Goal: Participate in discussion: Engage in conversation with other users on a specific topic

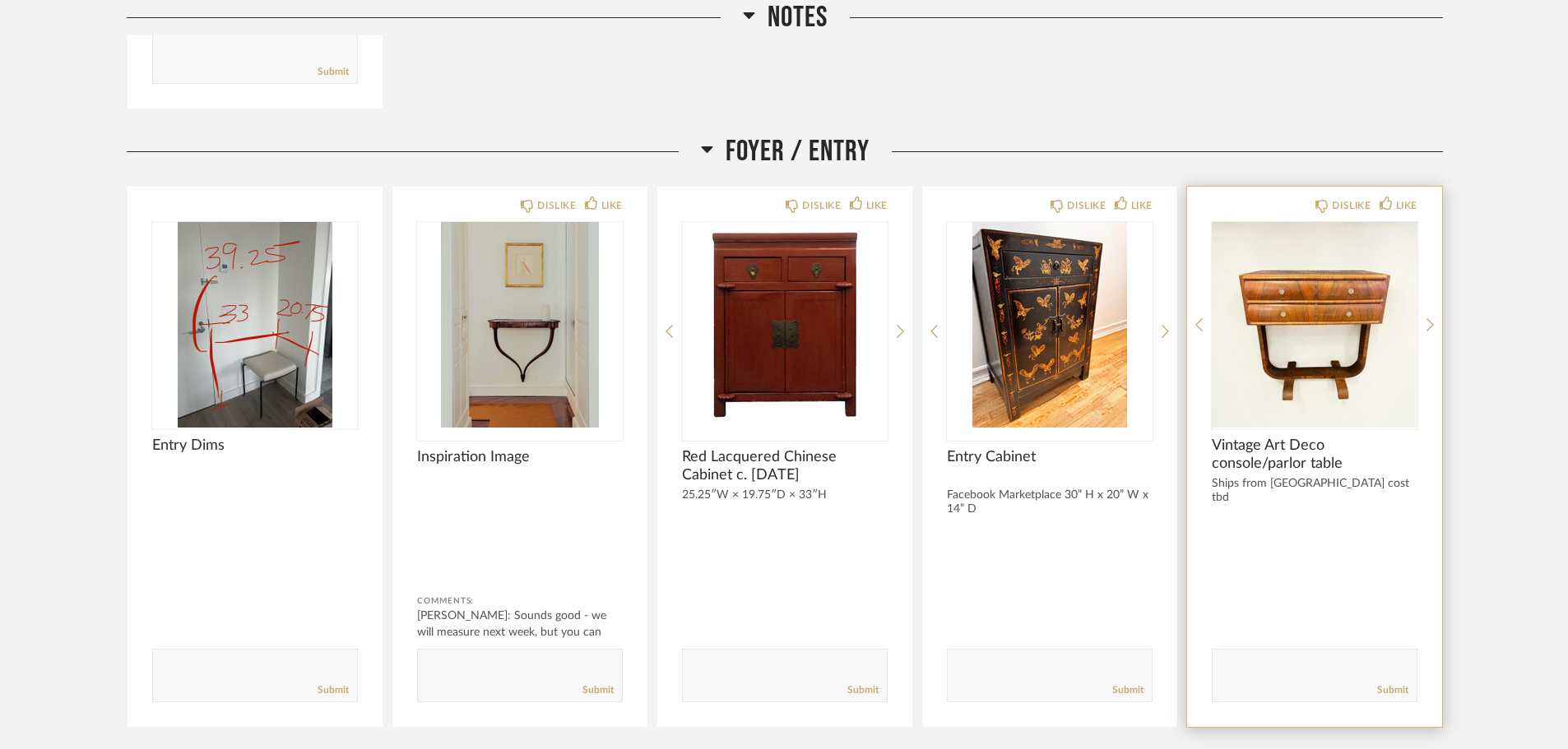
scroll to position [740, 0]
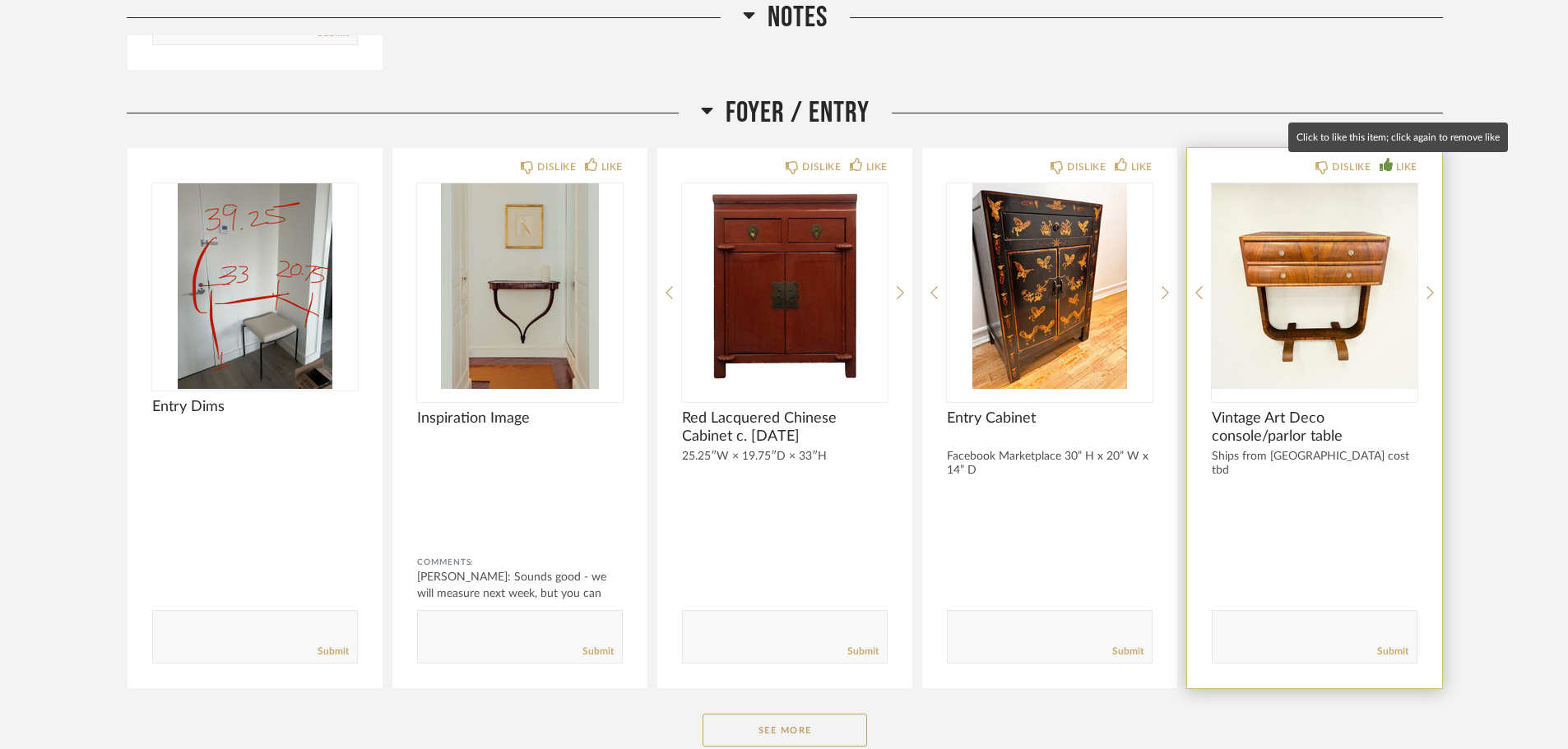
click at [1410, 165] on div "LIKE" at bounding box center [1407, 167] width 22 height 17
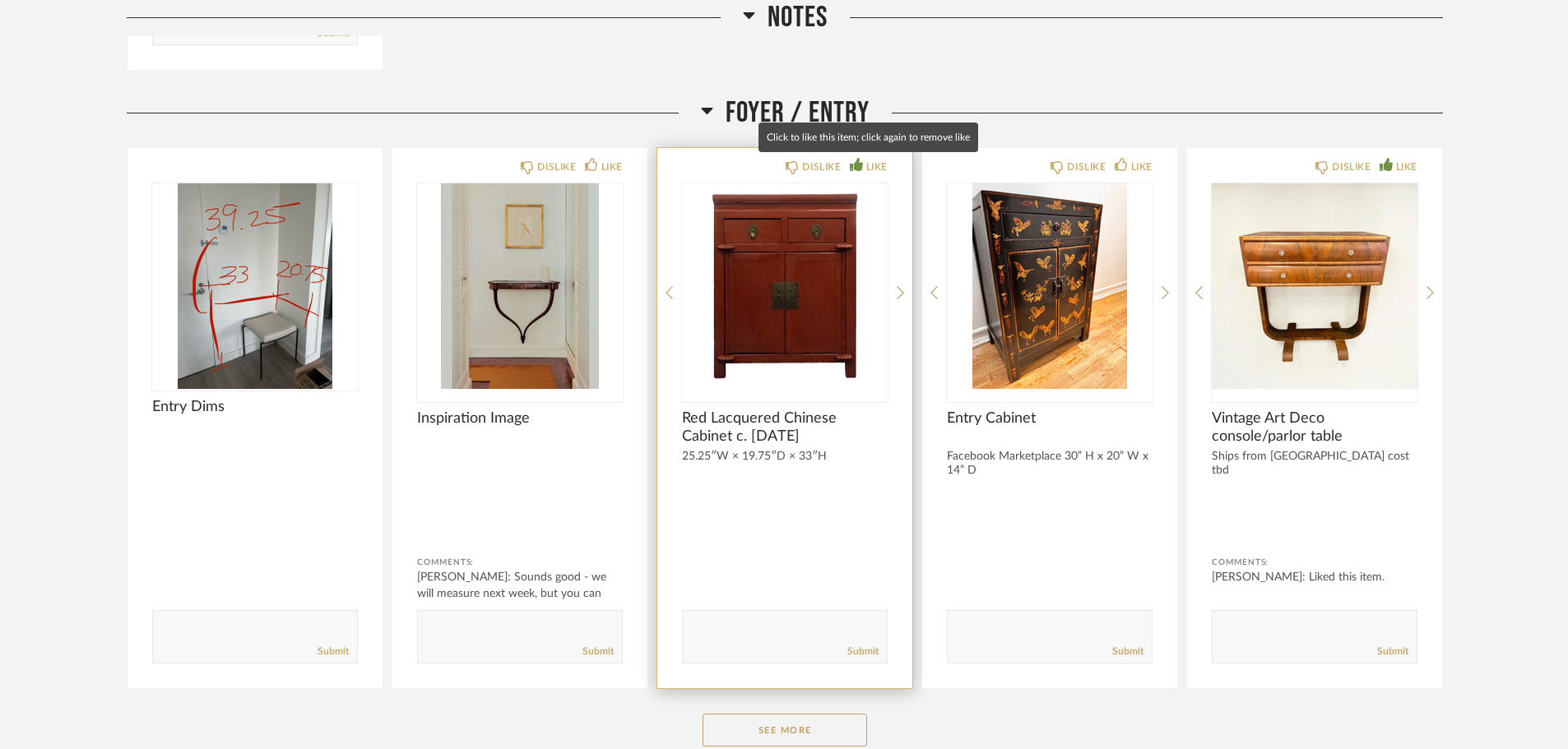
click at [884, 171] on div "LIKE" at bounding box center [877, 167] width 22 height 17
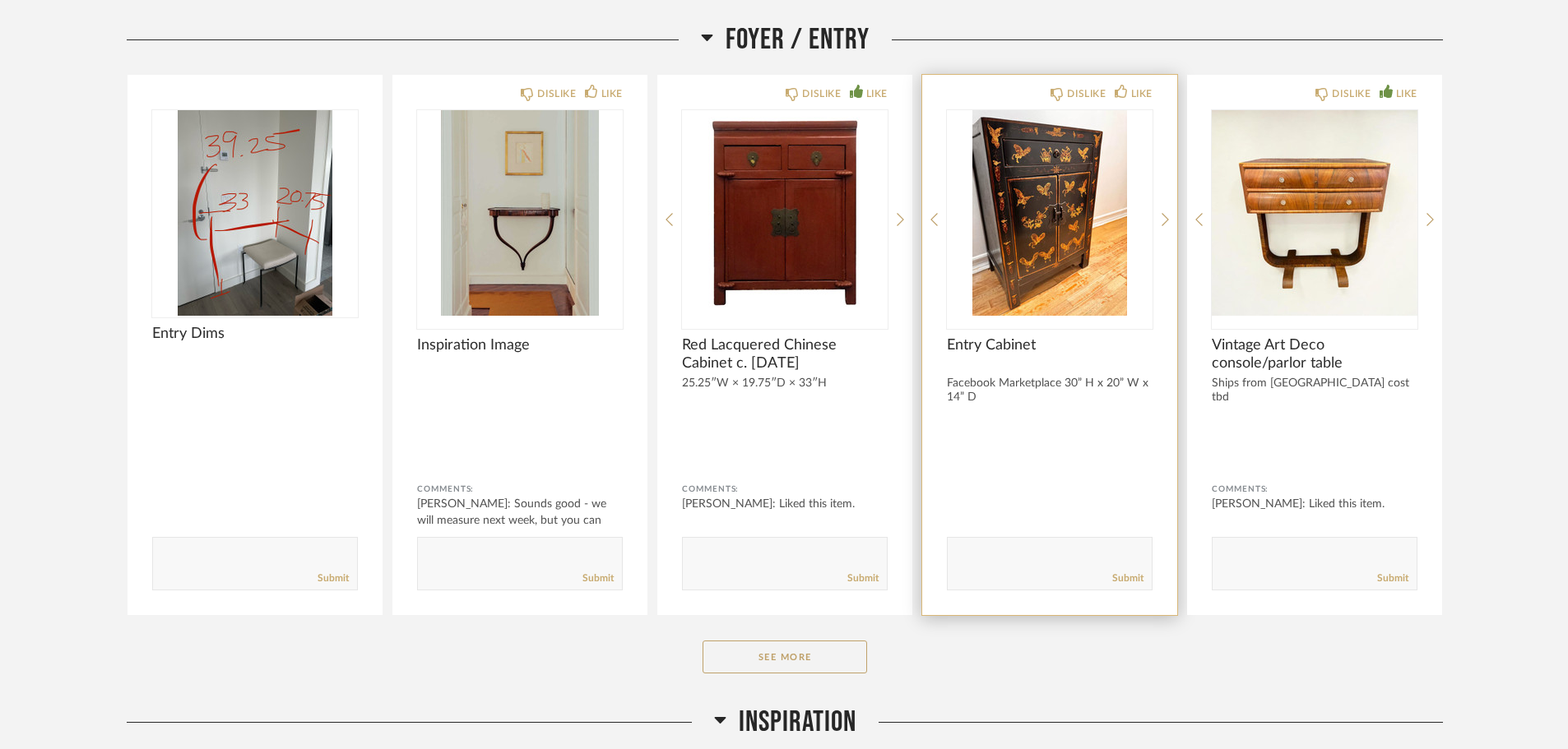
scroll to position [905, 0]
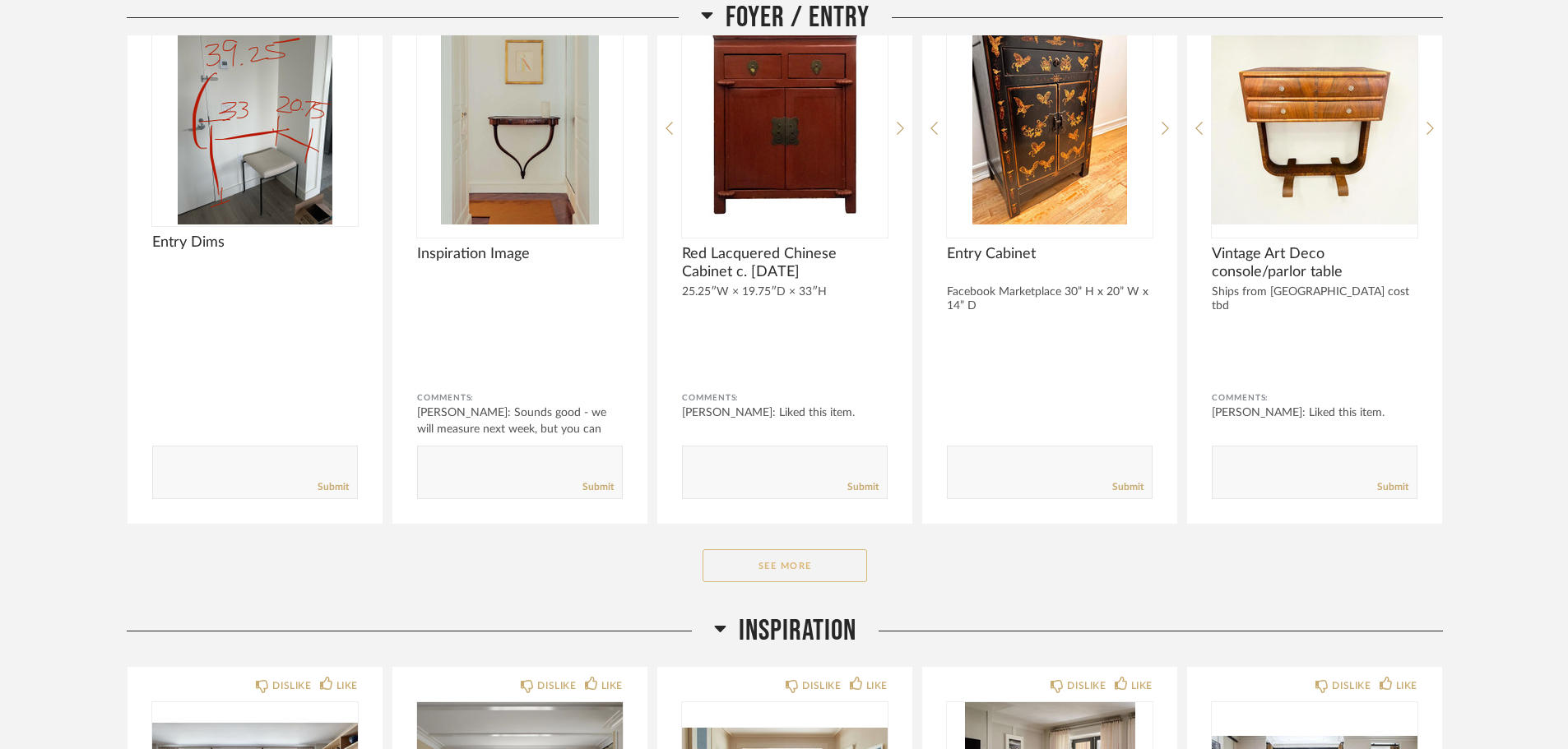
click at [817, 565] on button "See More" at bounding box center [785, 566] width 164 height 33
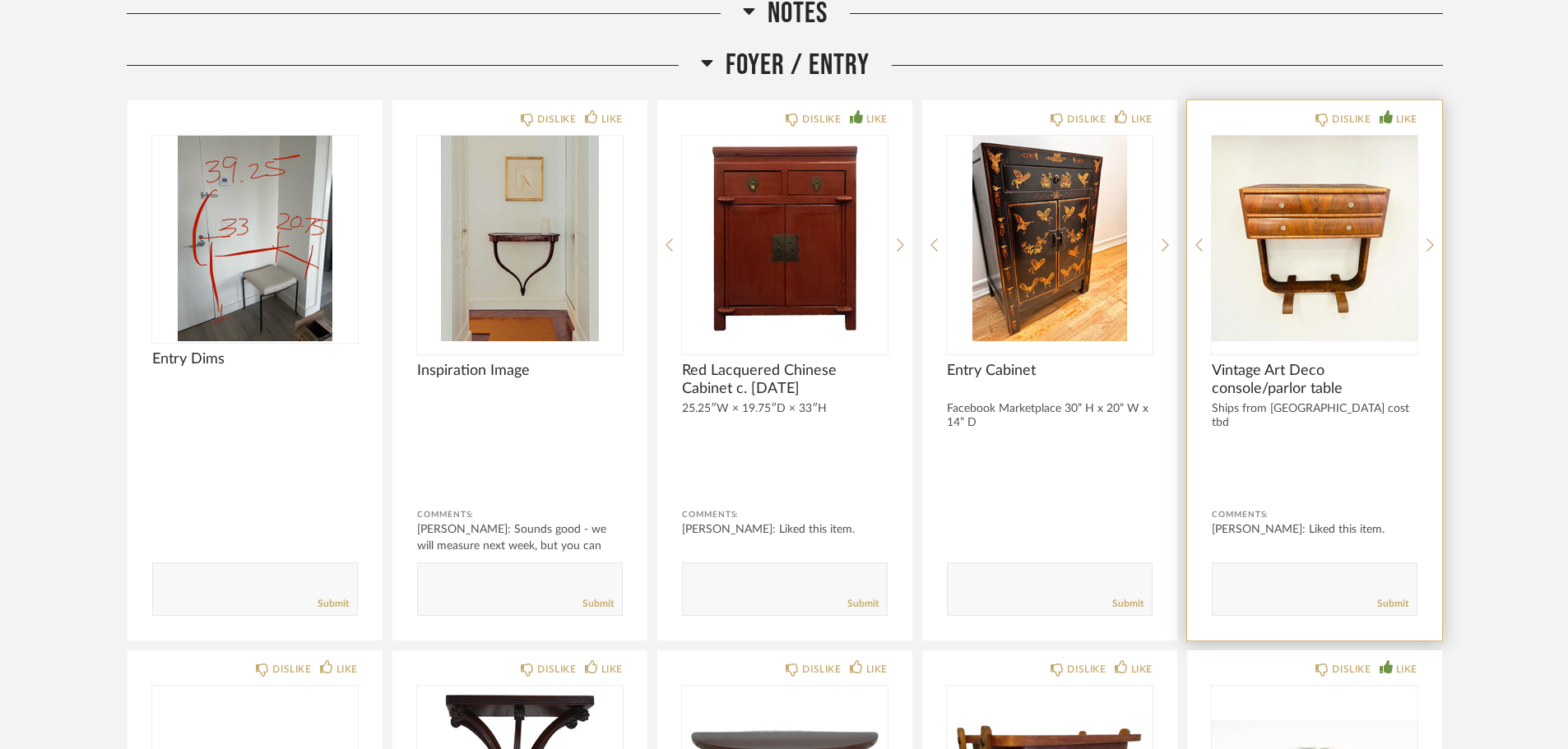
scroll to position [658, 0]
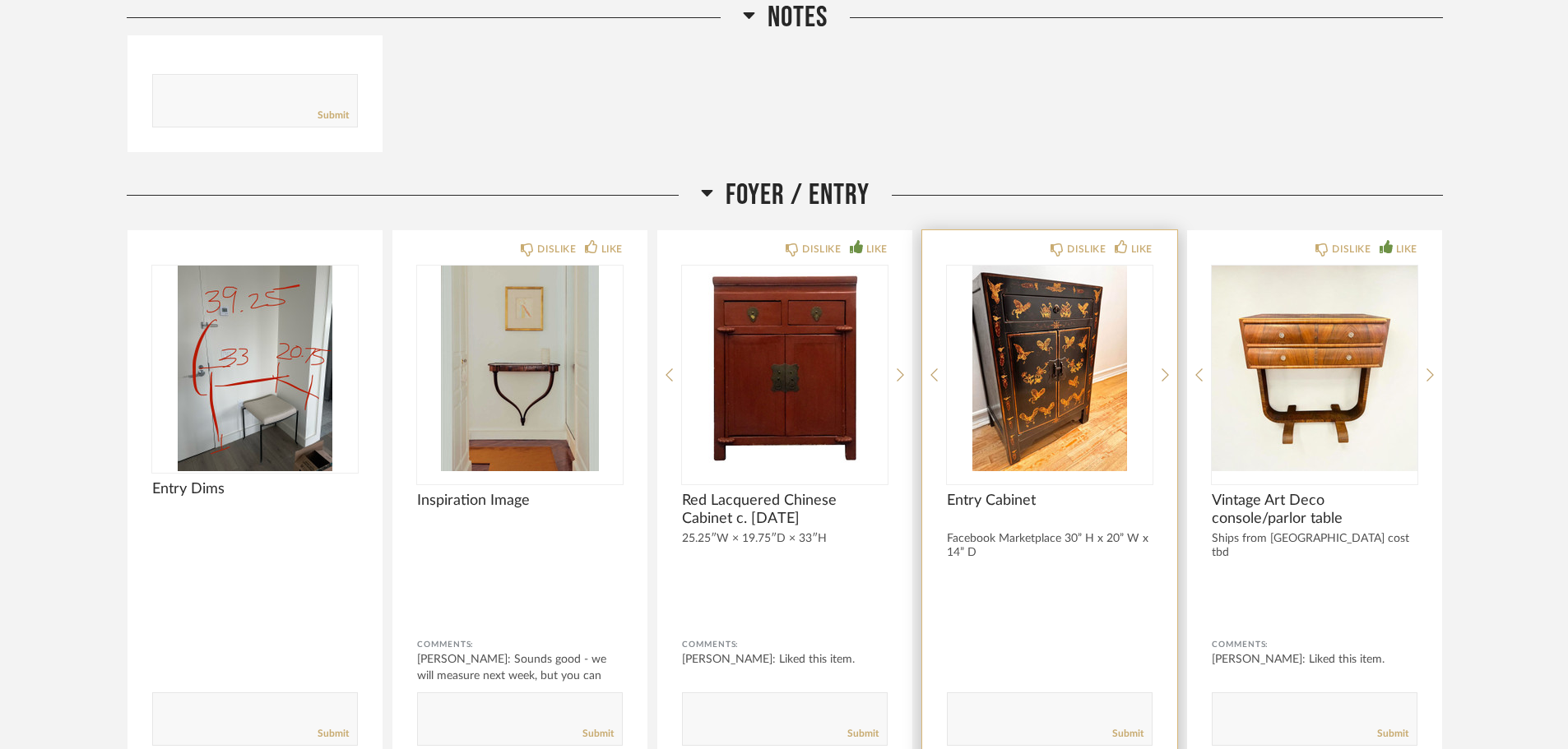
click at [1038, 365] on img "0" at bounding box center [1049, 368] width 206 height 206
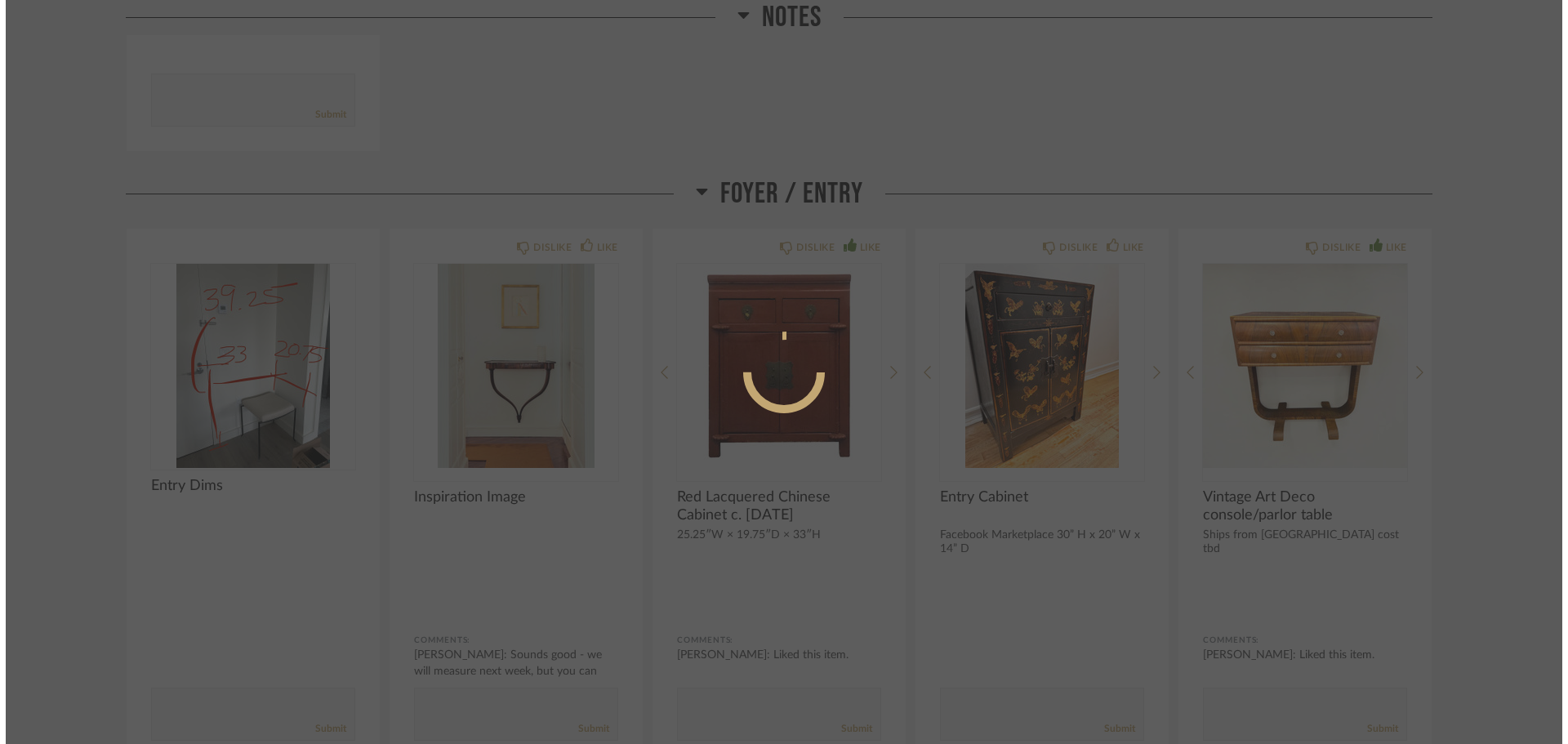
scroll to position [0, 0]
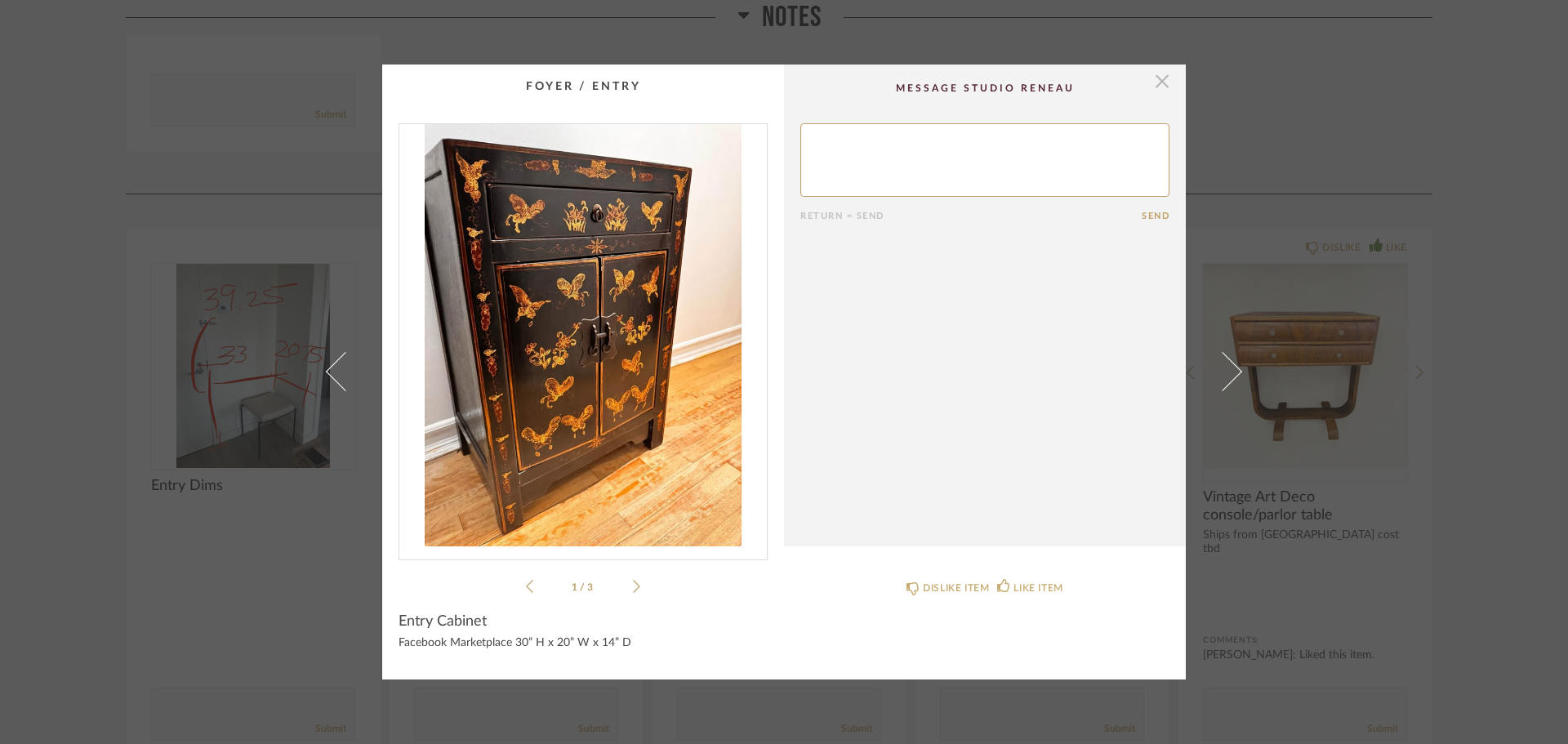
click at [1159, 77] on span "button" at bounding box center [1162, 81] width 33 height 33
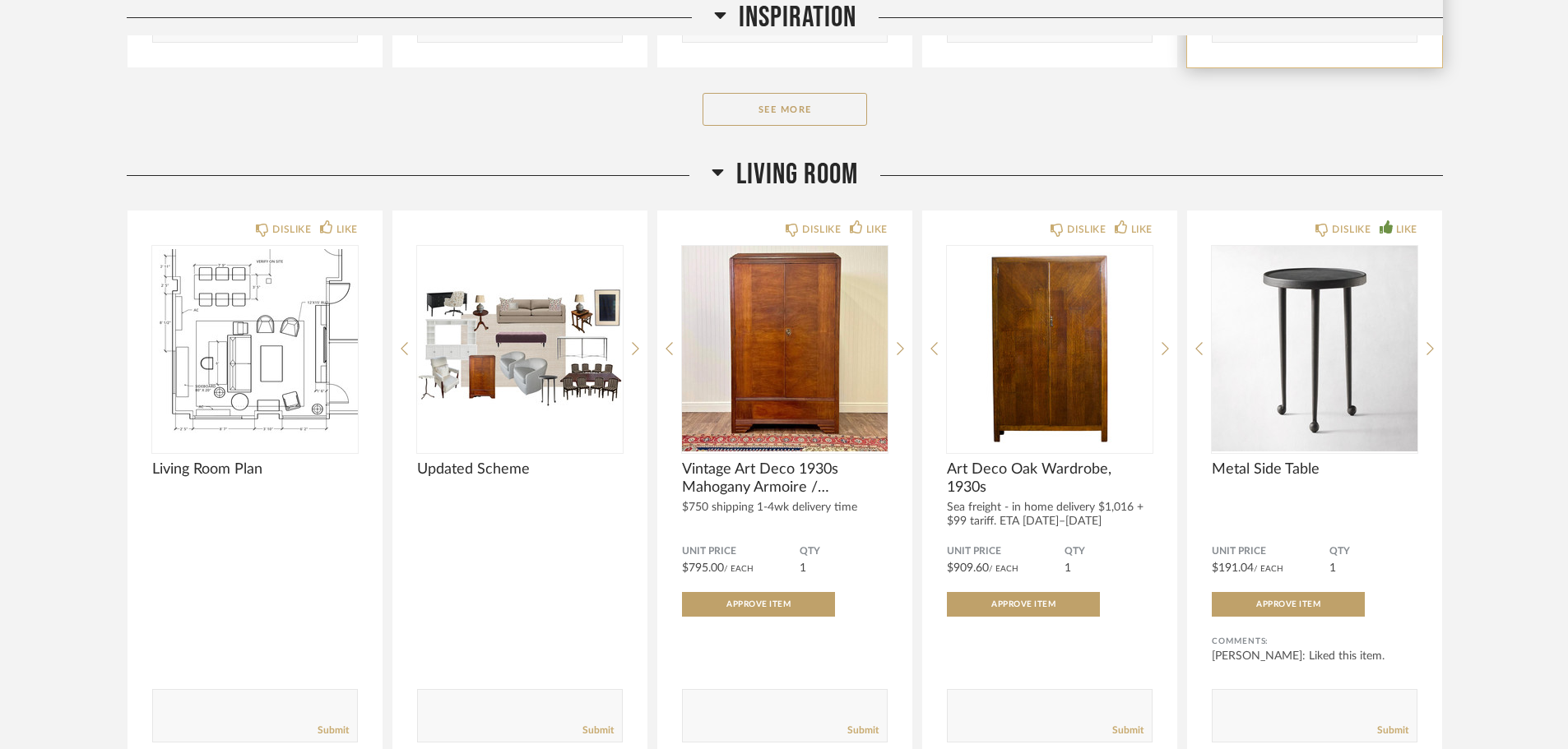
scroll to position [3301, 0]
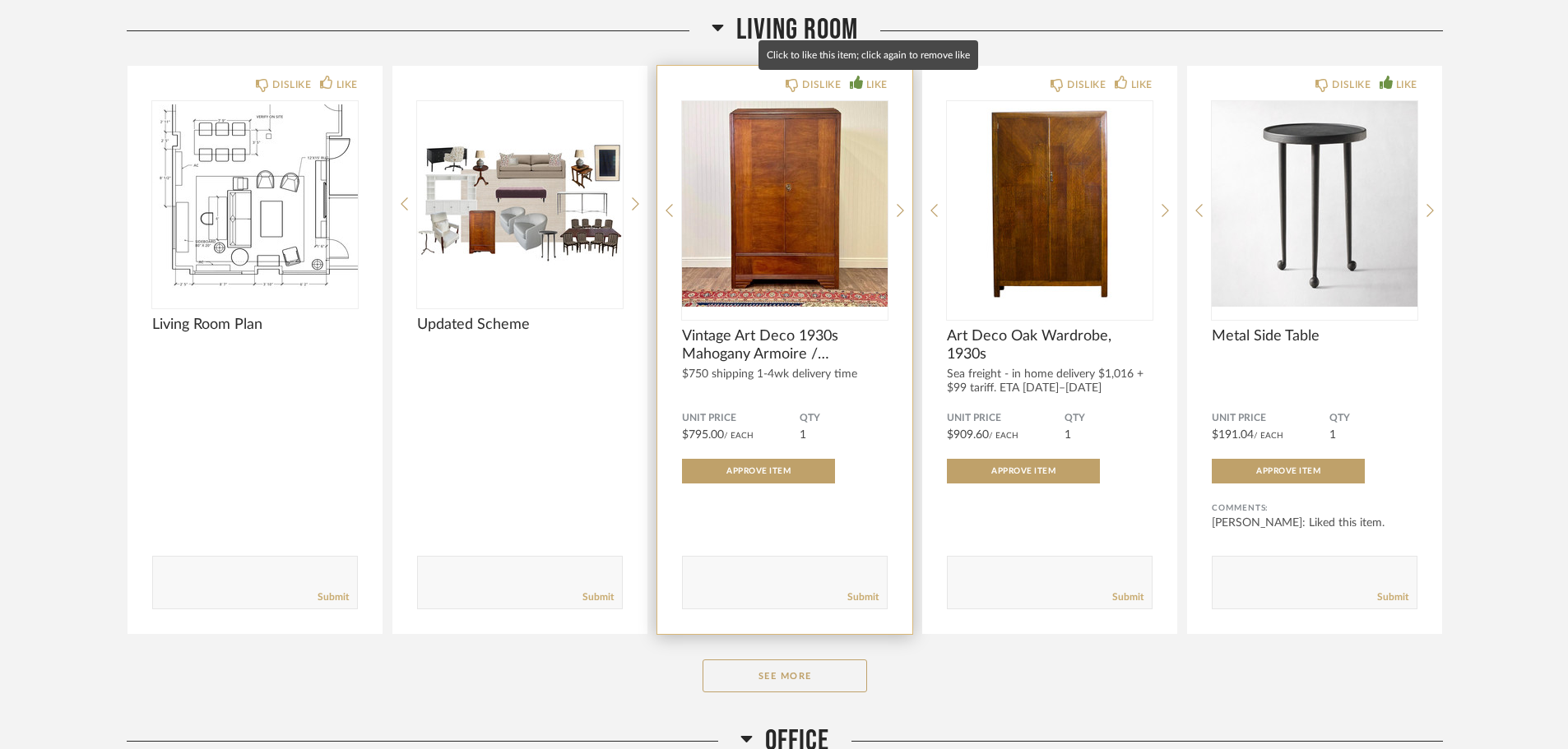
click at [874, 83] on div "LIKE" at bounding box center [877, 85] width 22 height 17
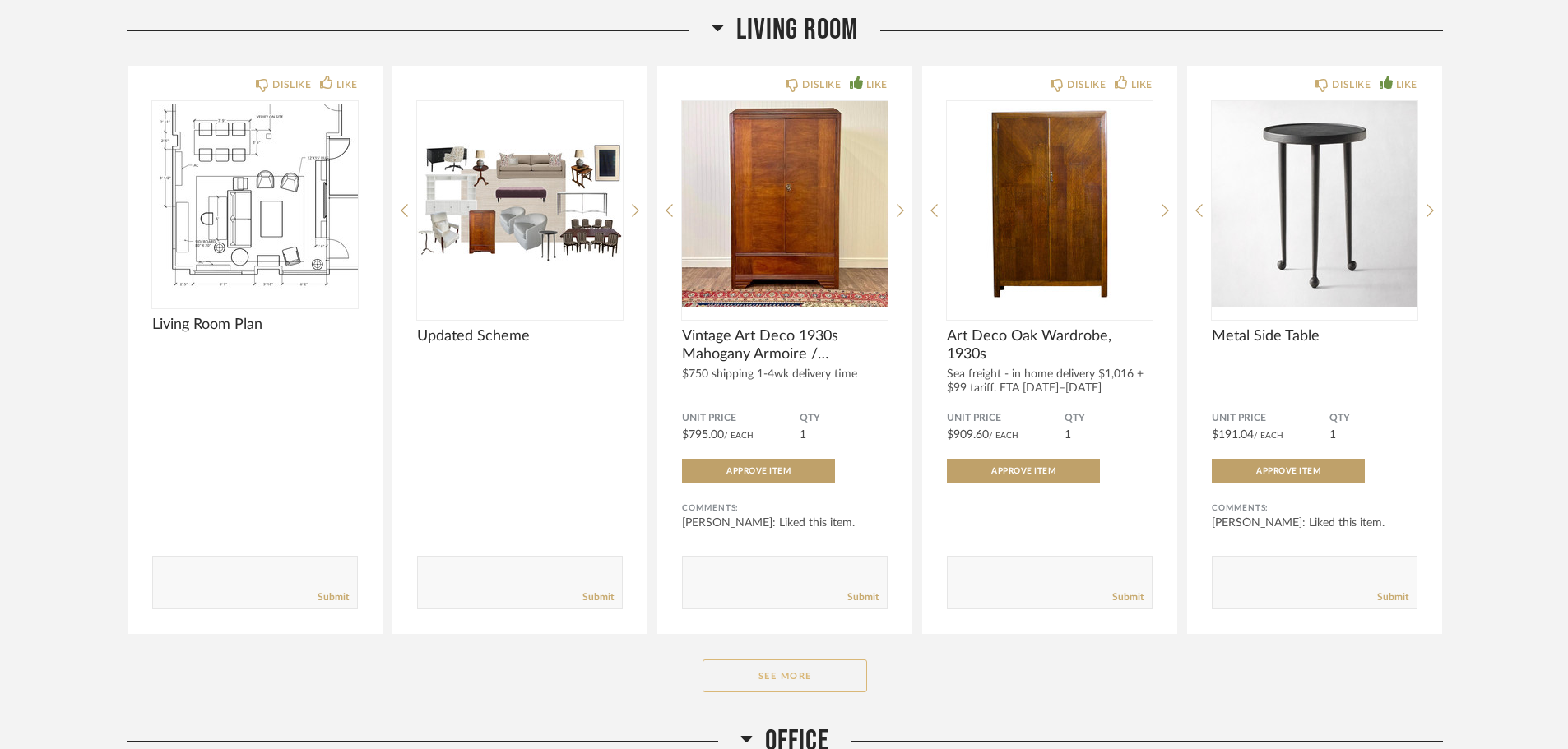
click at [762, 677] on button "See More" at bounding box center [785, 676] width 164 height 33
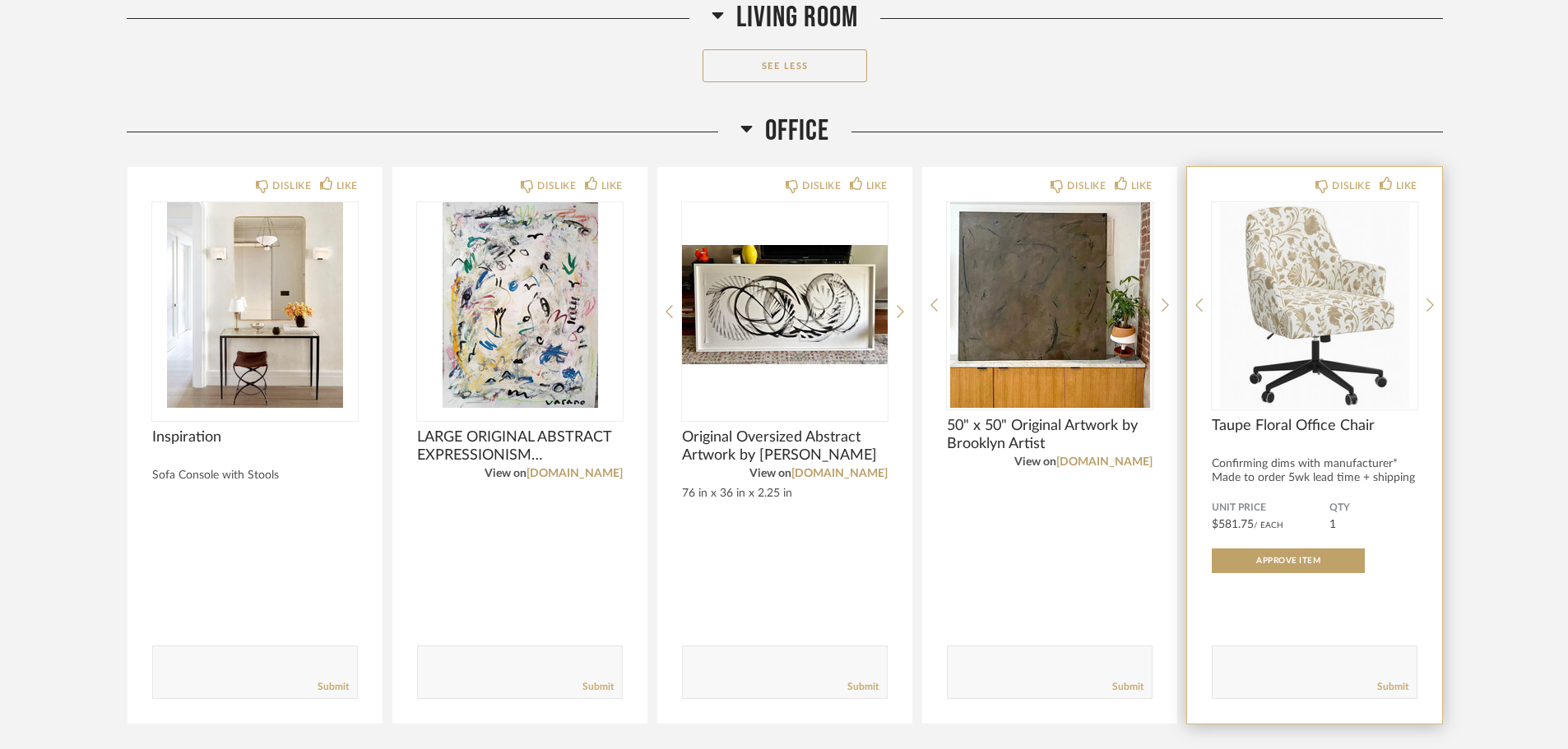
scroll to position [5686, 0]
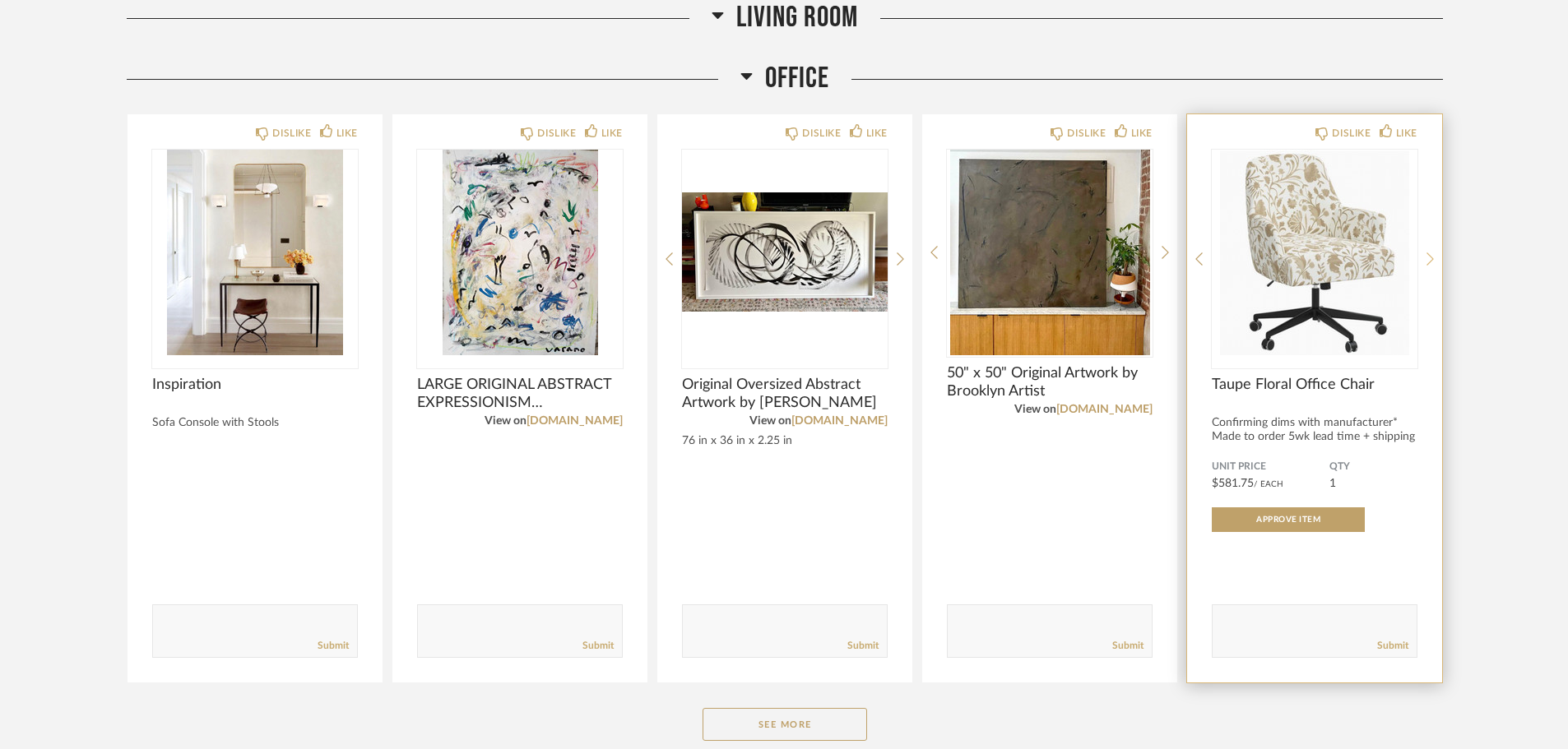
click at [1431, 262] on icon at bounding box center [1429, 259] width 7 height 15
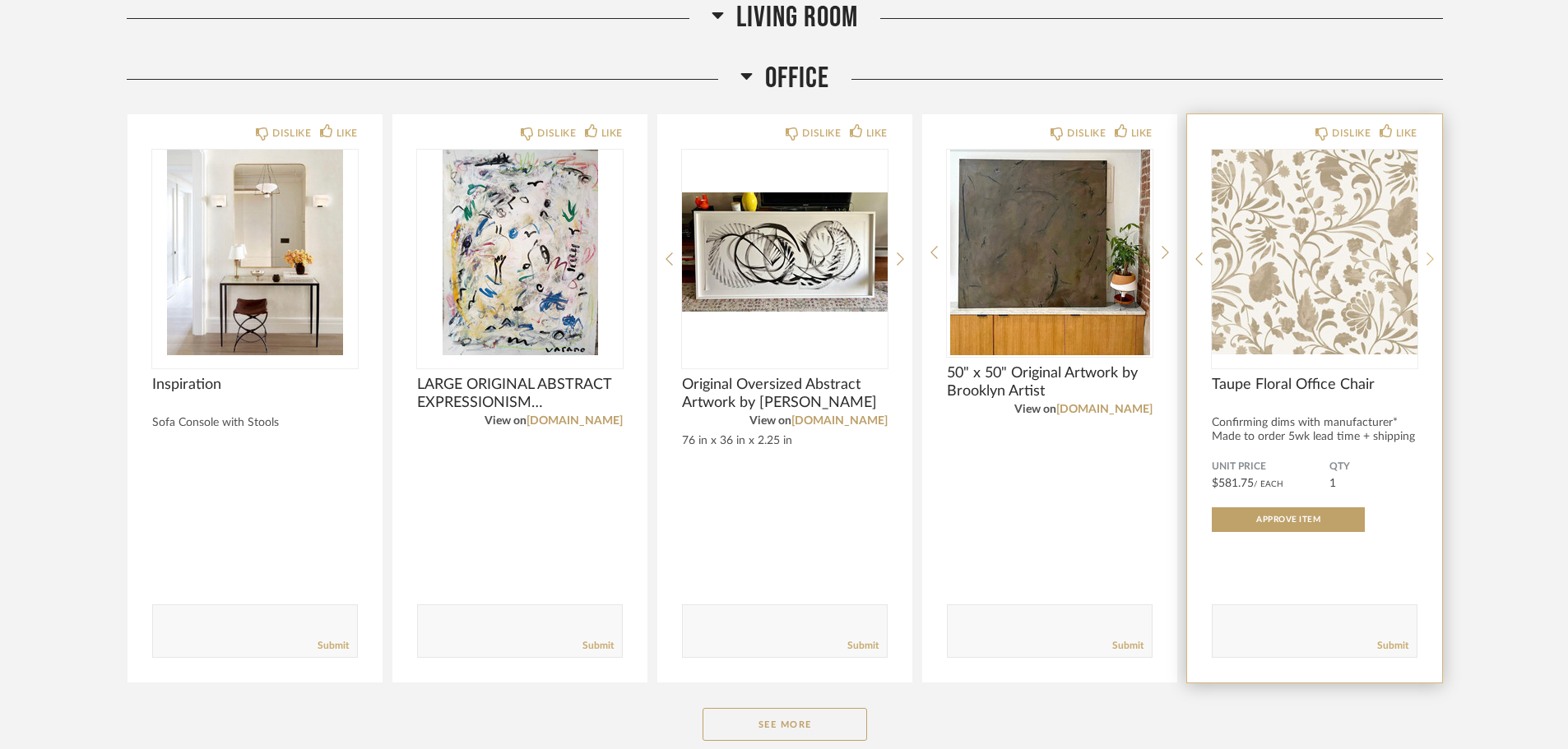
click at [1431, 262] on icon at bounding box center [1429, 259] width 7 height 15
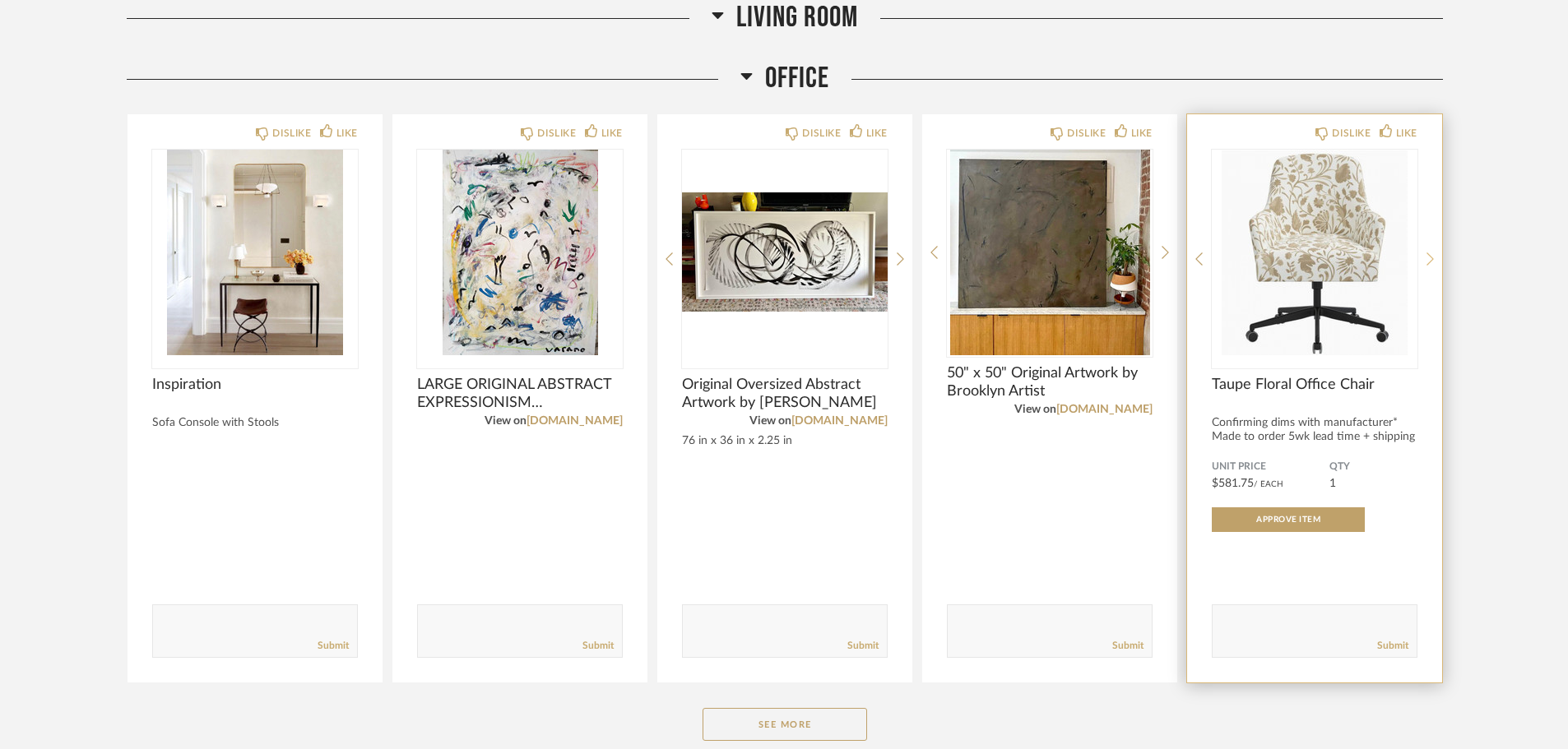
click at [1431, 262] on icon at bounding box center [1429, 259] width 7 height 15
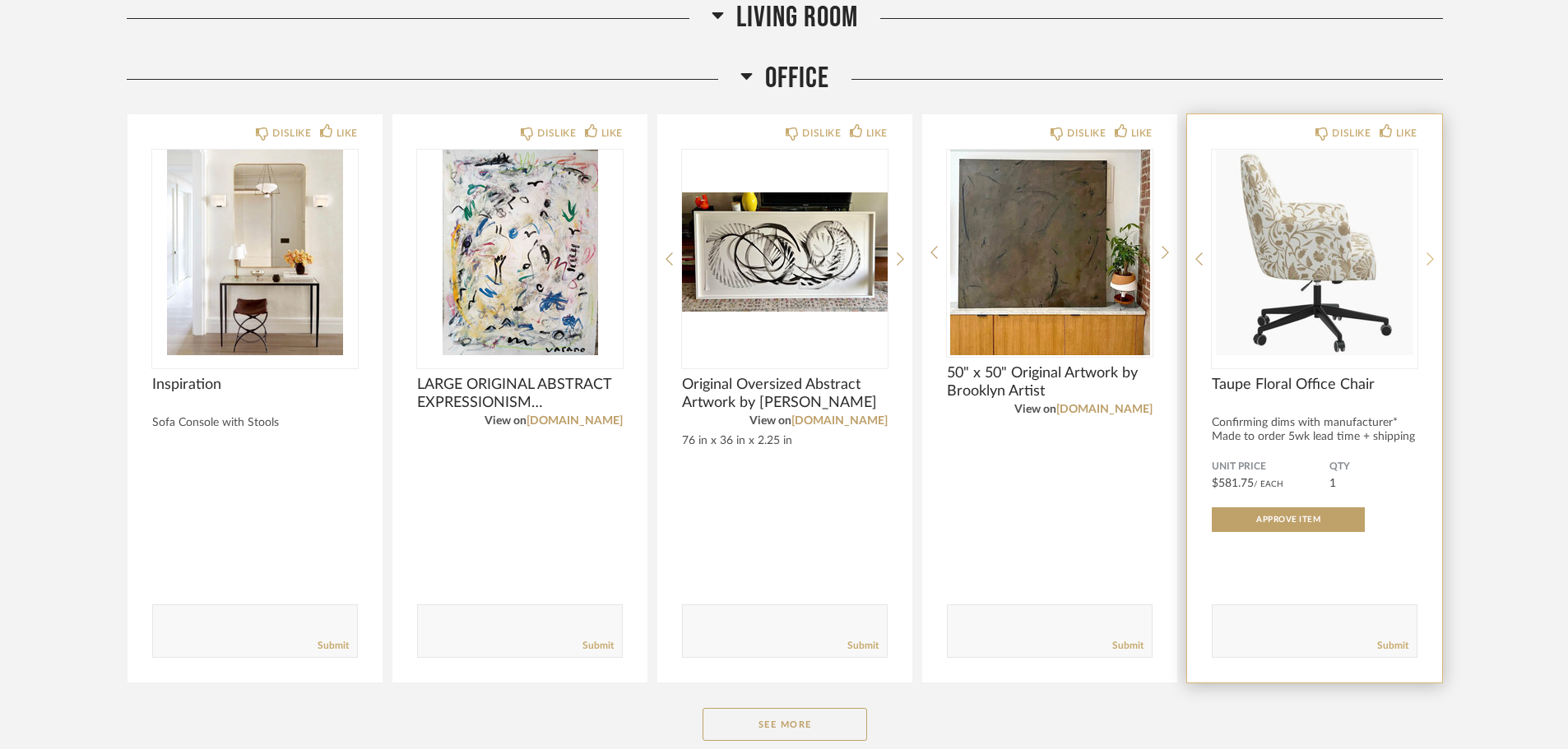
click at [1431, 262] on icon at bounding box center [1429, 259] width 7 height 15
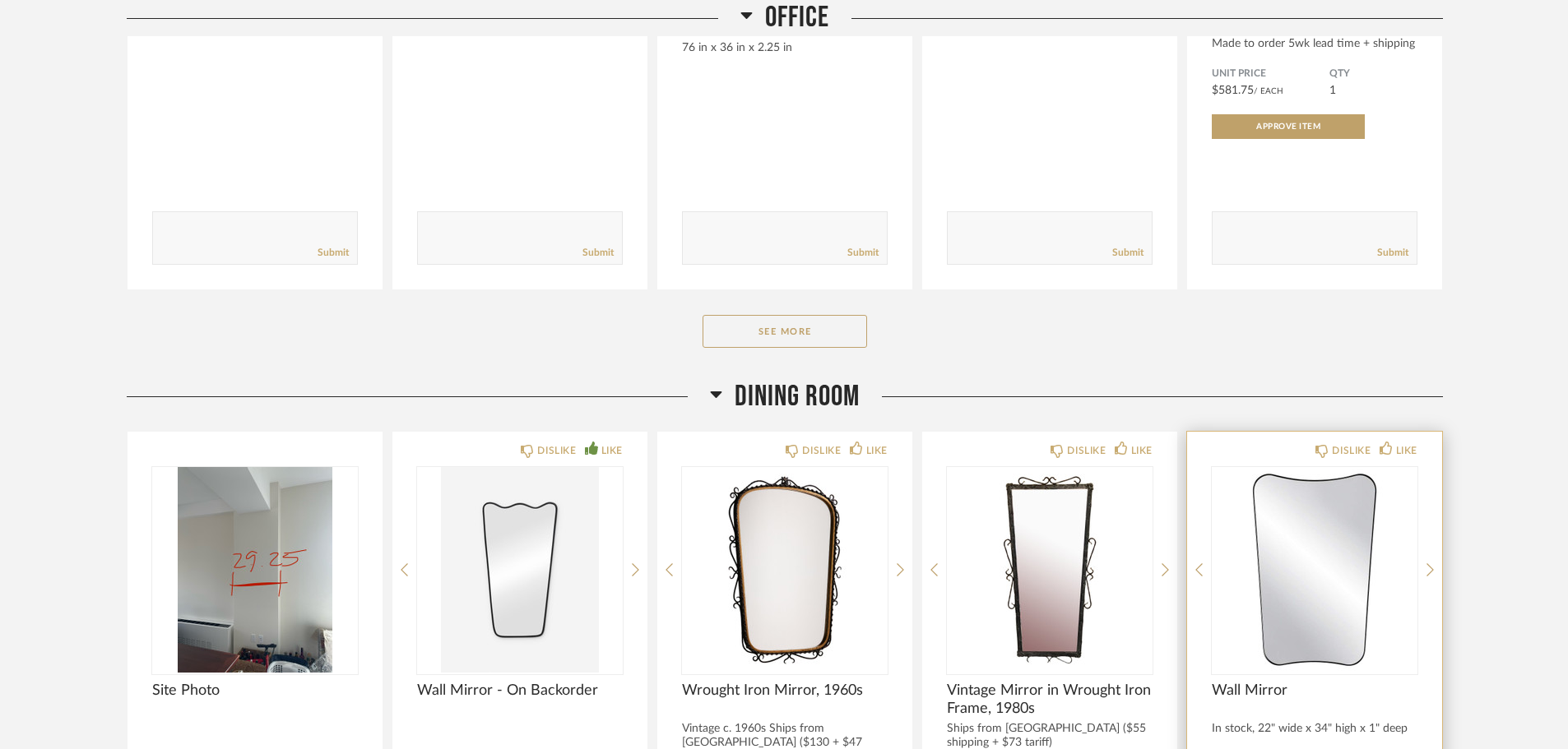
scroll to position [6097, 0]
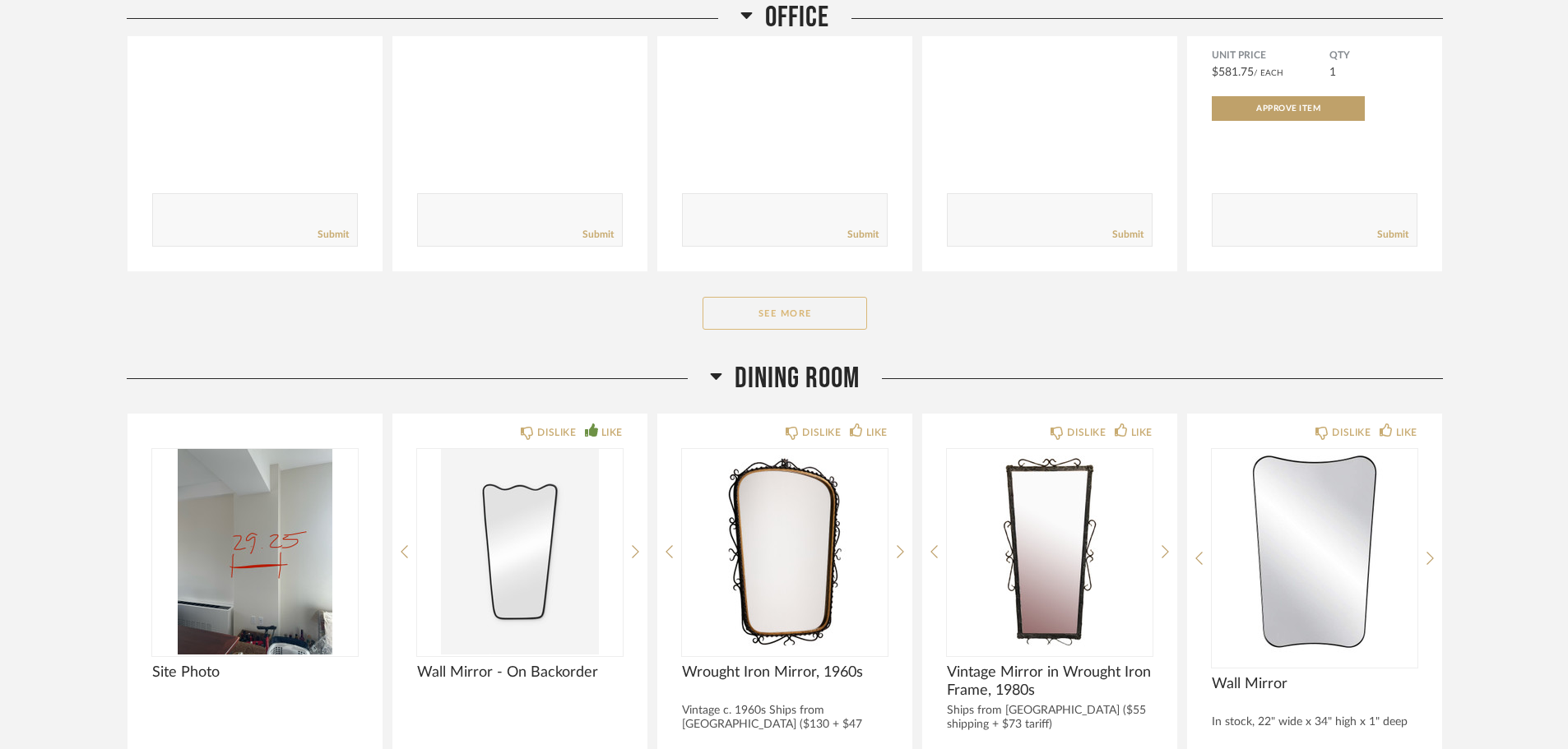
click at [820, 314] on button "See More" at bounding box center [785, 314] width 164 height 33
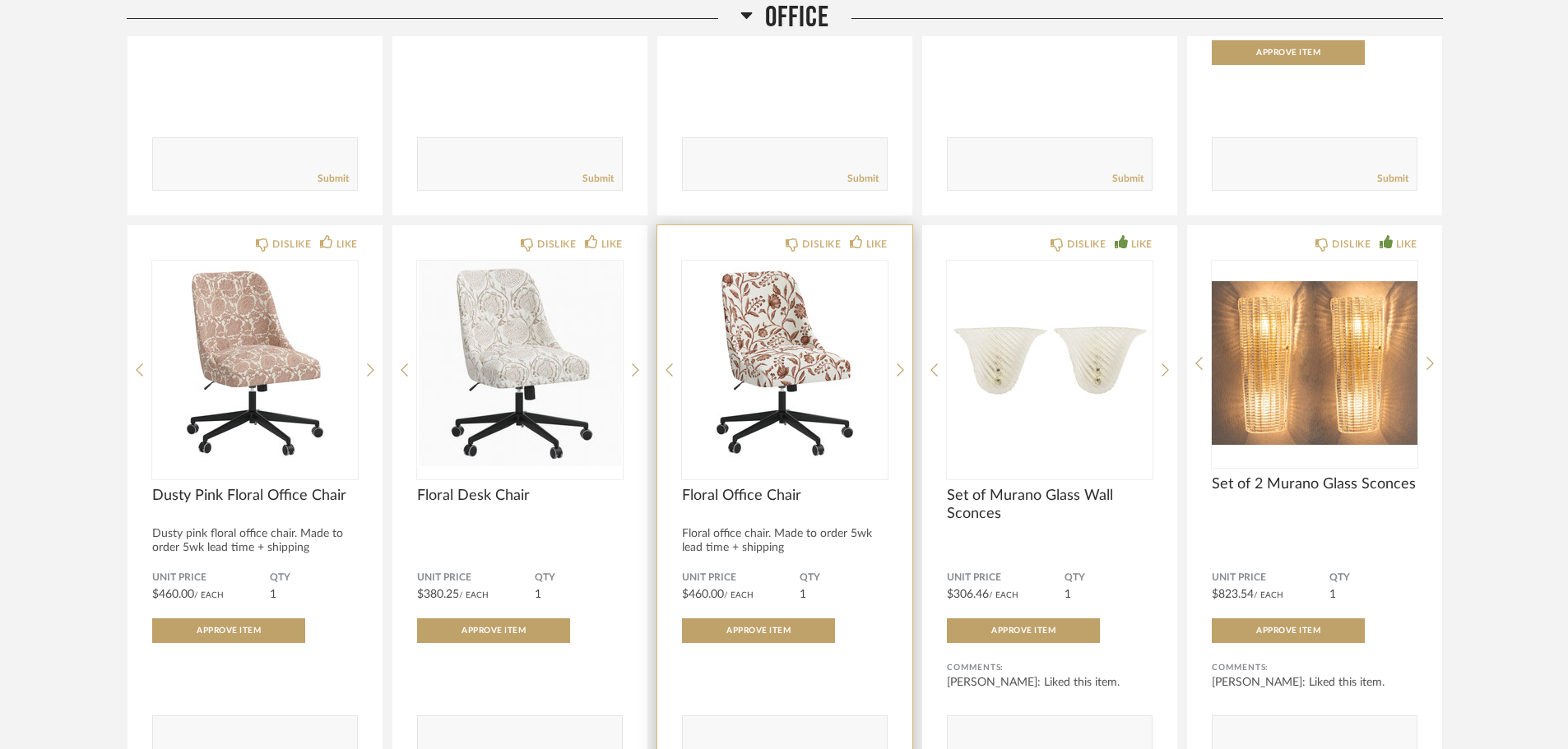
scroll to position [6179, 0]
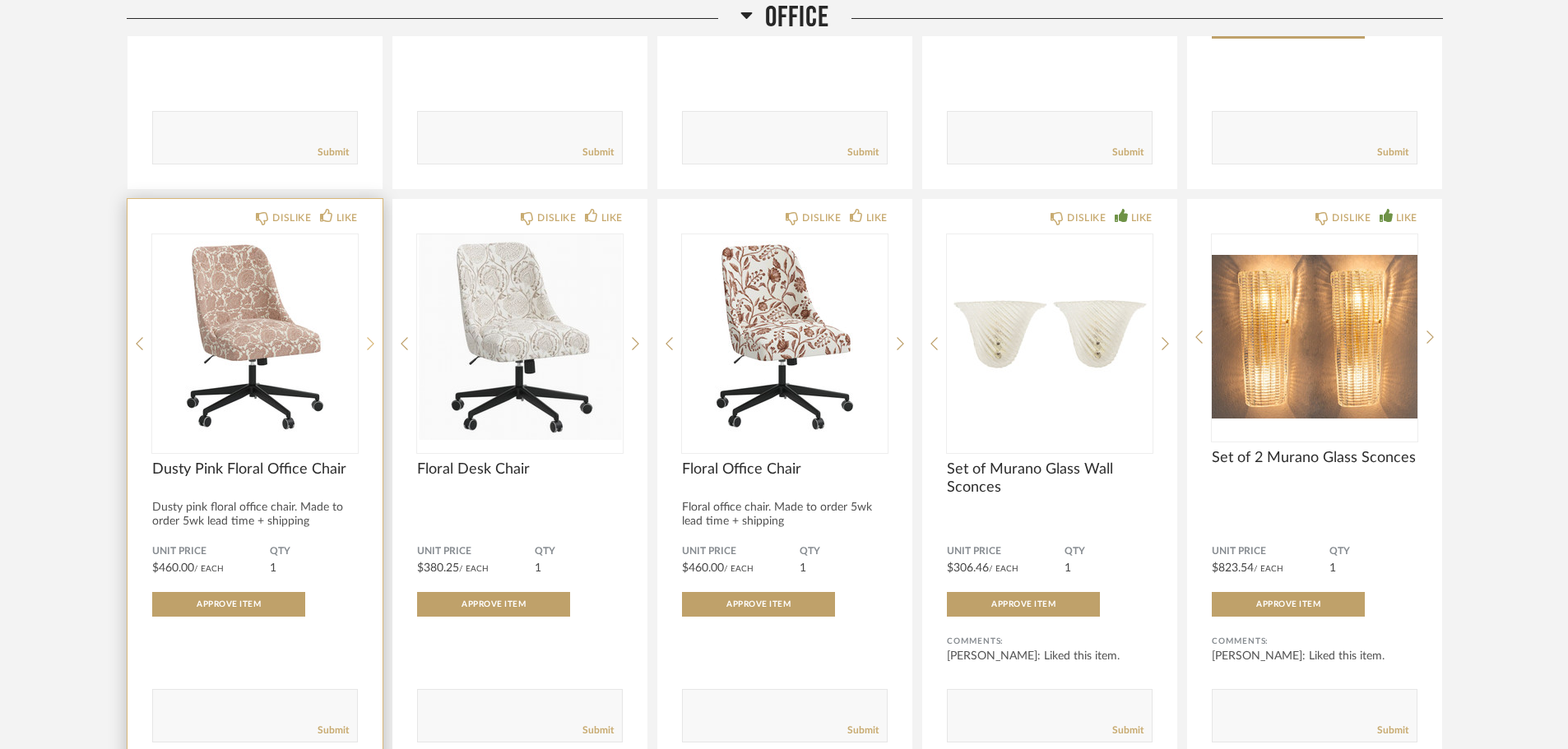
click at [371, 348] on icon at bounding box center [370, 344] width 7 height 15
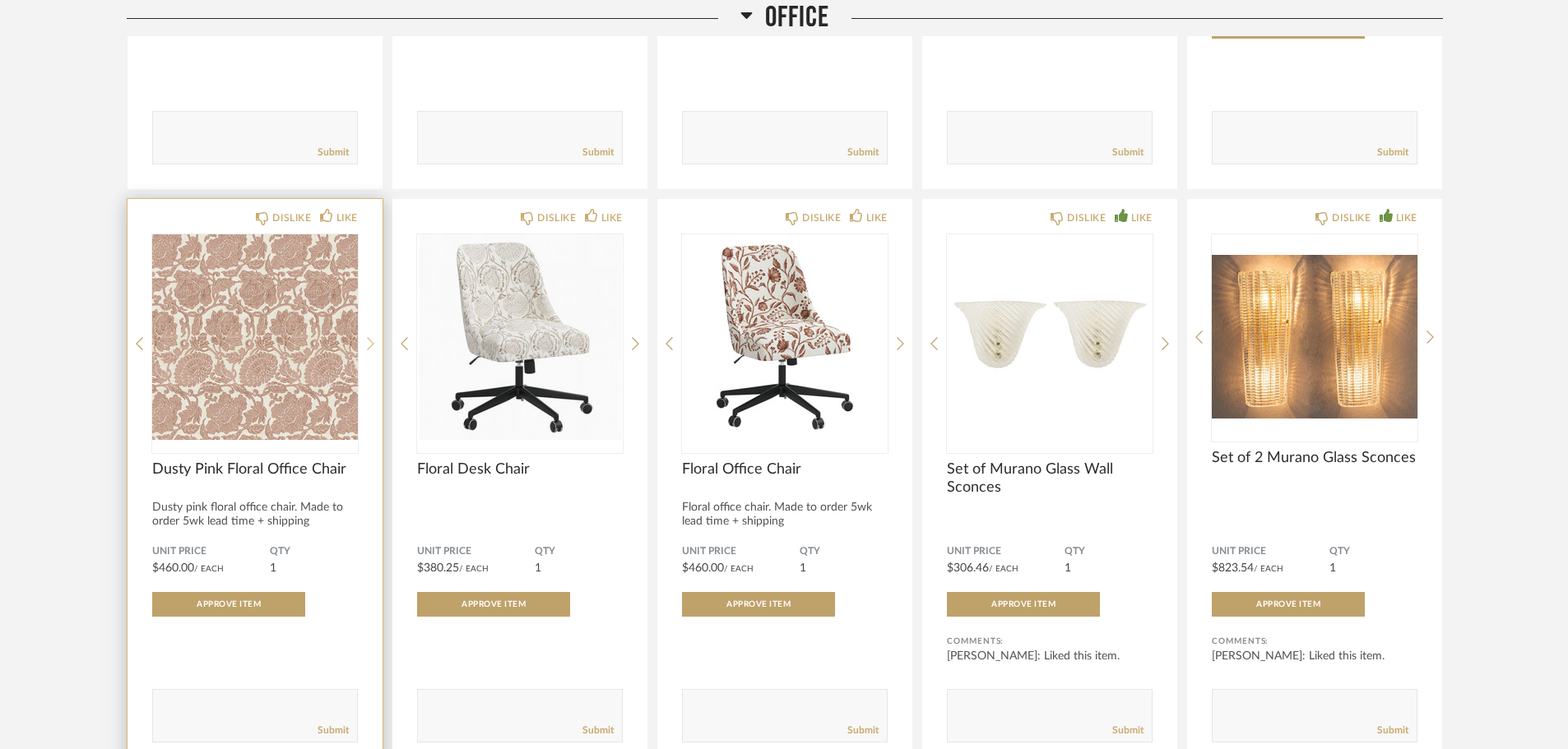
click at [371, 348] on icon at bounding box center [370, 344] width 7 height 15
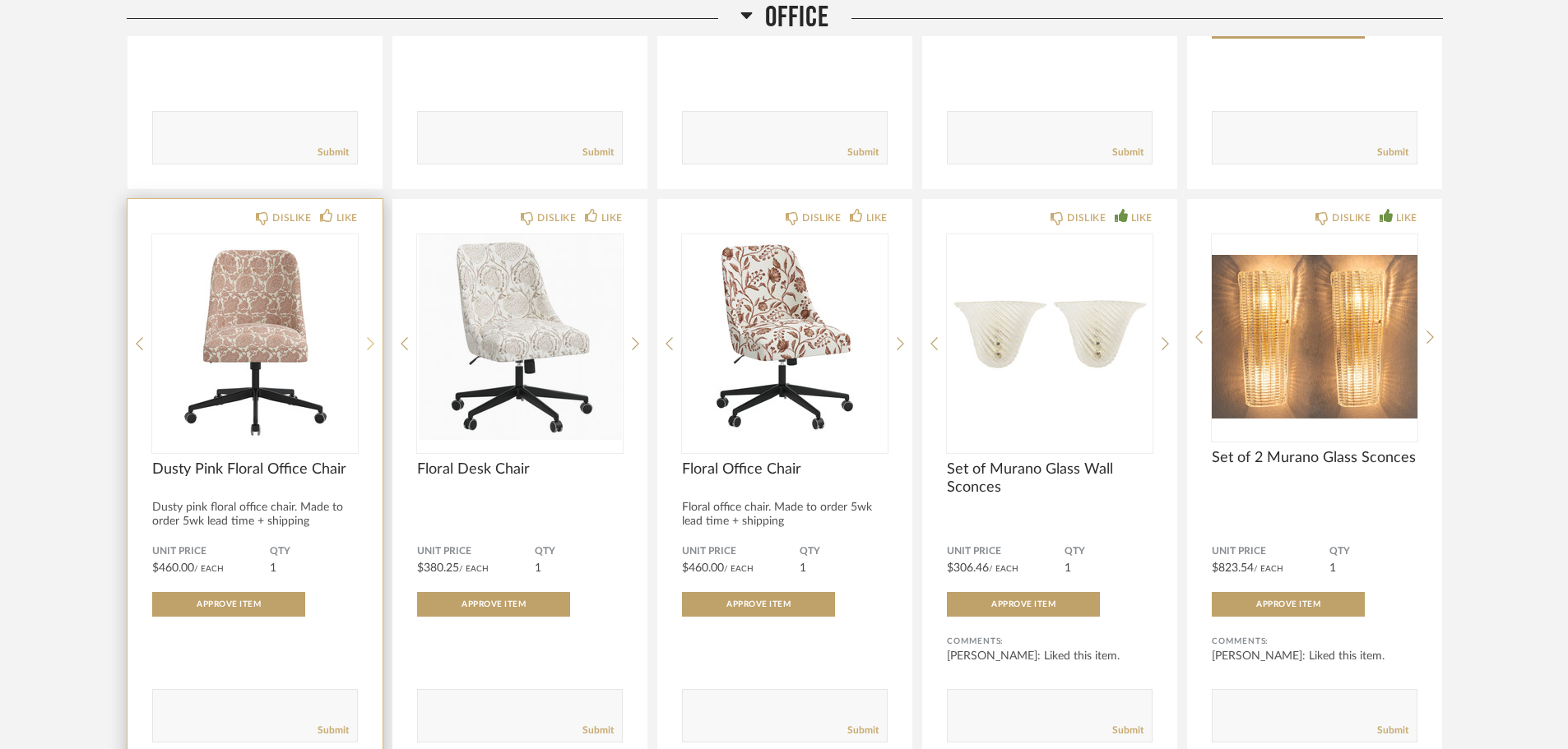
click at [371, 348] on icon at bounding box center [370, 344] width 7 height 15
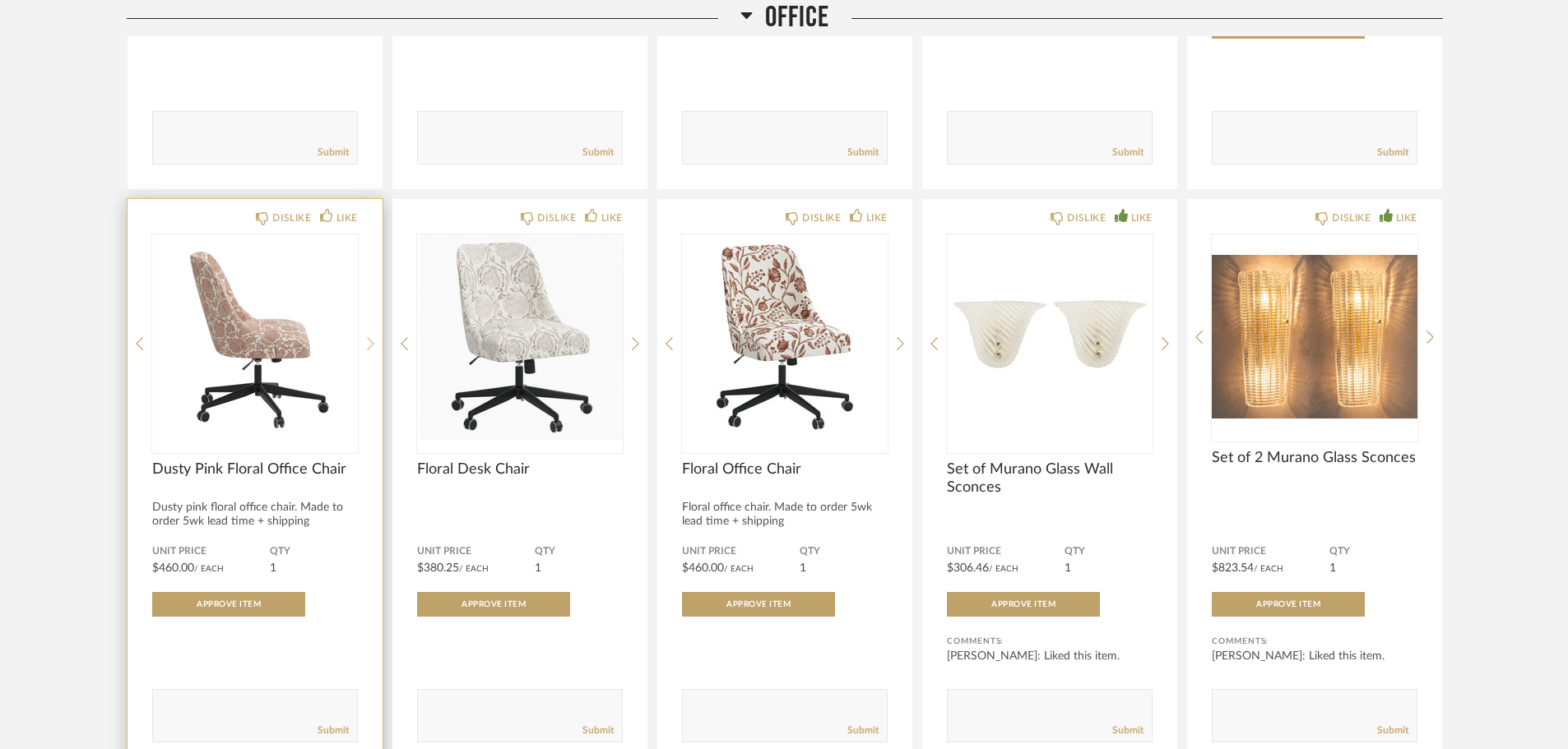
click at [371, 348] on icon at bounding box center [370, 344] width 7 height 15
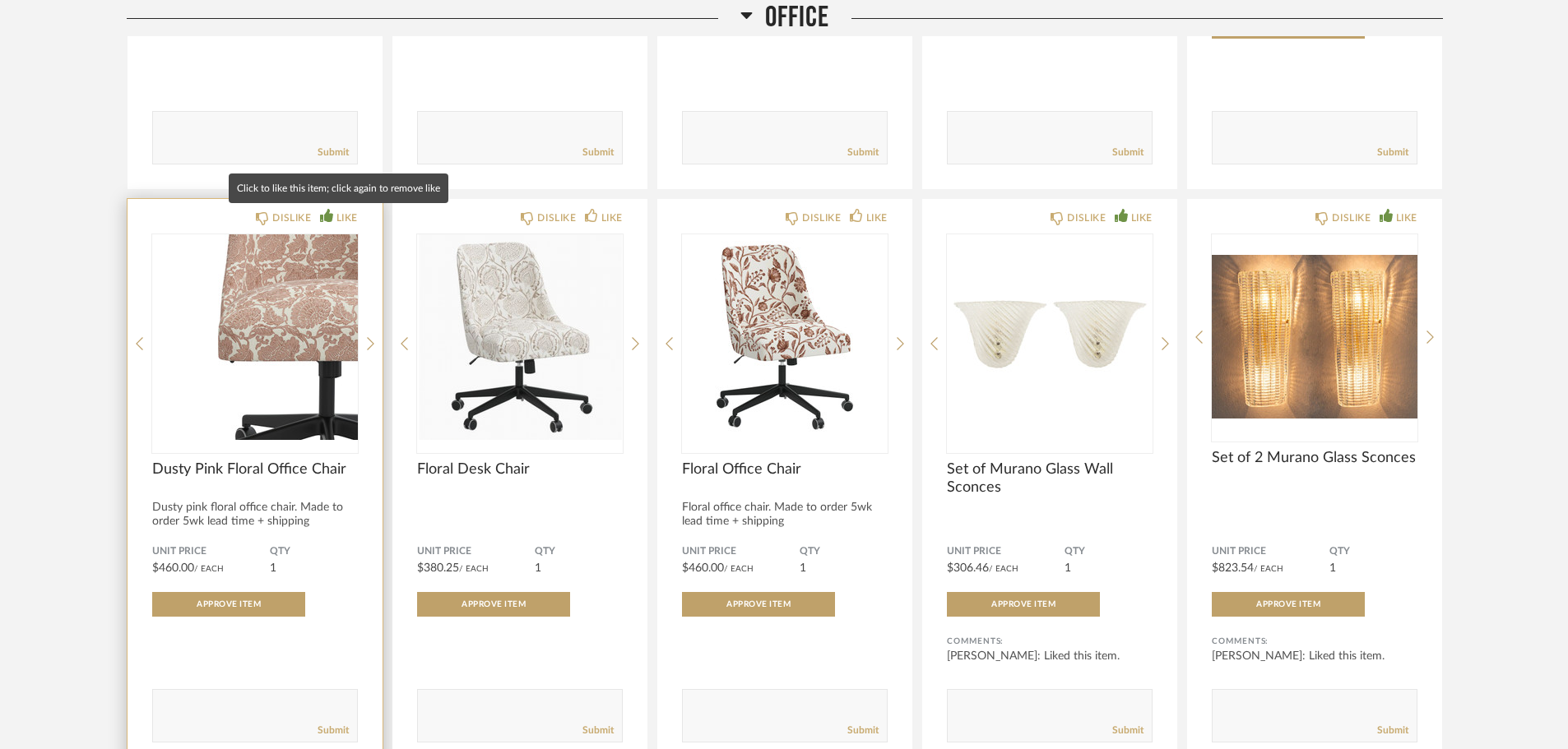
click at [349, 216] on div "LIKE" at bounding box center [348, 218] width 22 height 17
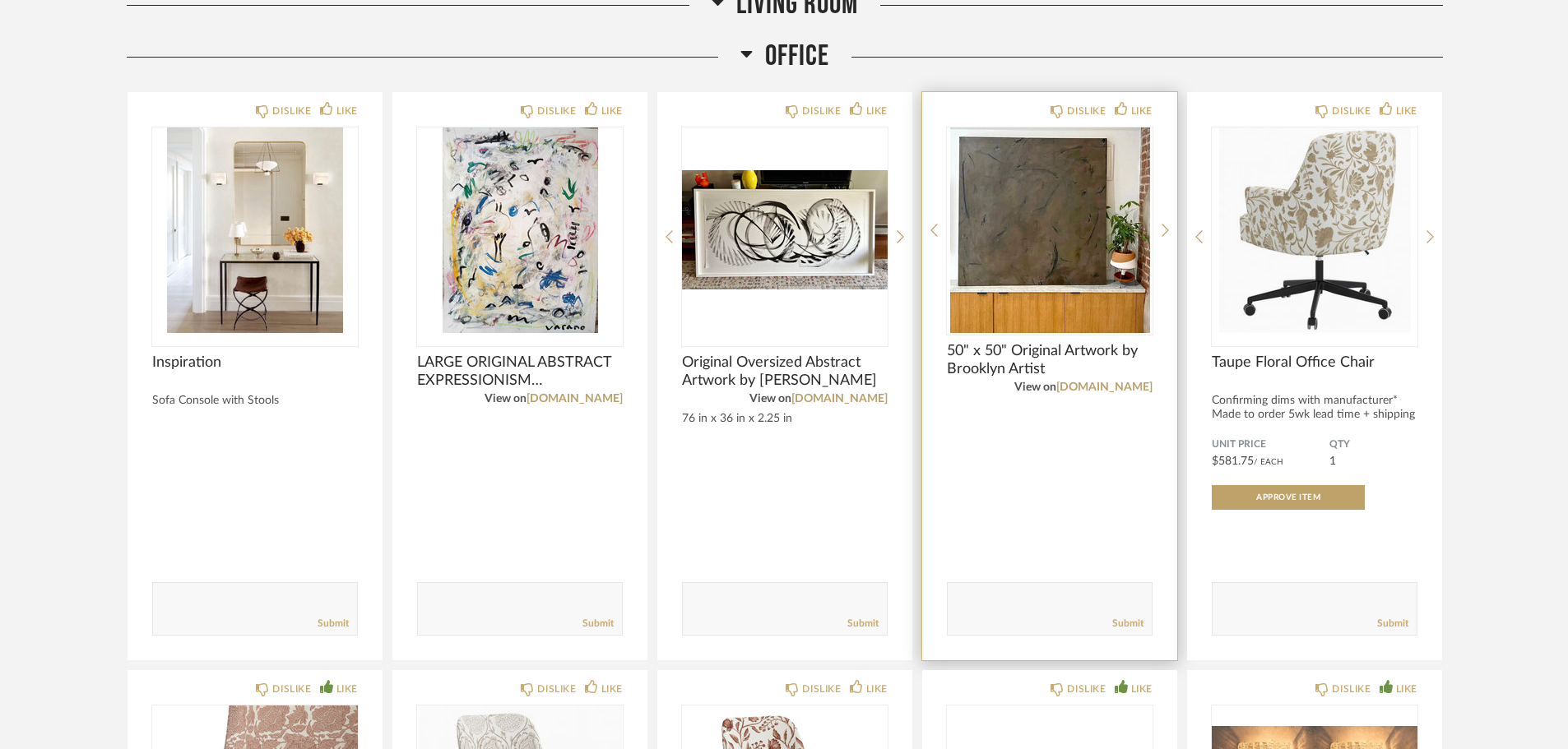
scroll to position [5686, 0]
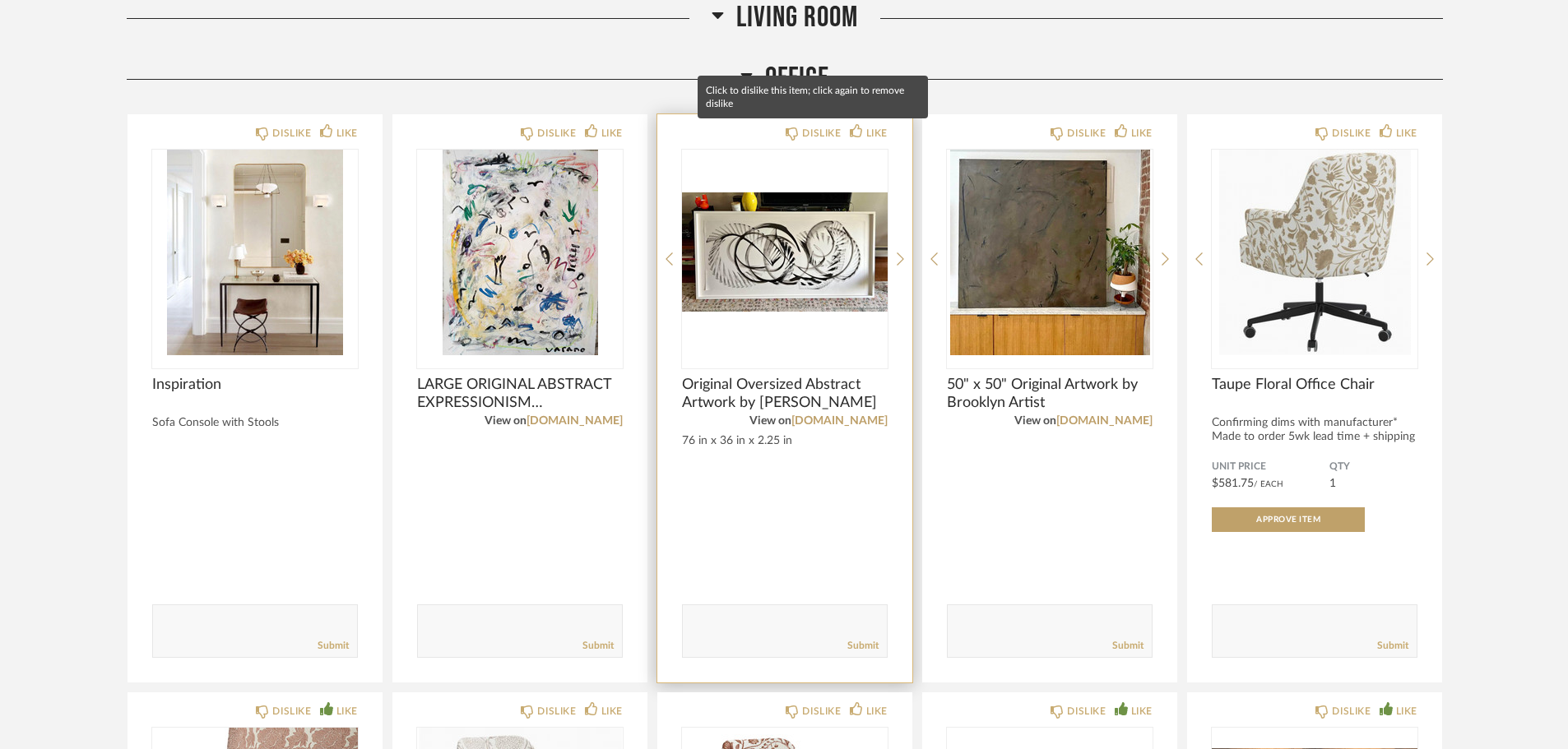
drag, startPoint x: 803, startPoint y: 135, endPoint x: 767, endPoint y: 158, distance: 42.7
click at [803, 135] on div "DISLIKE" at bounding box center [821, 134] width 39 height 17
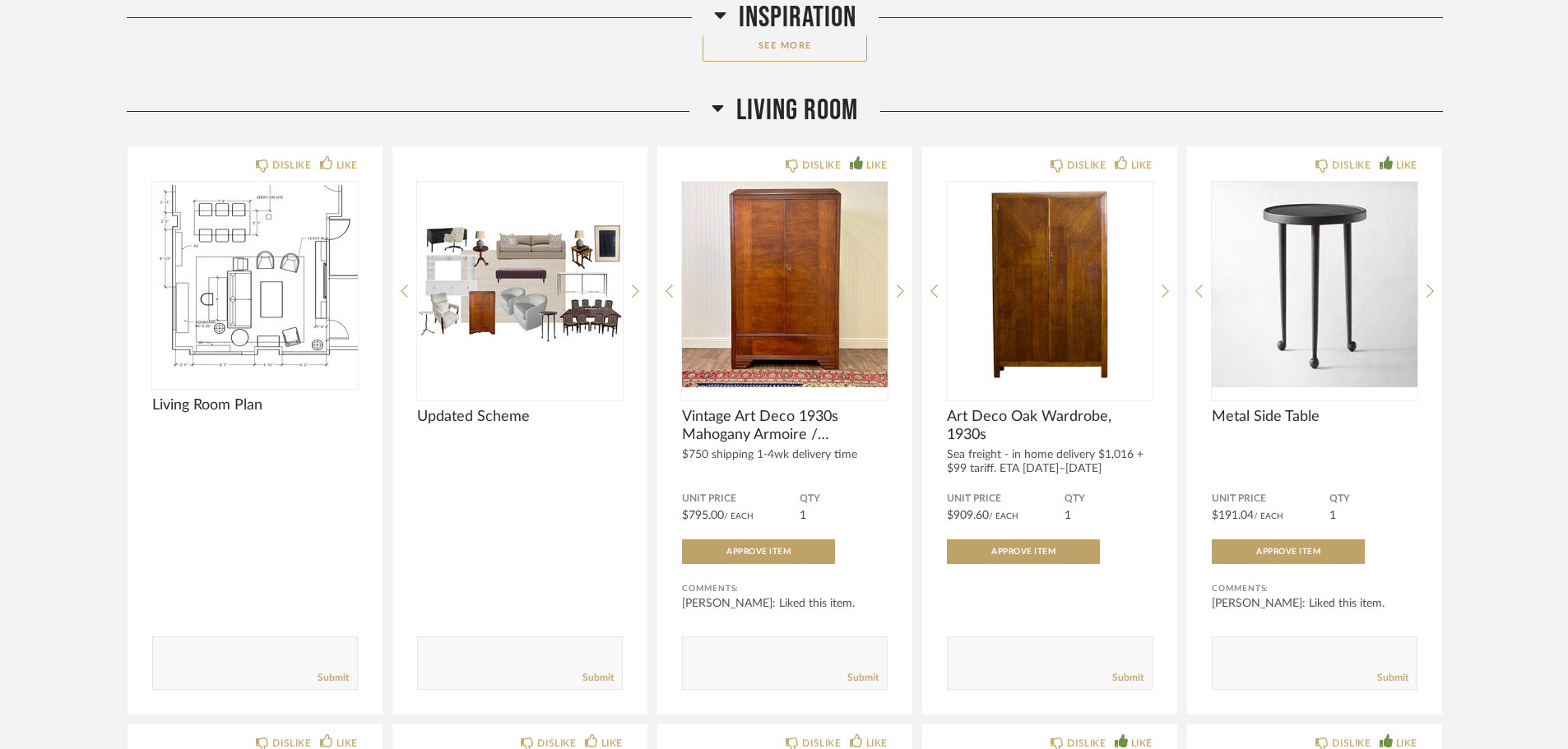
scroll to position [3219, 0]
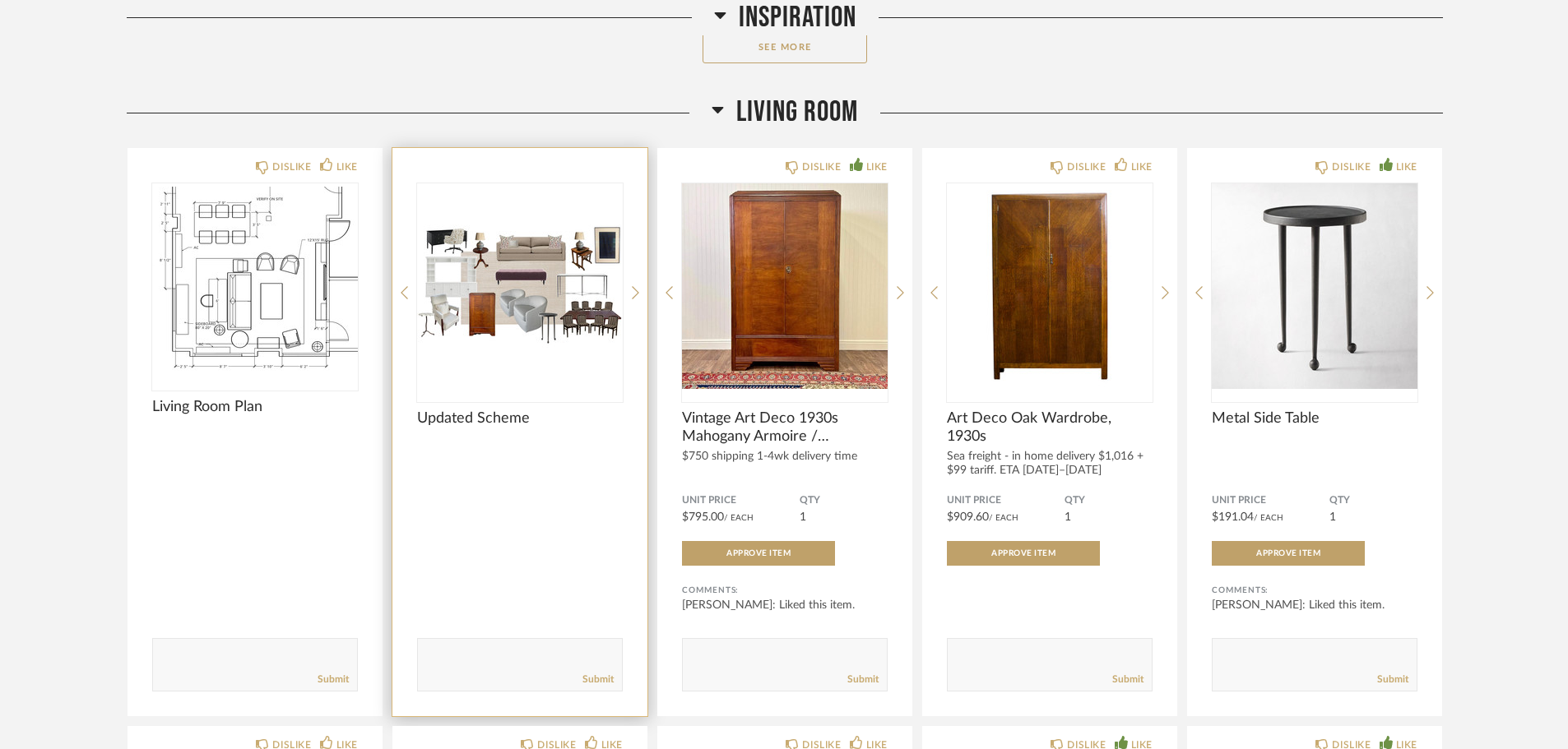
click at [511, 251] on img "0" at bounding box center [520, 286] width 206 height 206
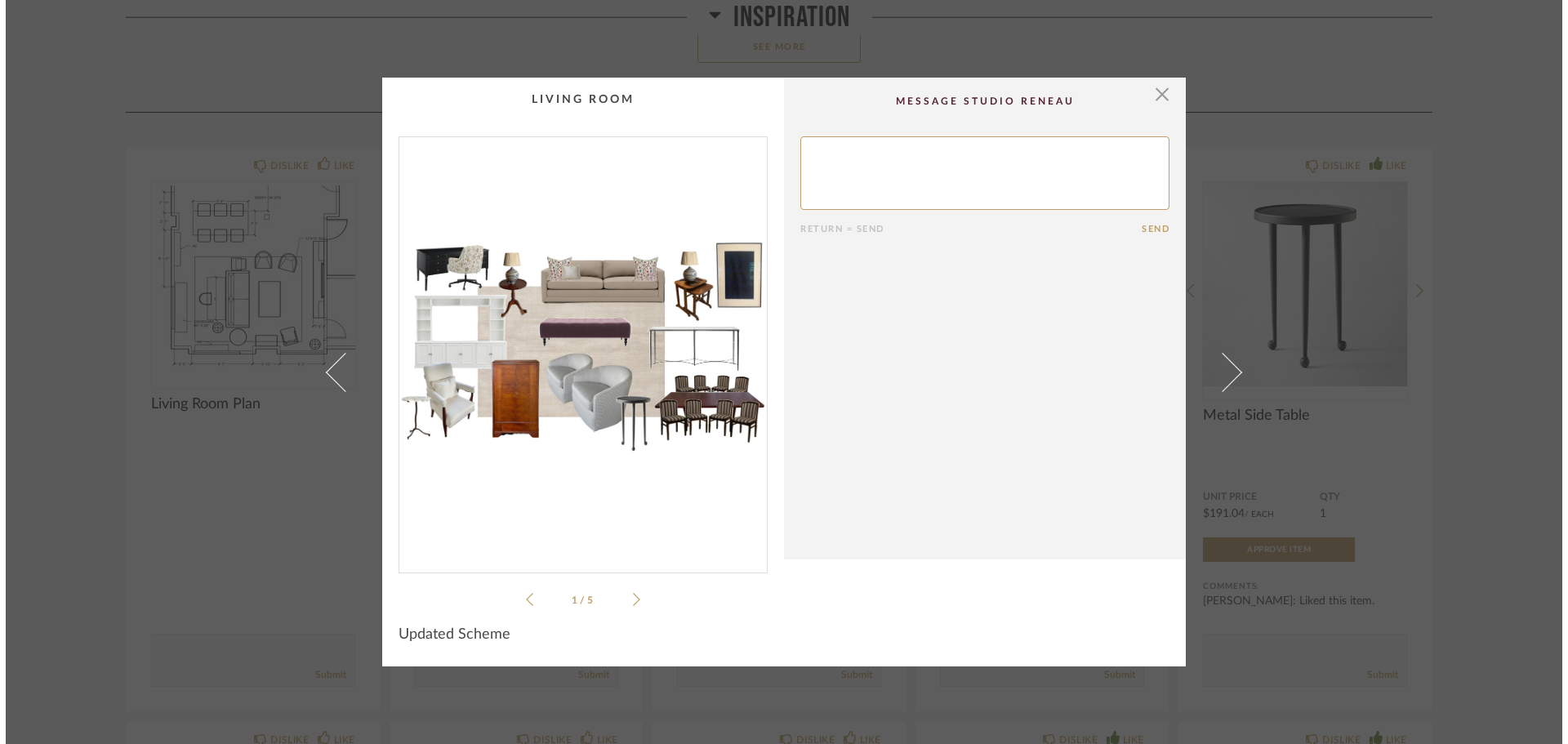
scroll to position [0, 0]
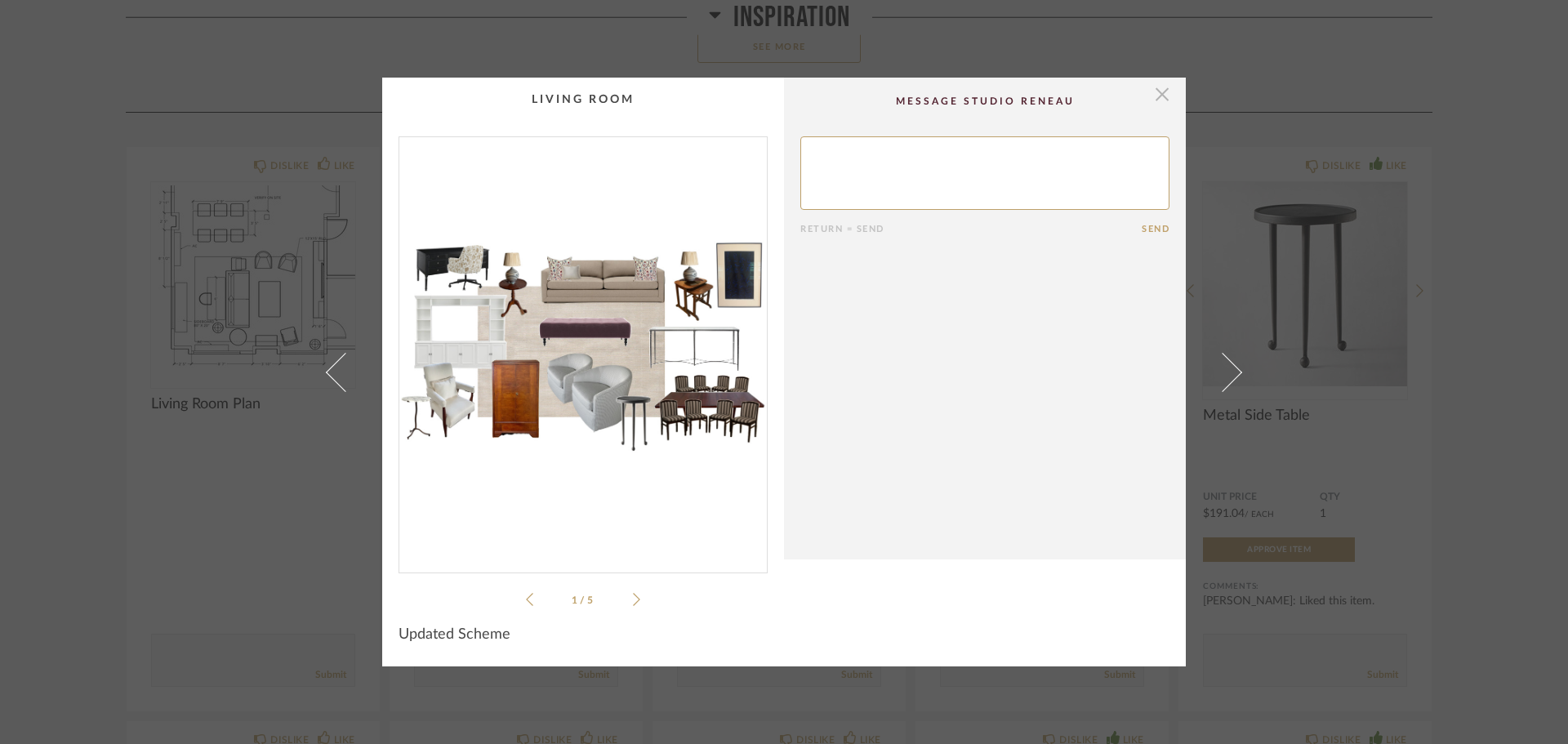
click at [1160, 96] on span "button" at bounding box center [1162, 94] width 33 height 33
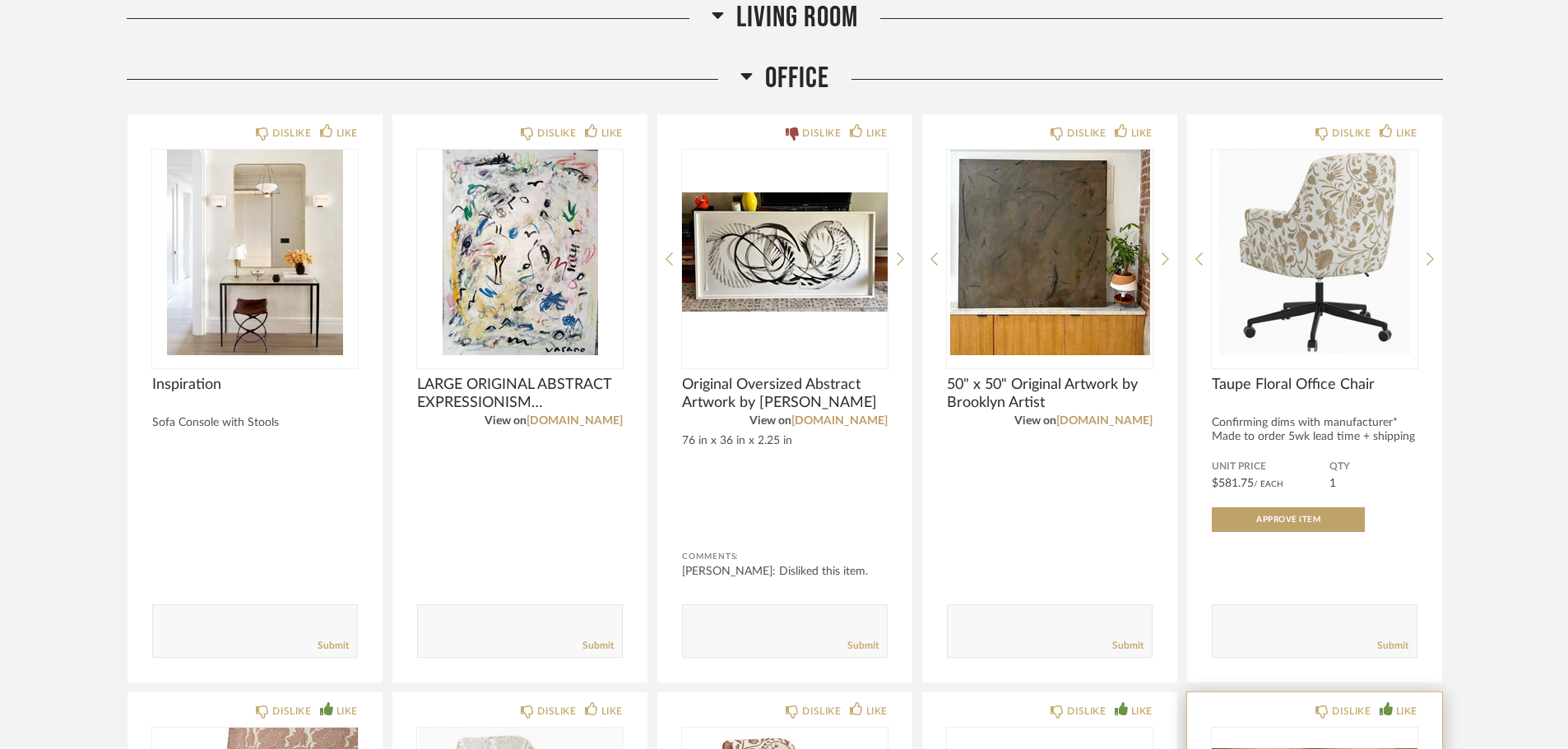
scroll to position [5615, 0]
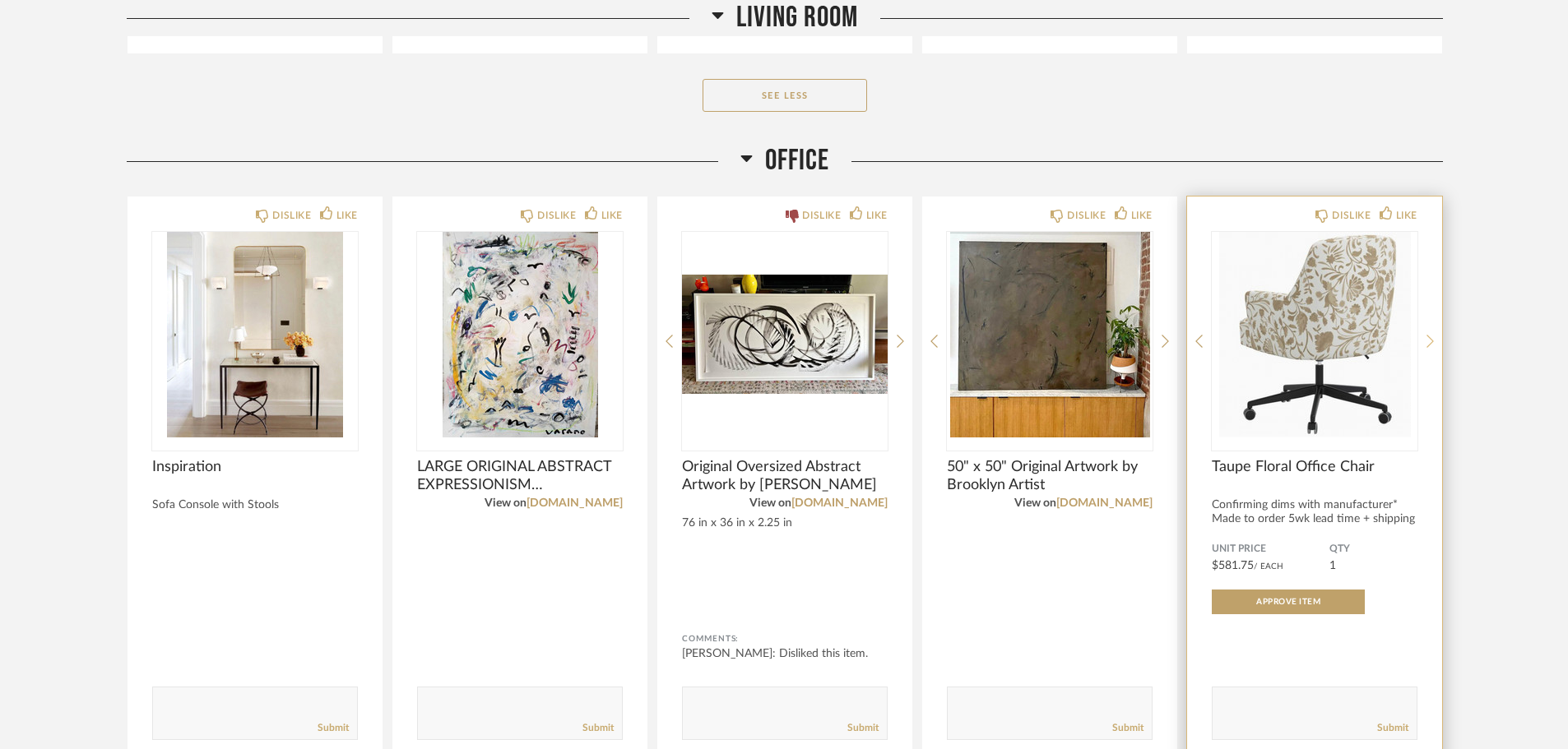
click at [1430, 341] on icon at bounding box center [1429, 342] width 7 height 15
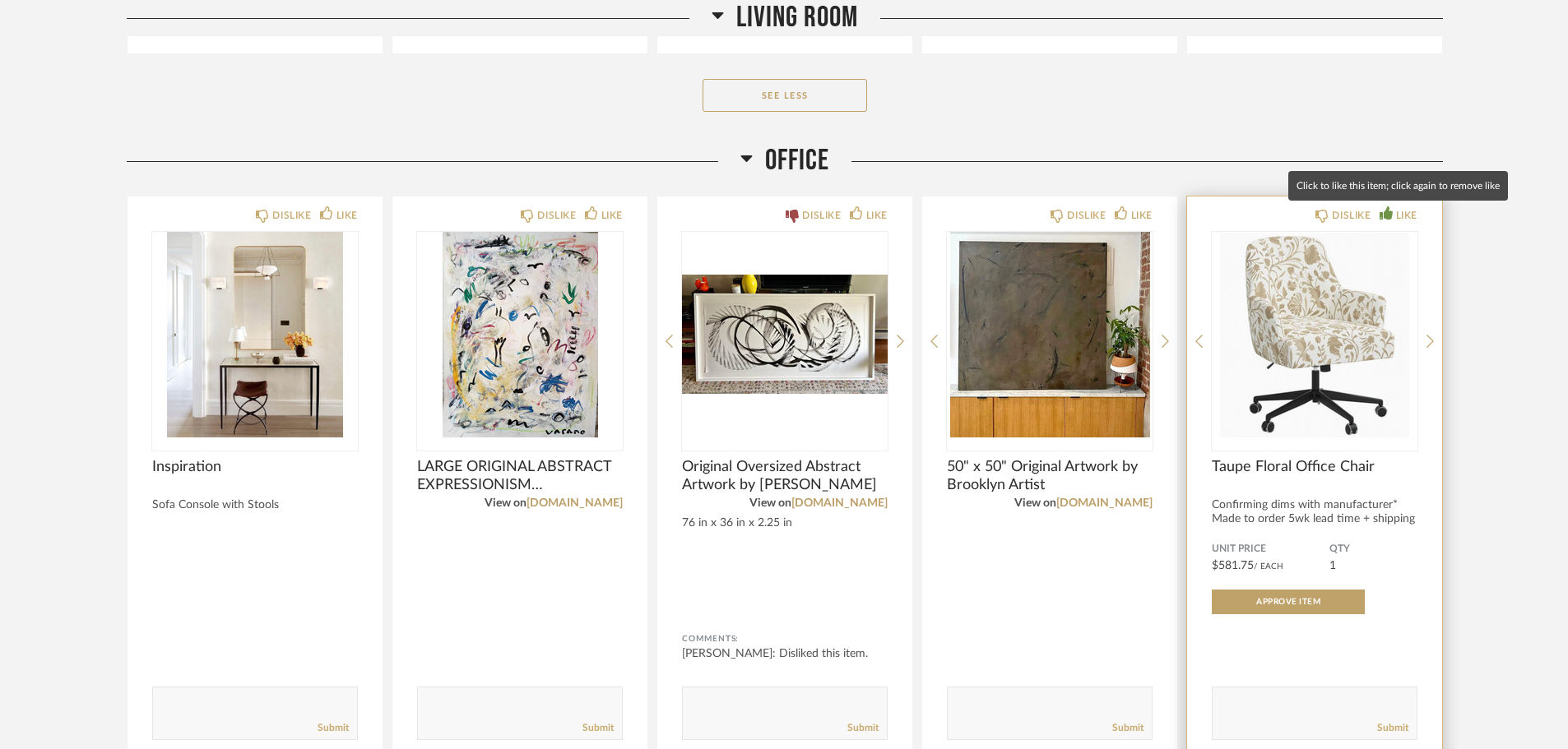
click at [1387, 214] on icon at bounding box center [1386, 213] width 13 height 13
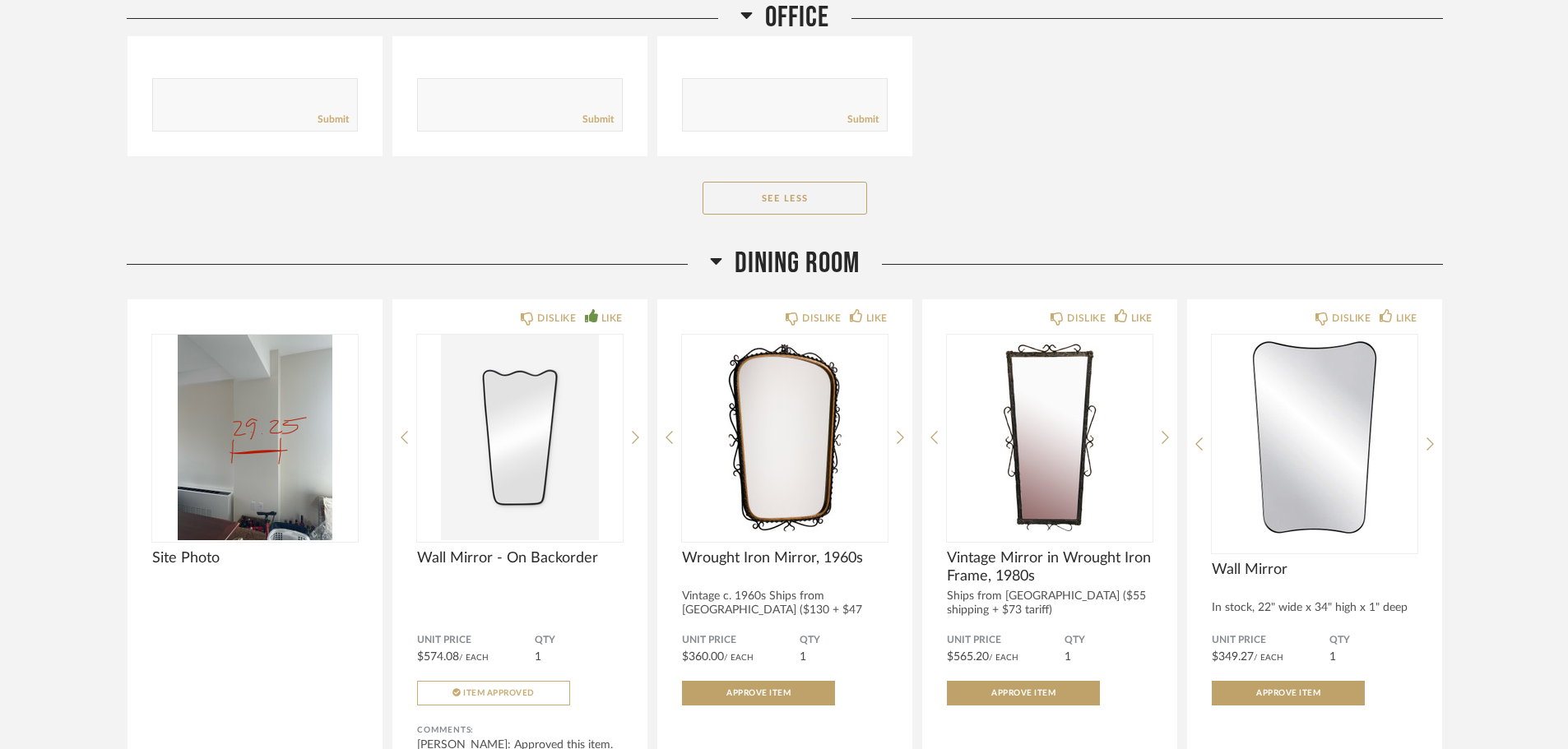
scroll to position [8658, 0]
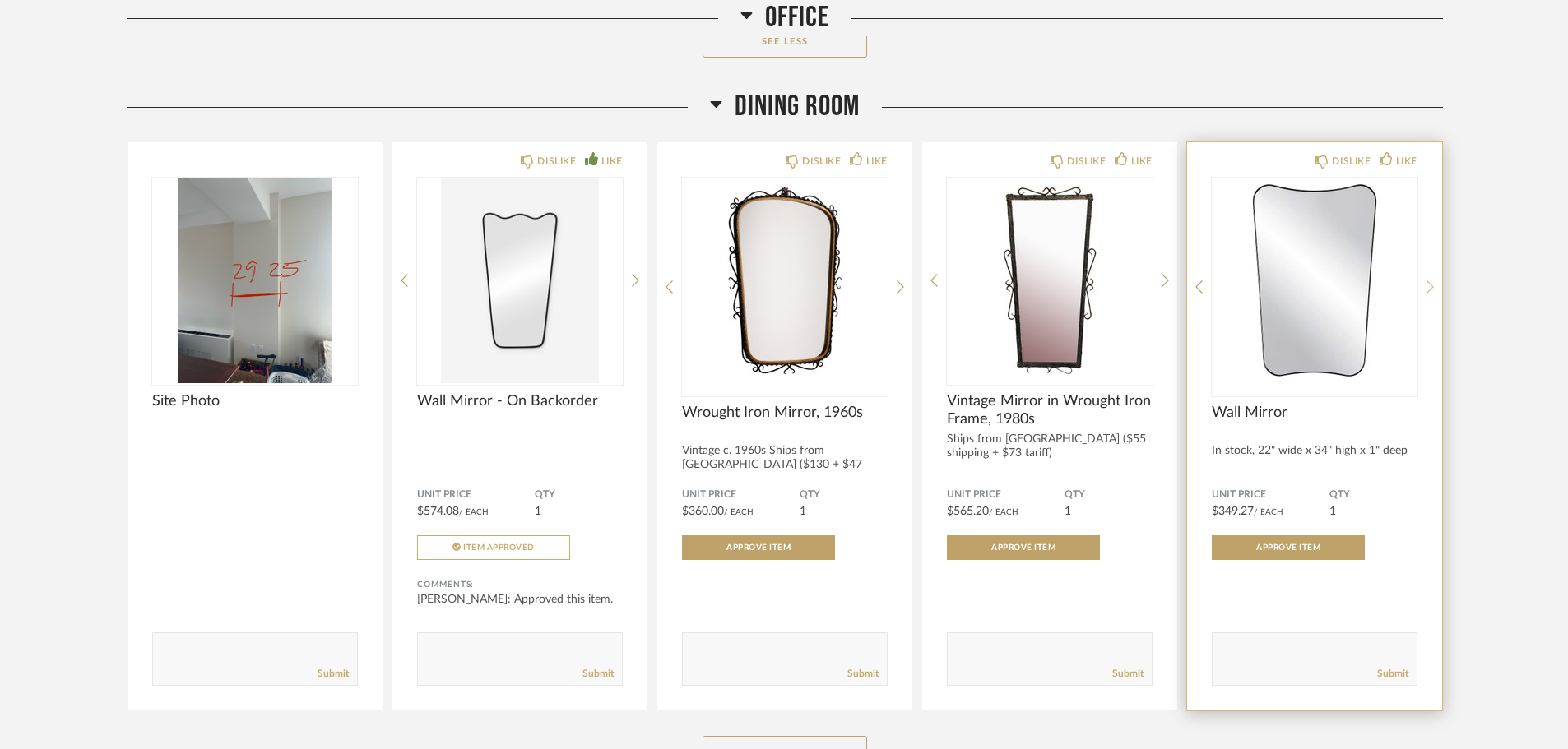
click at [1432, 289] on icon at bounding box center [1429, 287] width 7 height 15
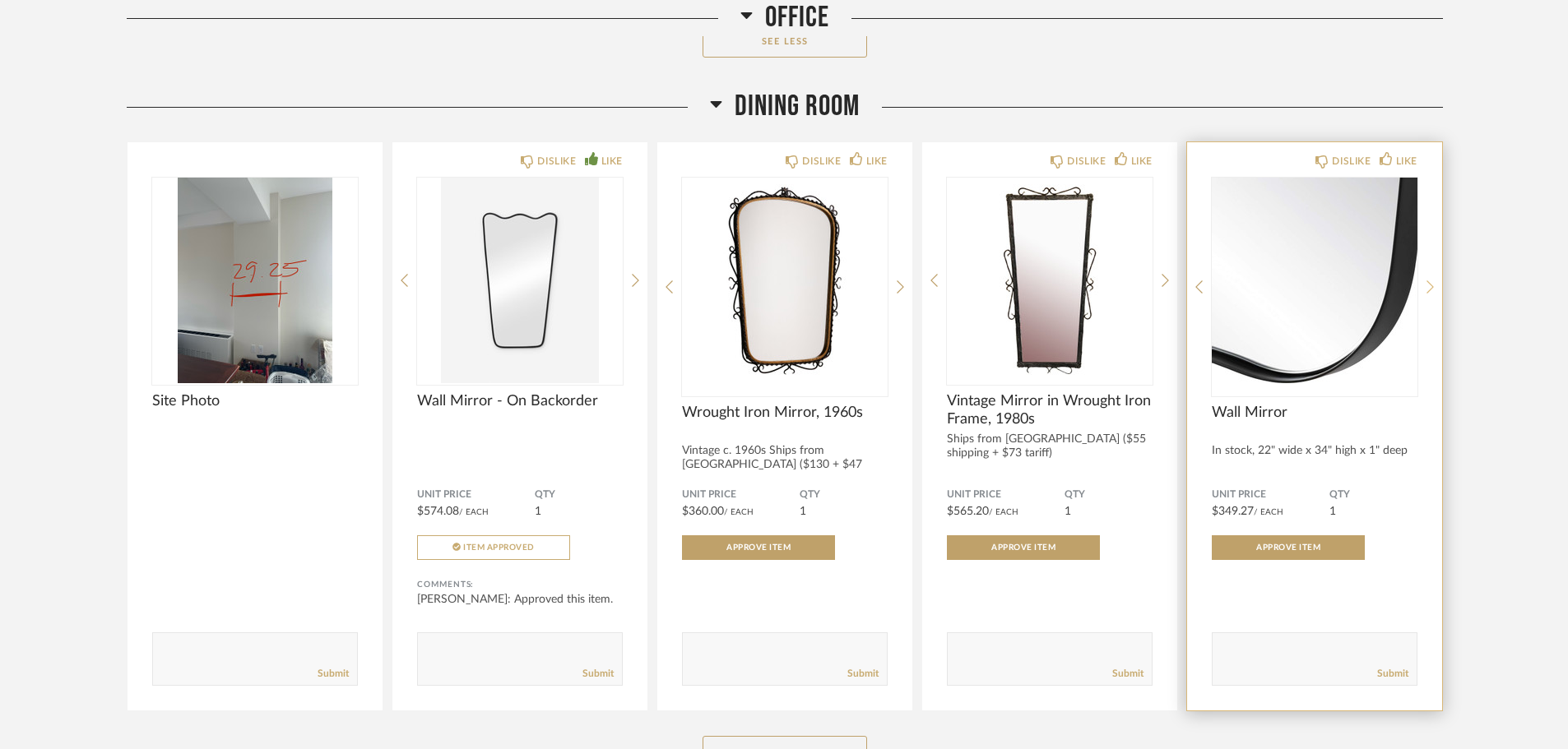
click at [1432, 289] on icon at bounding box center [1429, 287] width 7 height 15
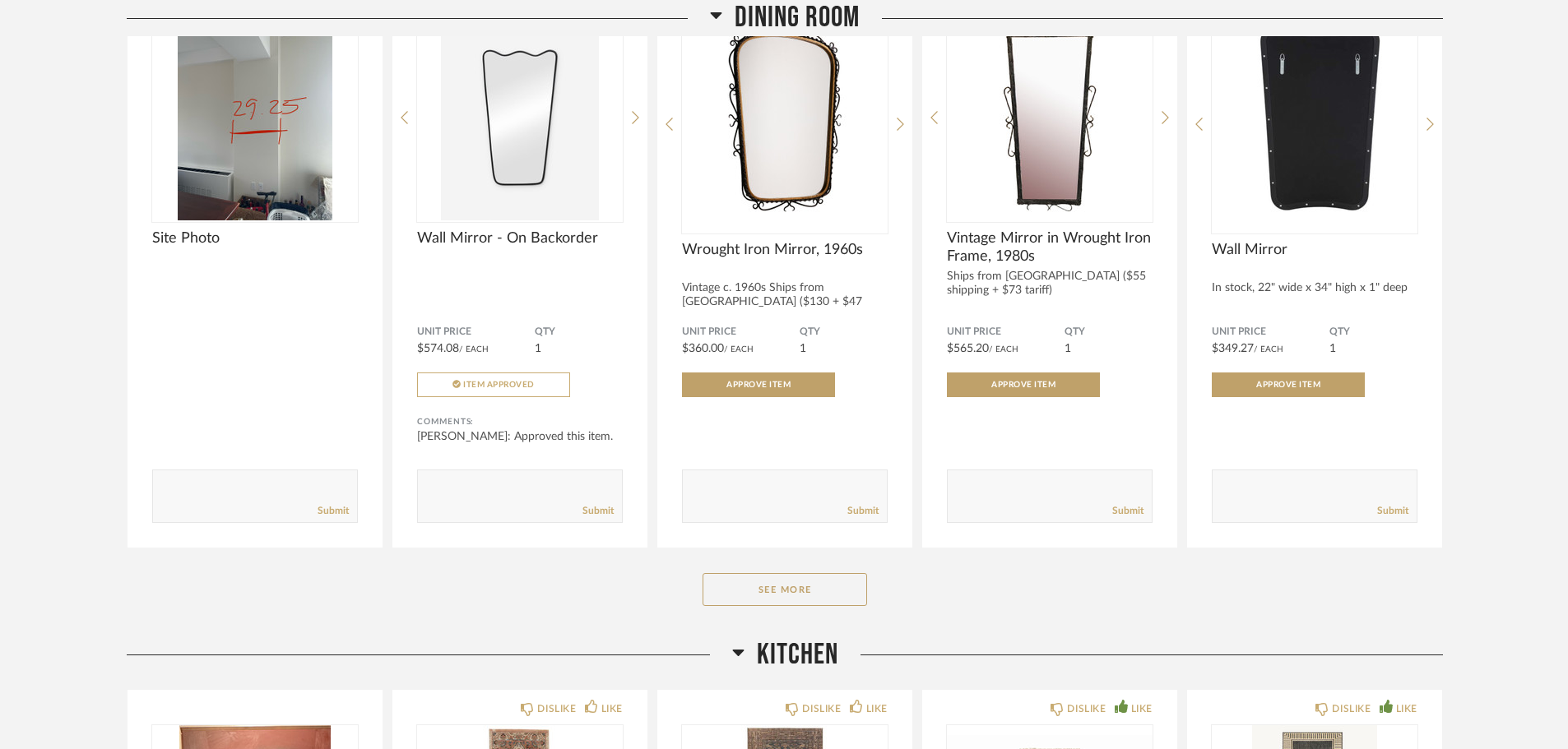
scroll to position [8822, 0]
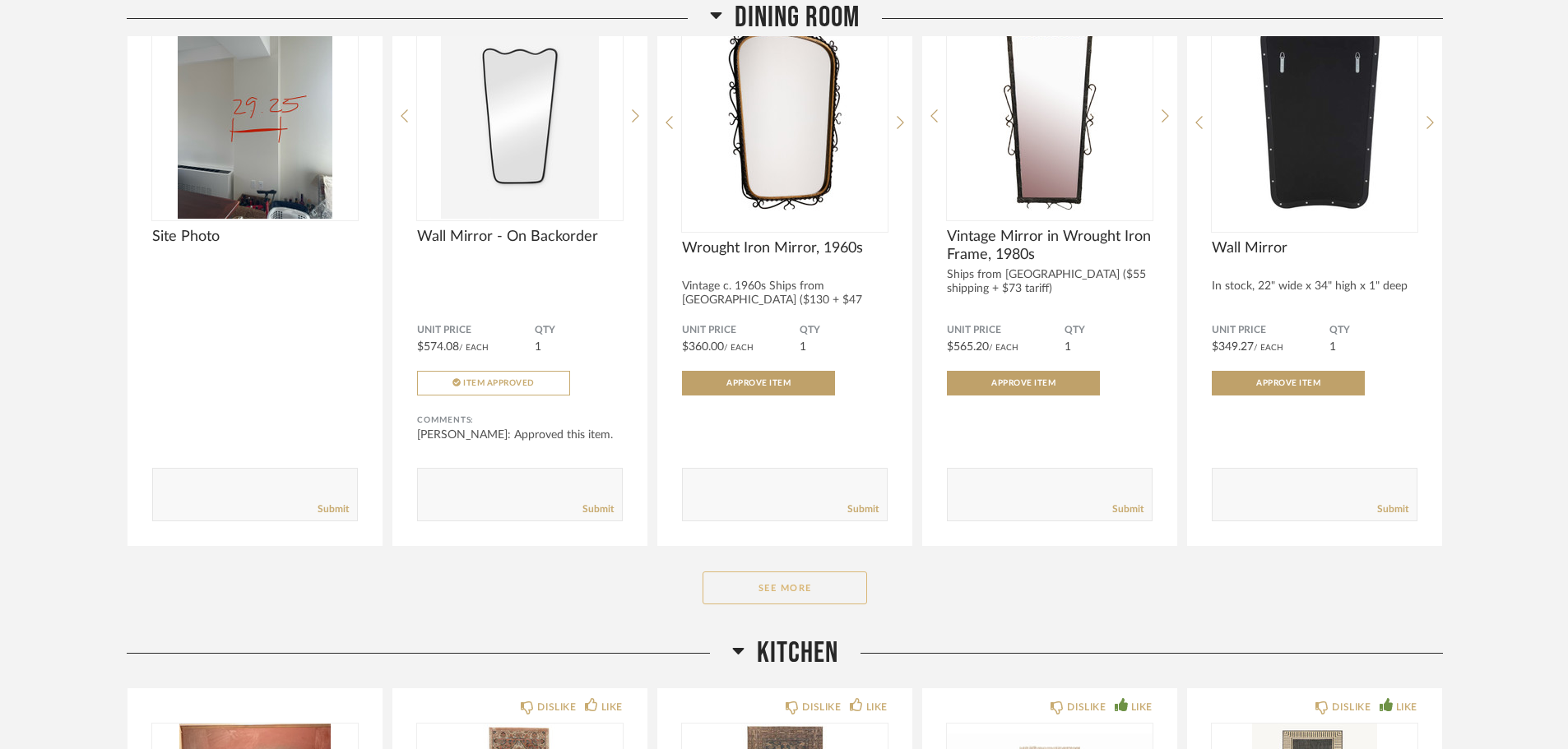
click at [823, 591] on button "See More" at bounding box center [785, 588] width 164 height 33
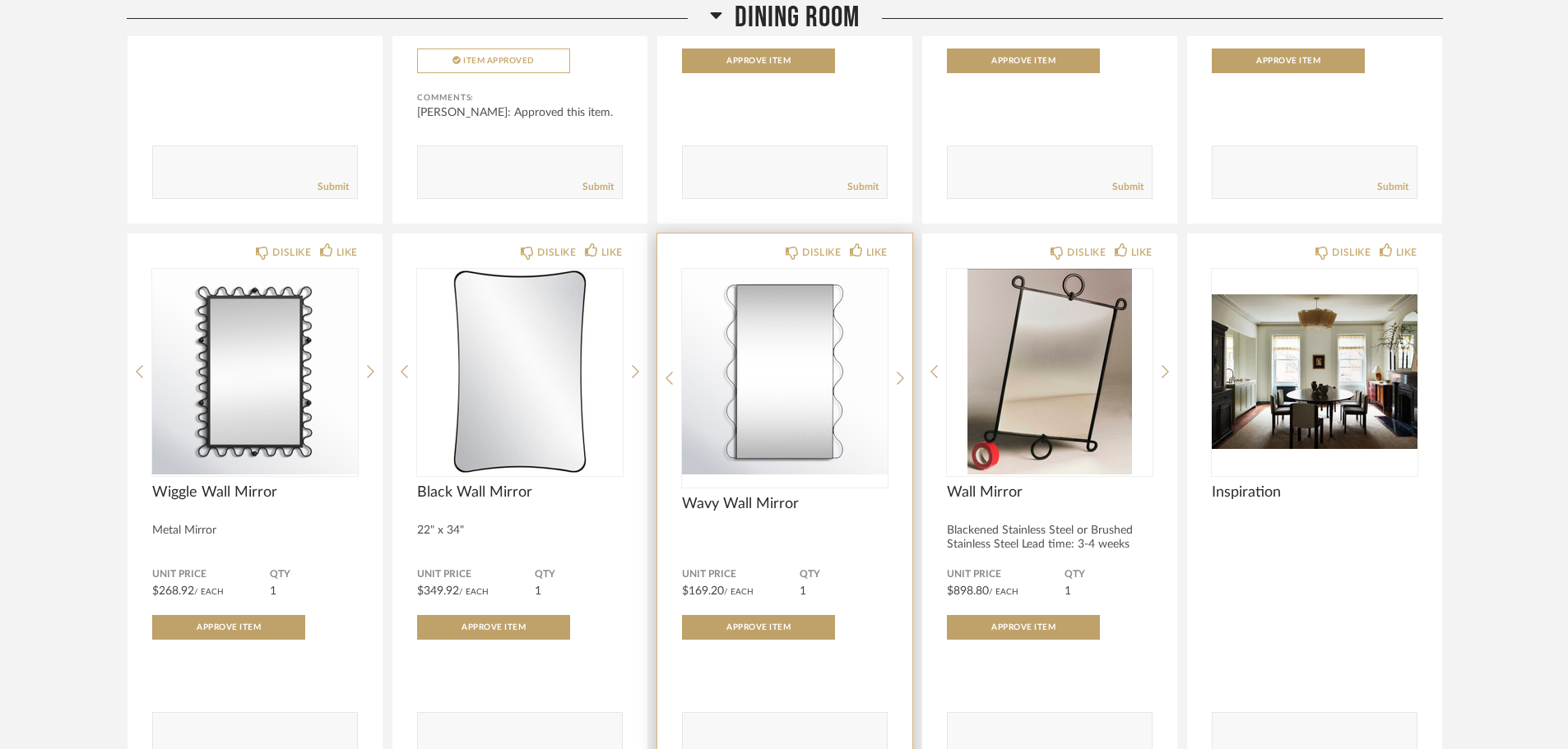
scroll to position [9151, 0]
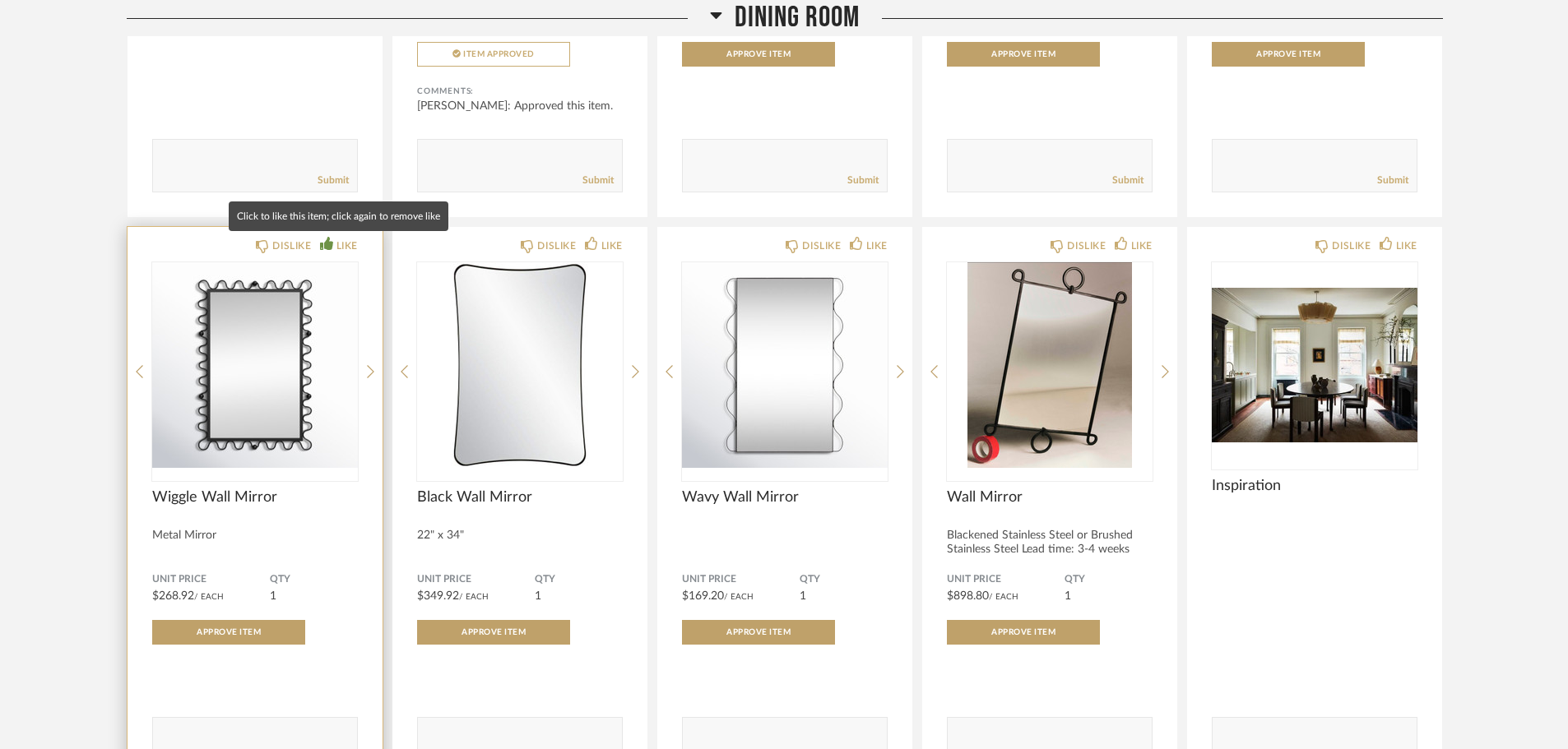
click at [346, 241] on div "LIKE" at bounding box center [348, 246] width 22 height 17
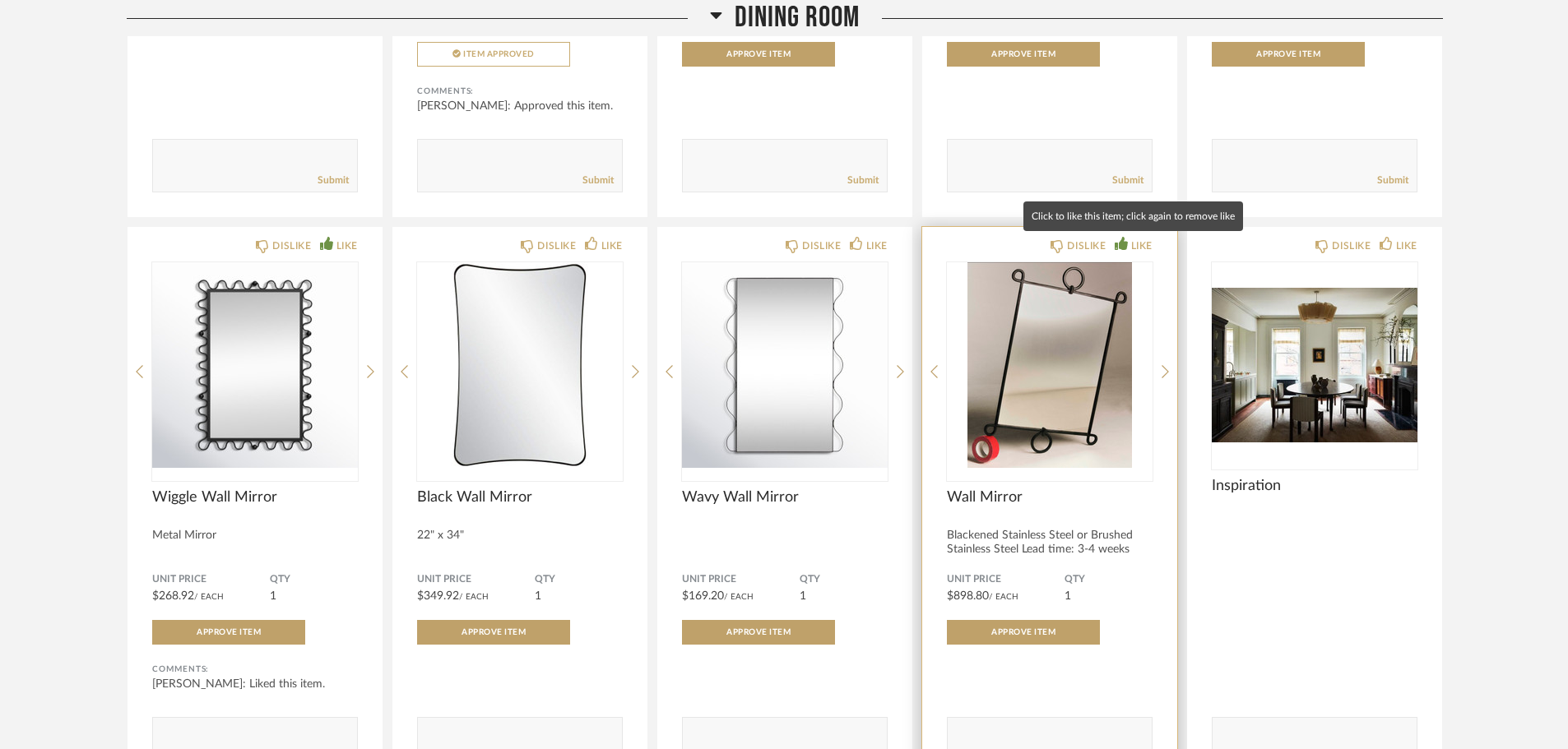
click at [1137, 241] on div "LIKE" at bounding box center [1142, 246] width 22 height 17
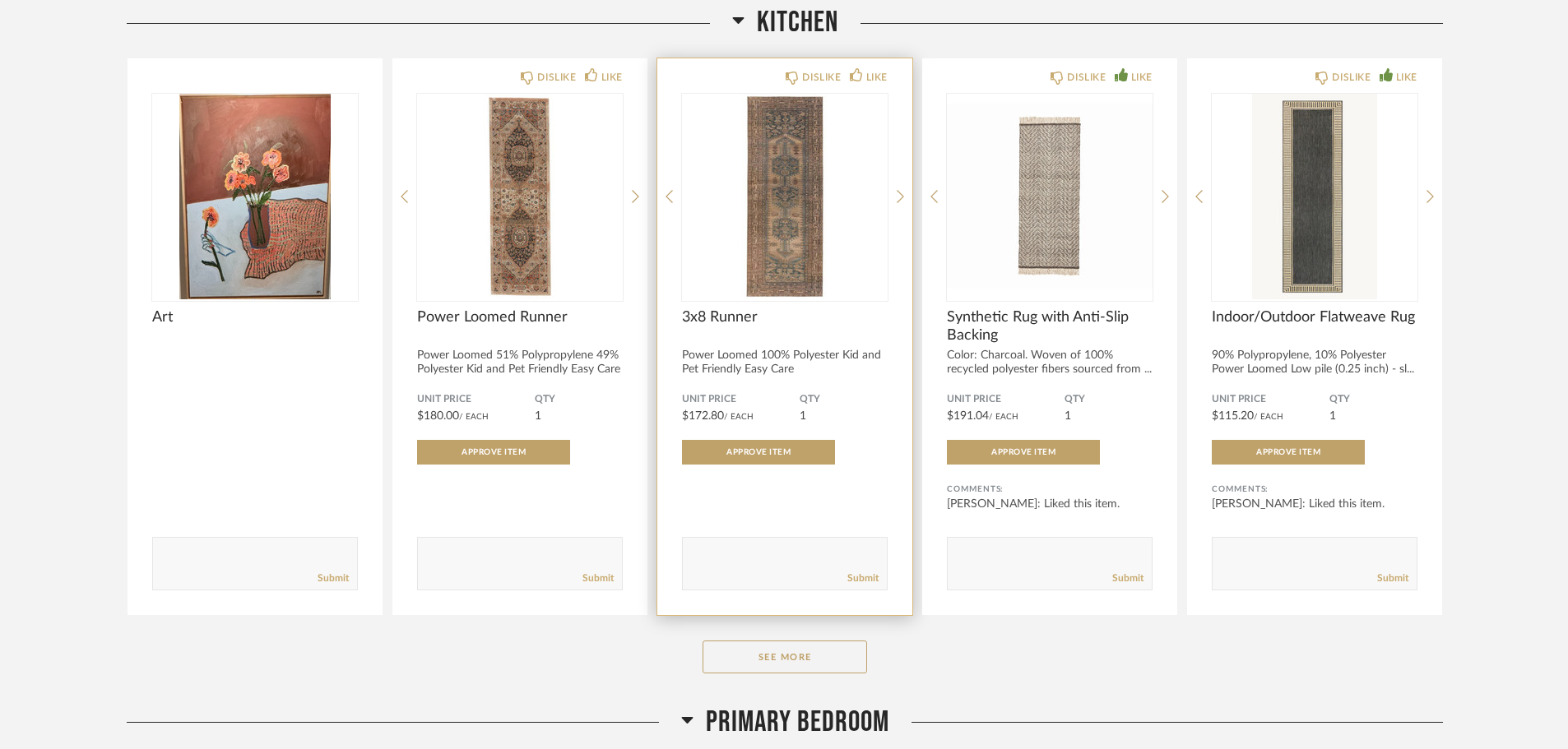
scroll to position [10632, 0]
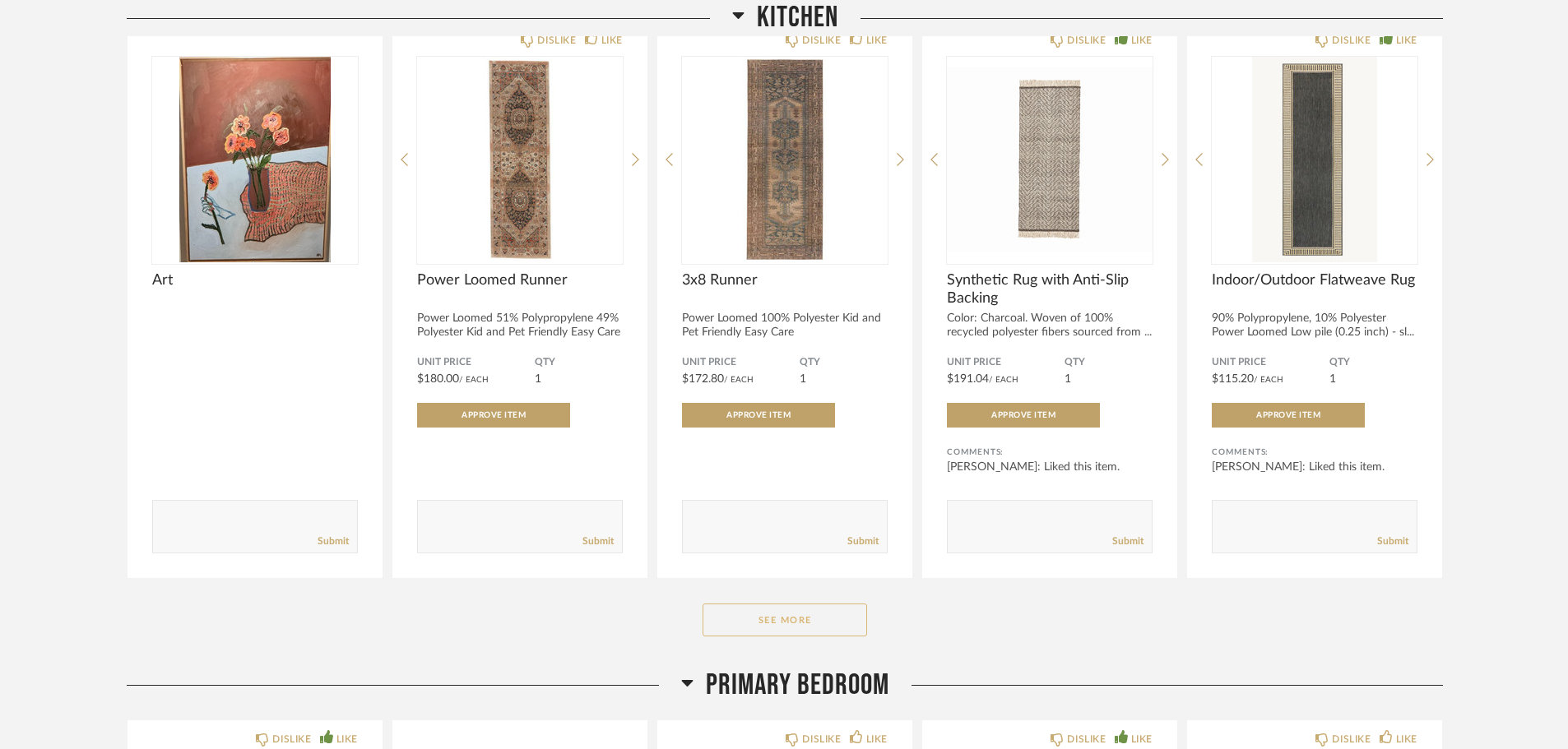
click at [825, 628] on button "See More" at bounding box center [785, 620] width 164 height 33
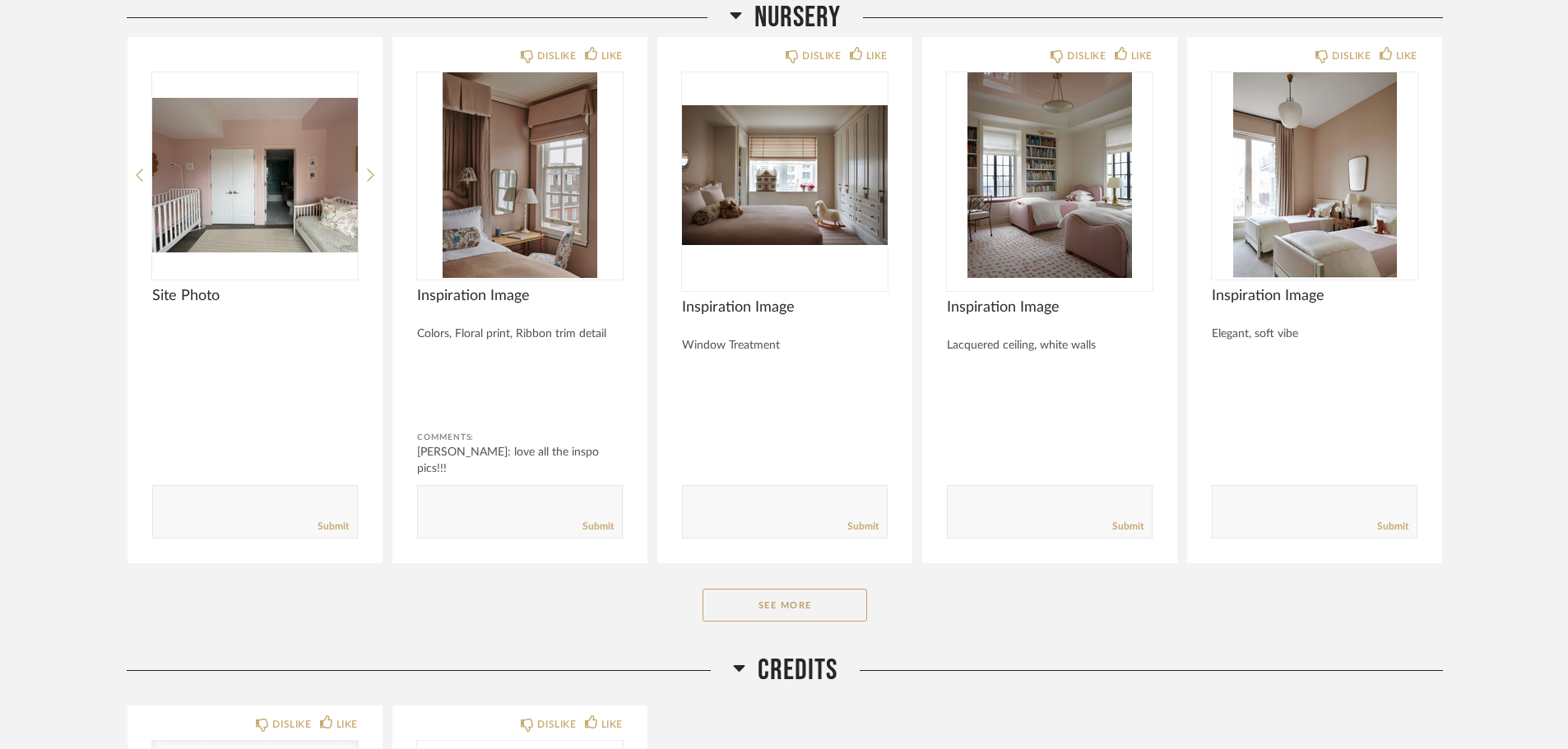
scroll to position [12605, 0]
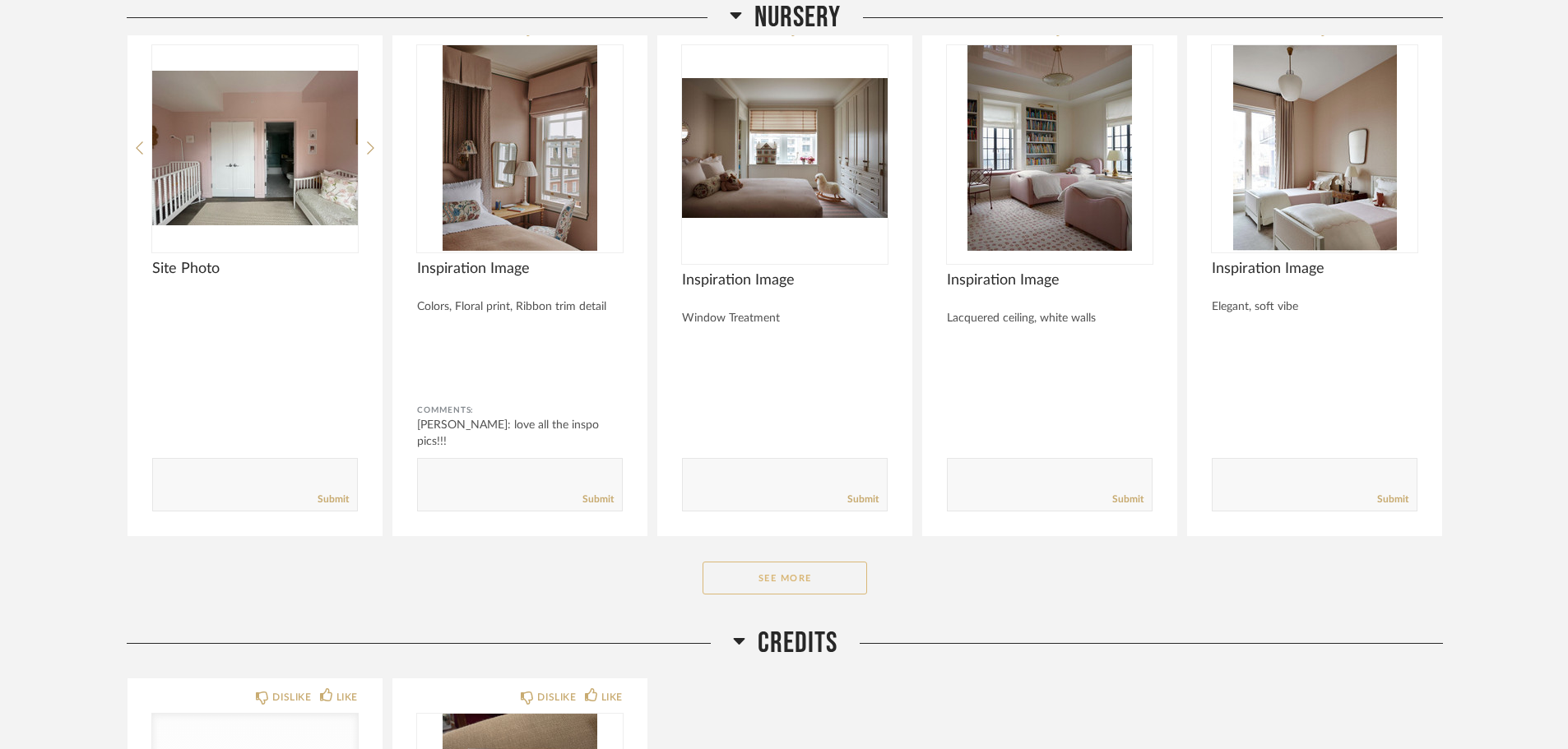
click at [827, 574] on button "See More" at bounding box center [785, 578] width 164 height 33
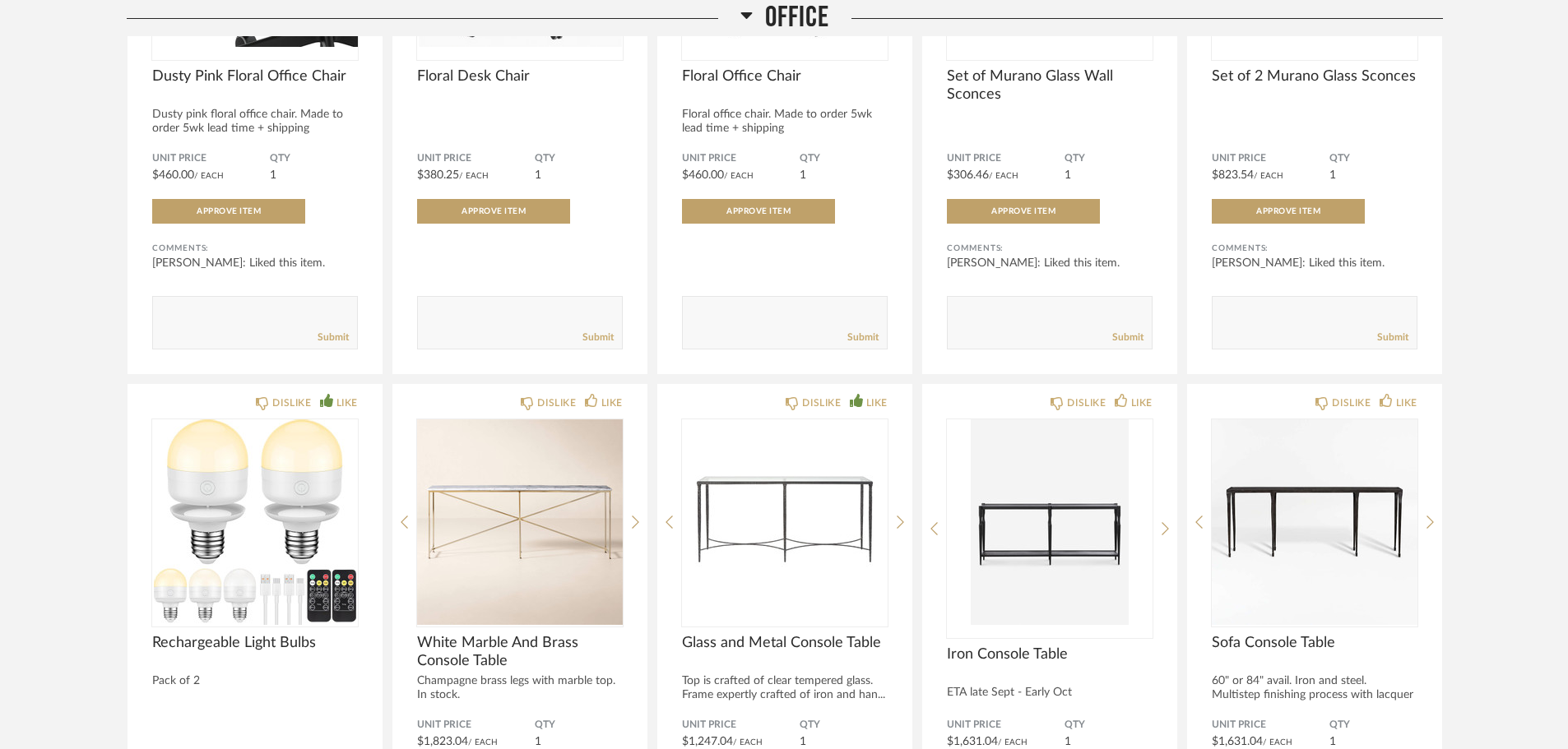
scroll to position [5761, 0]
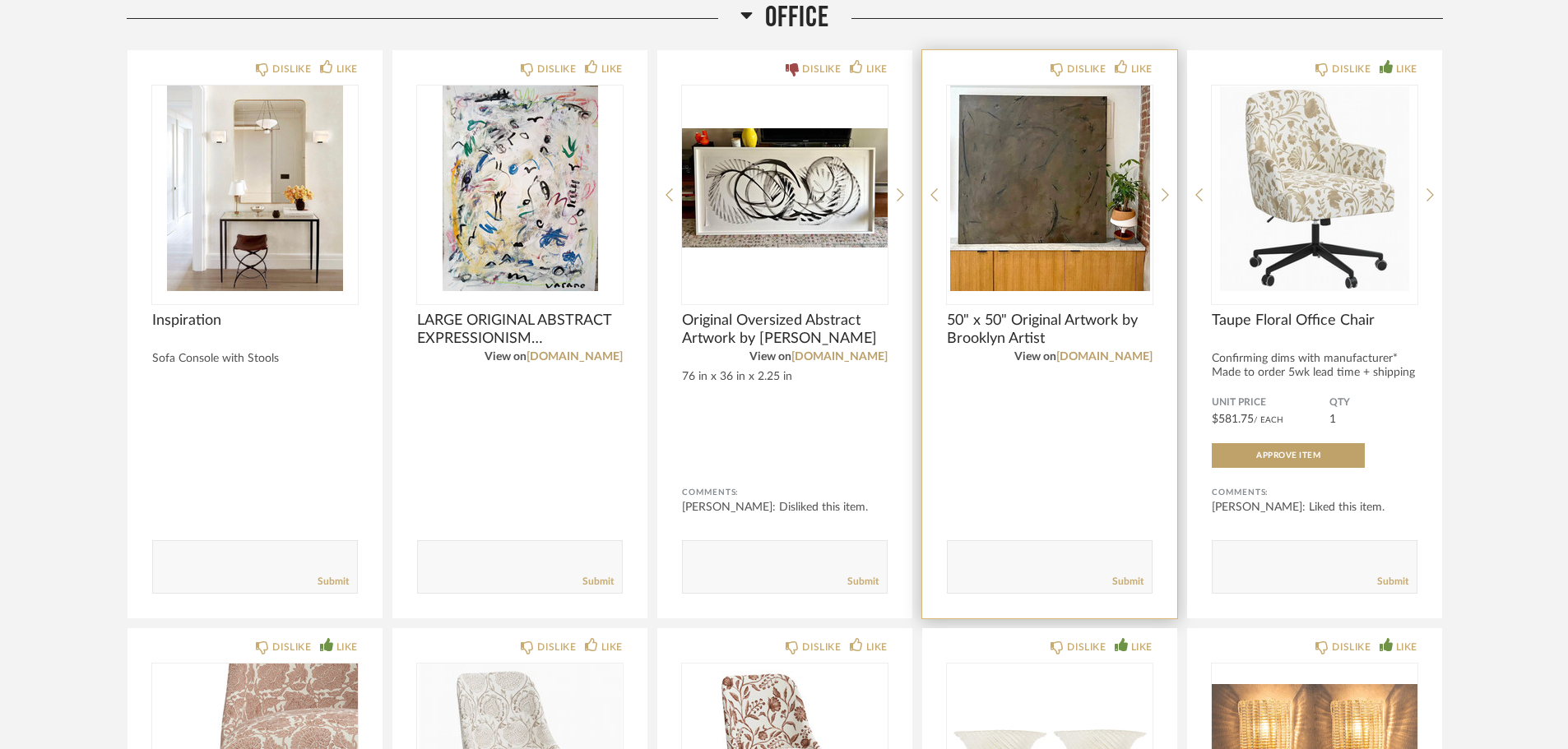
click at [1016, 169] on img "0" at bounding box center [1049, 188] width 206 height 206
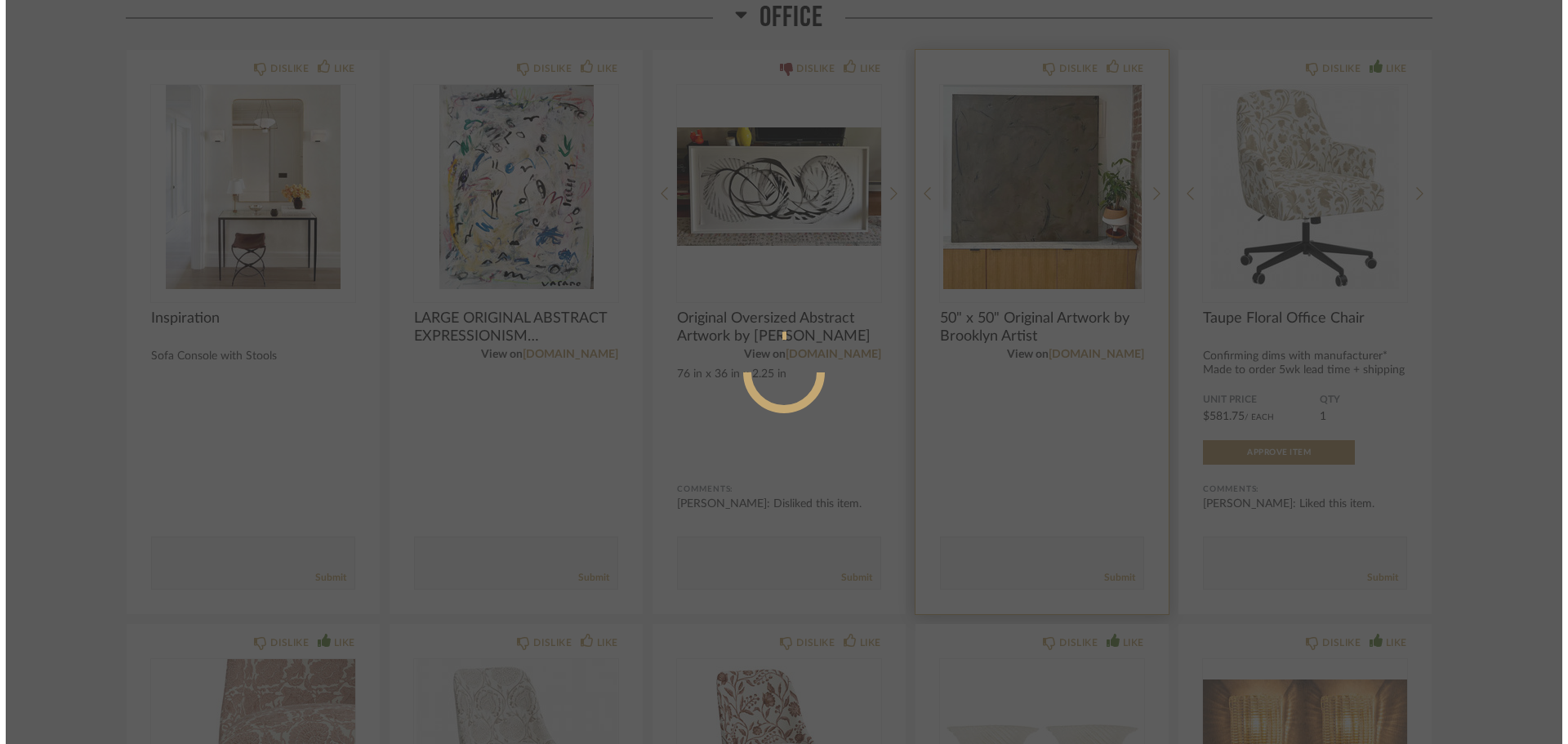
scroll to position [0, 0]
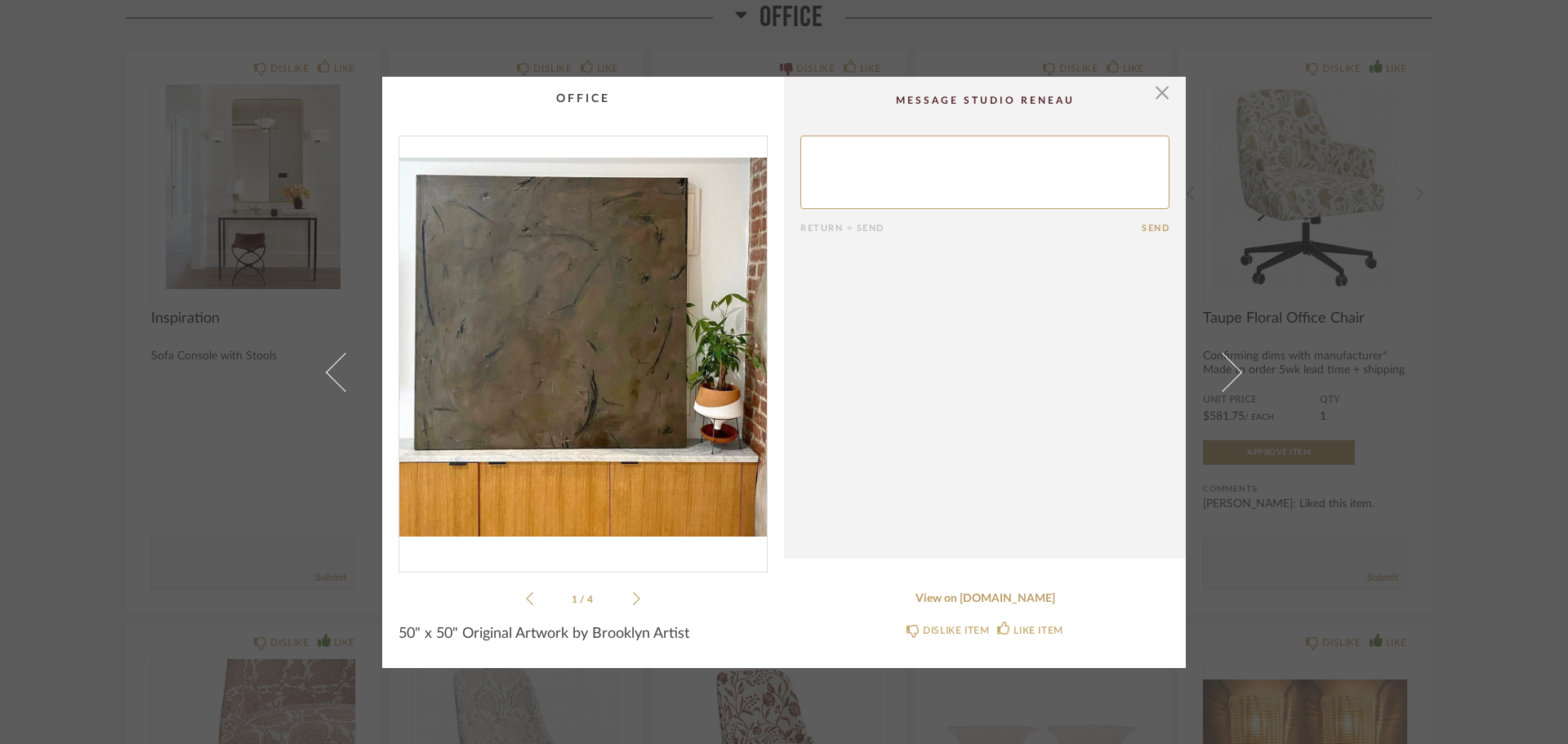
click at [627, 598] on ul "1 / 4" at bounding box center [583, 599] width 114 height 20
click at [632, 599] on icon at bounding box center [636, 599] width 7 height 15
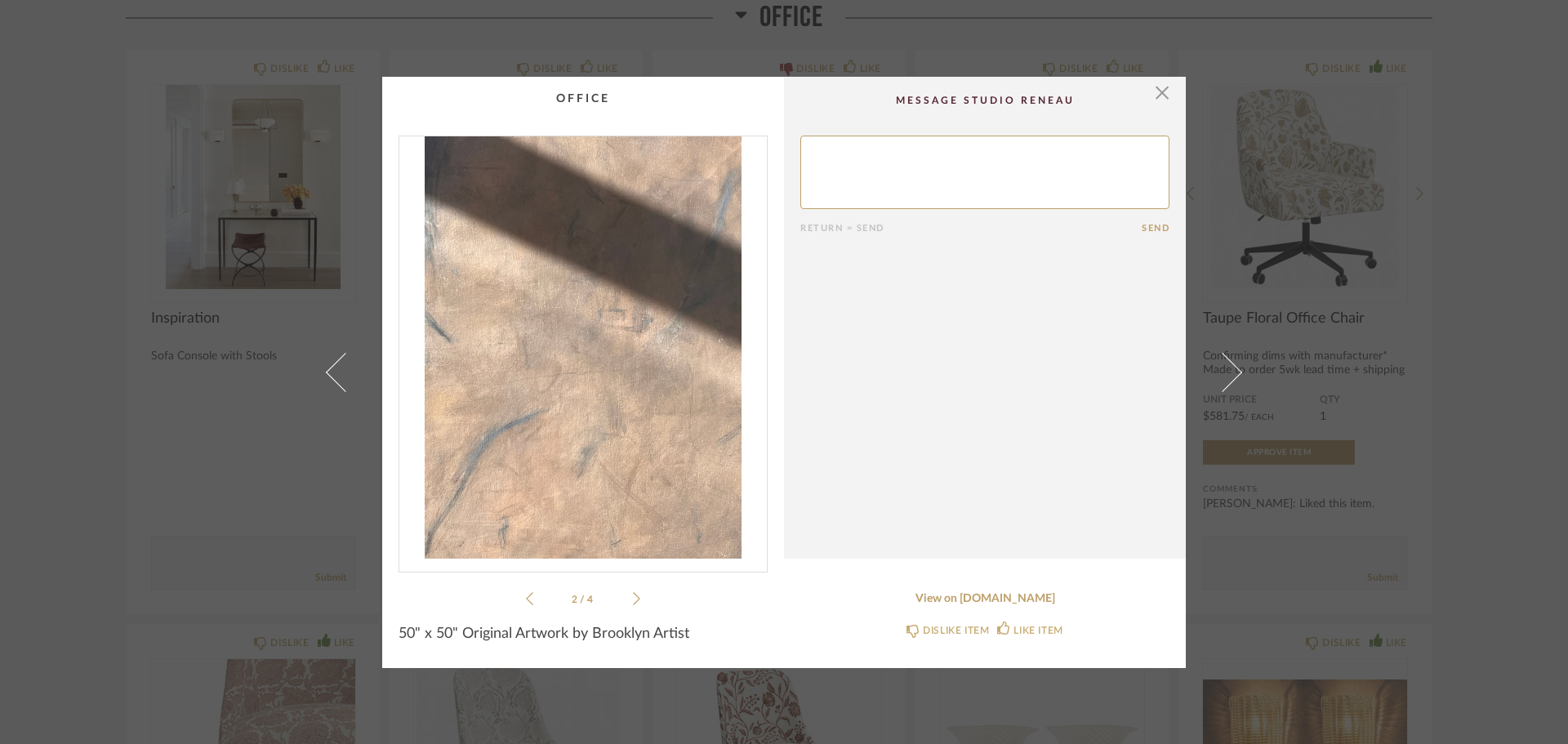
click at [632, 599] on icon at bounding box center [636, 599] width 7 height 15
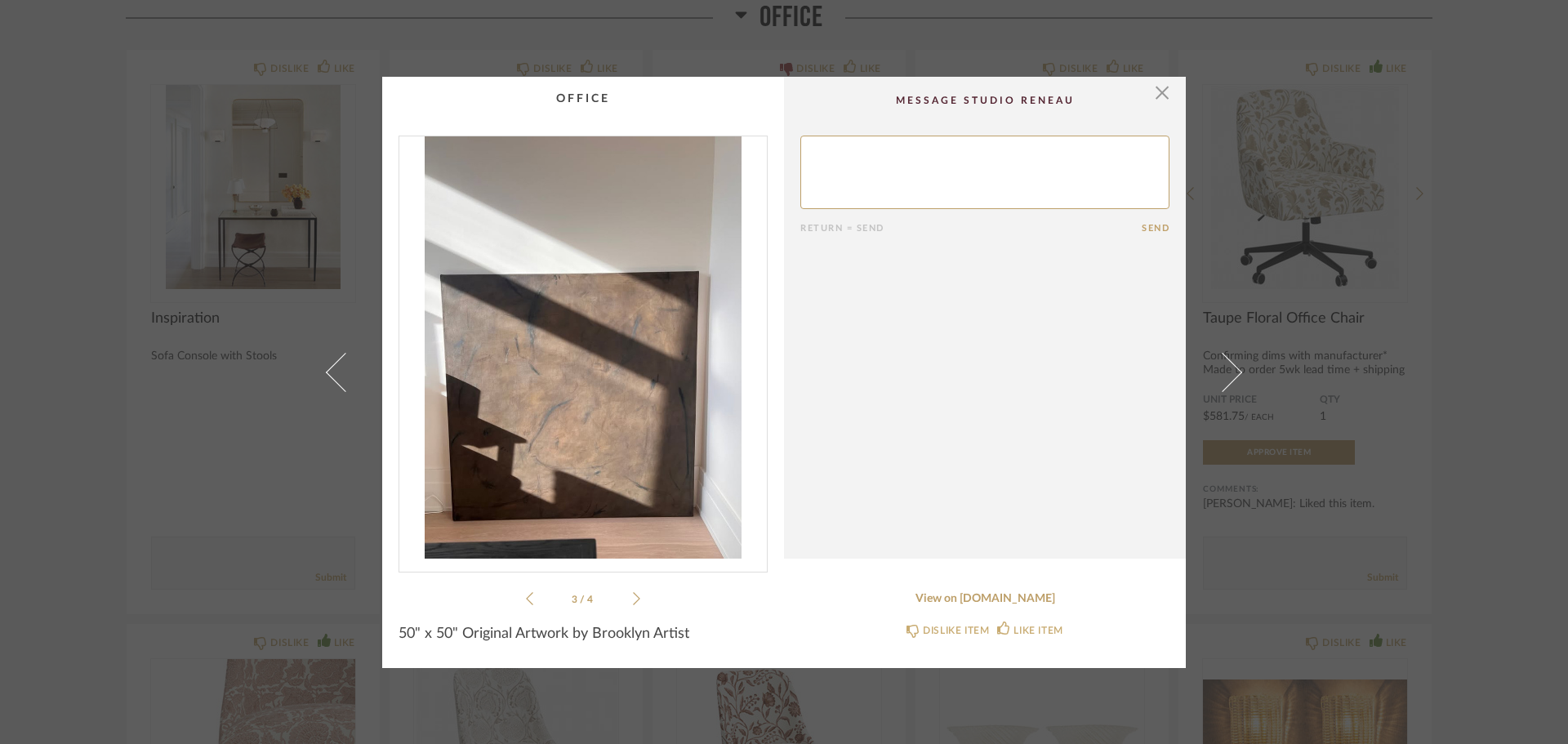
click at [632, 599] on icon at bounding box center [636, 599] width 7 height 15
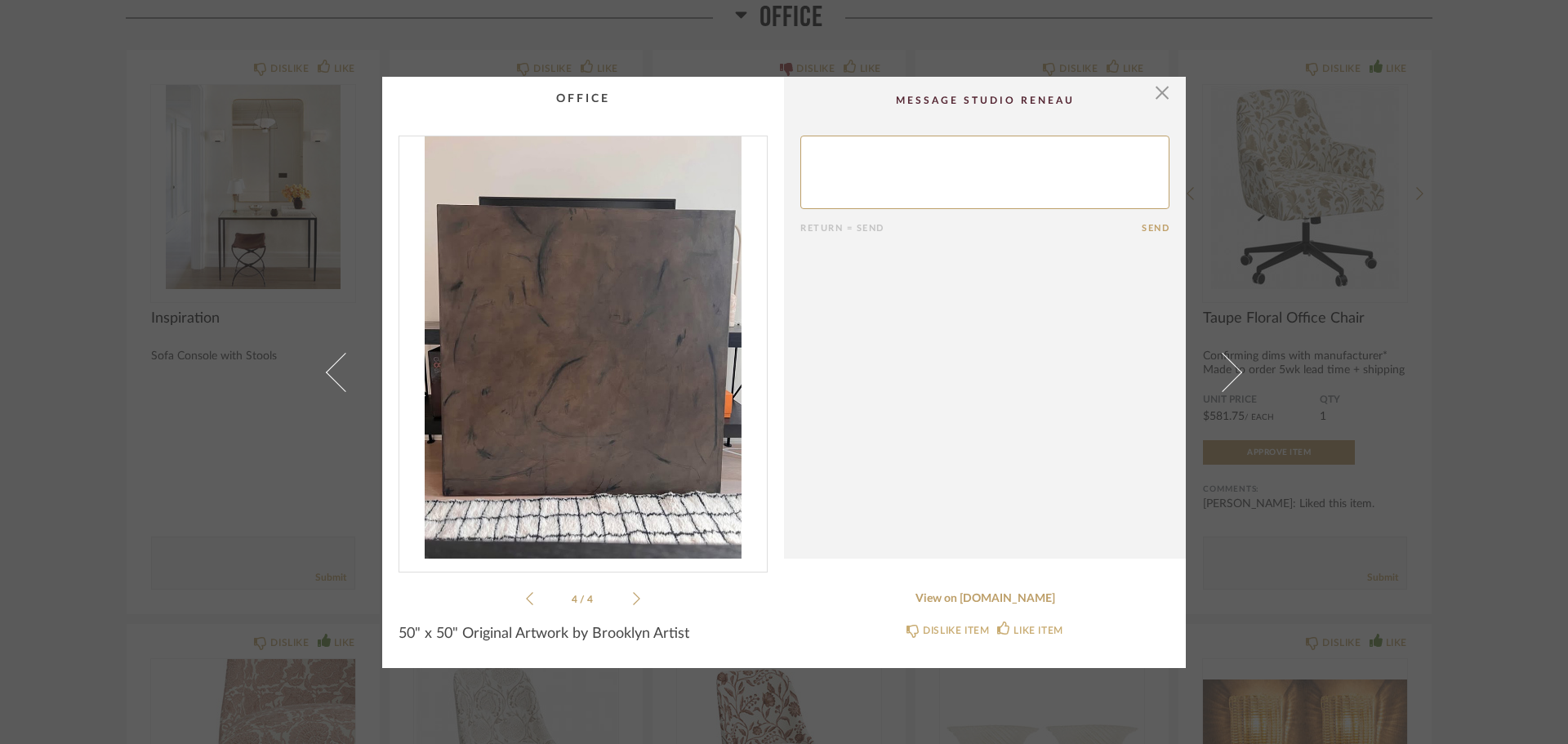
click at [632, 599] on icon at bounding box center [636, 599] width 7 height 15
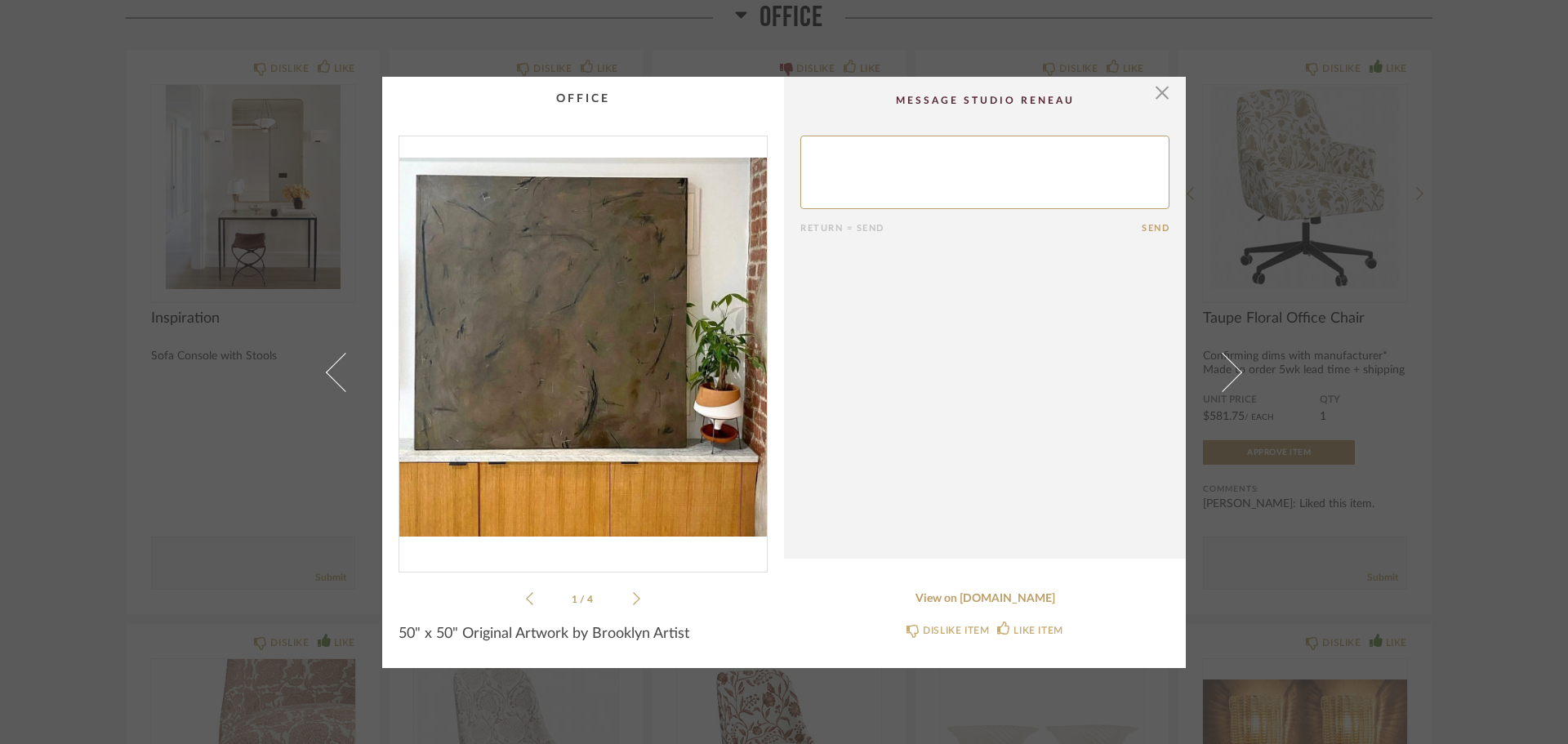
click at [632, 599] on icon at bounding box center [636, 599] width 7 height 15
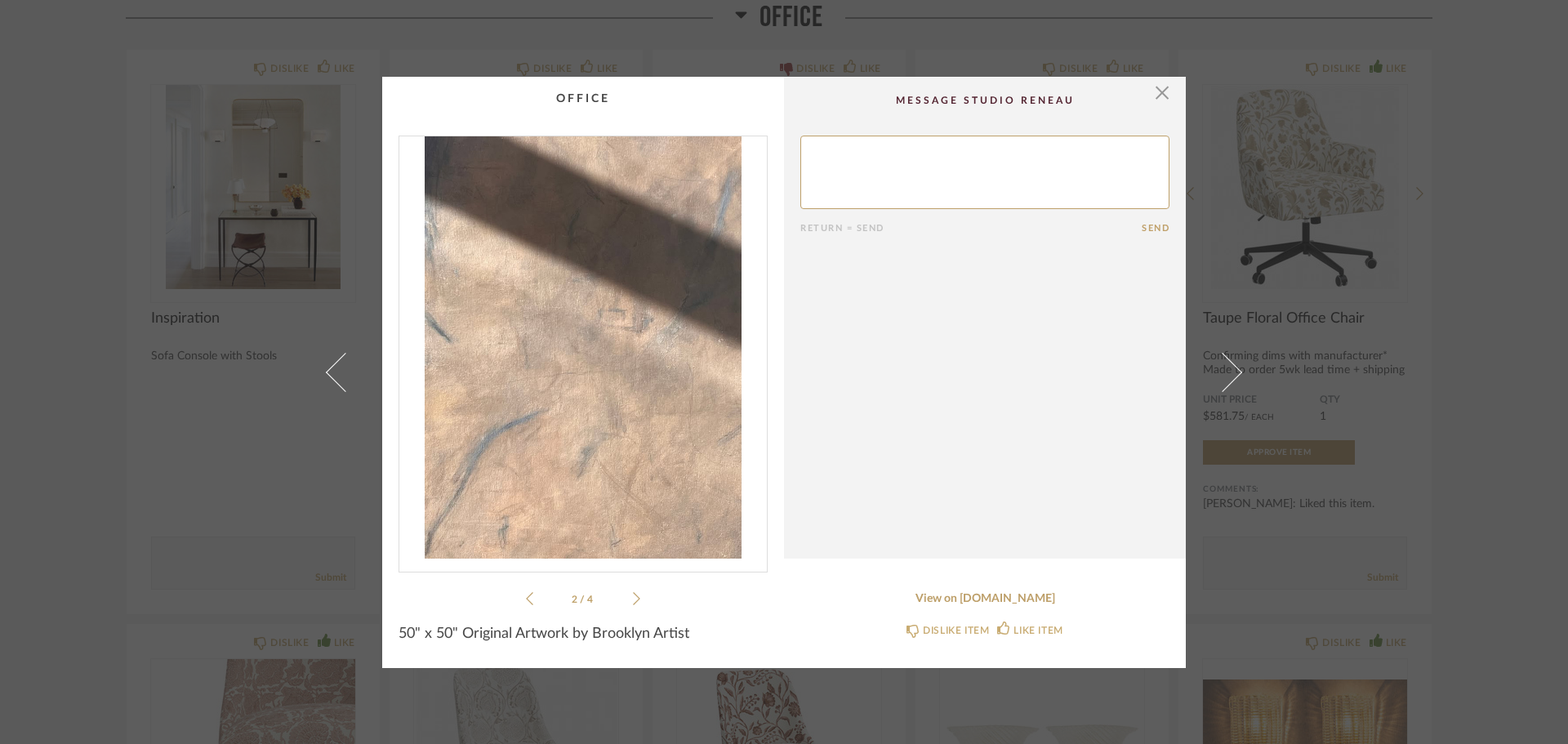
click at [632, 599] on icon at bounding box center [636, 599] width 7 height 15
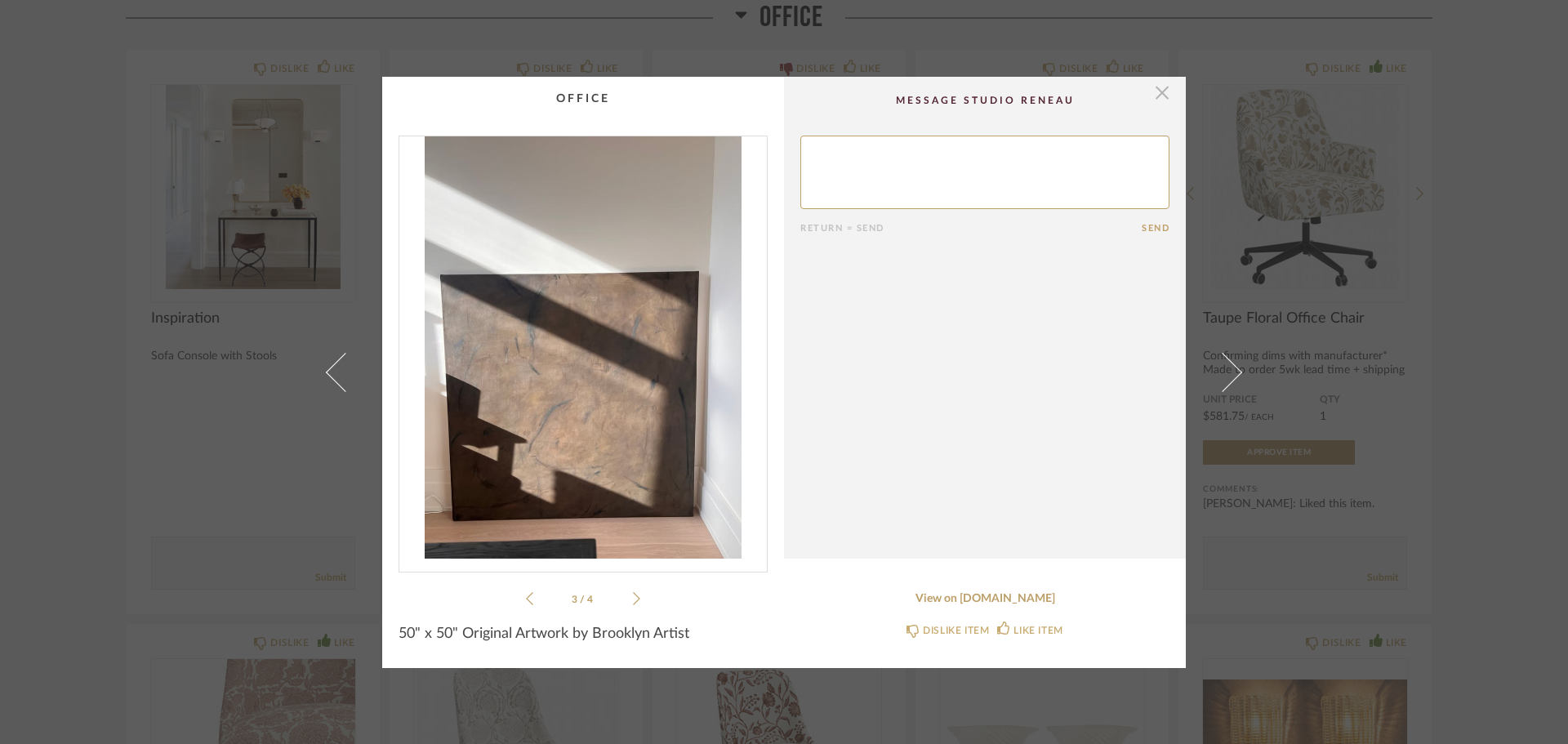
click at [1160, 100] on span "button" at bounding box center [1162, 93] width 33 height 33
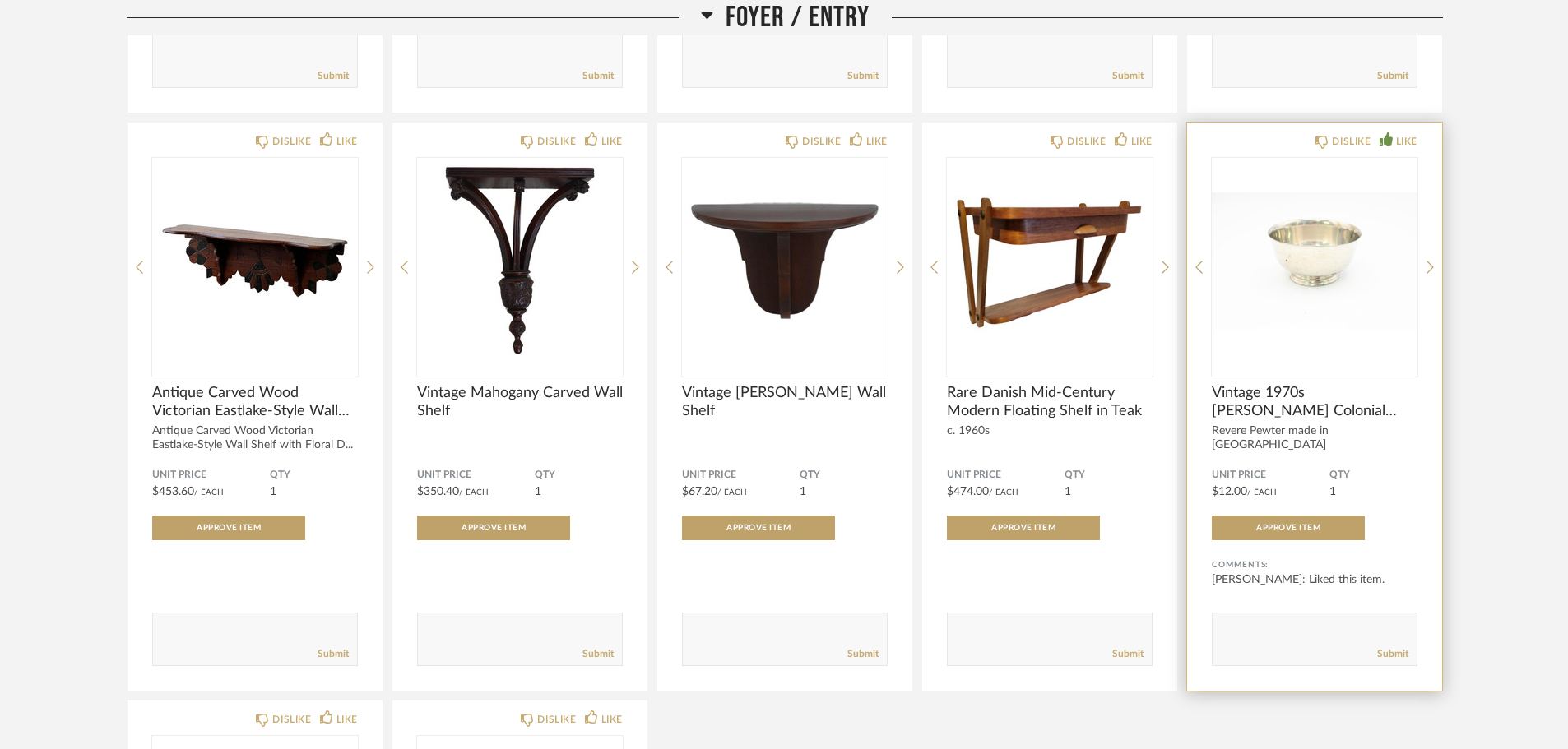
scroll to position [1069, 0]
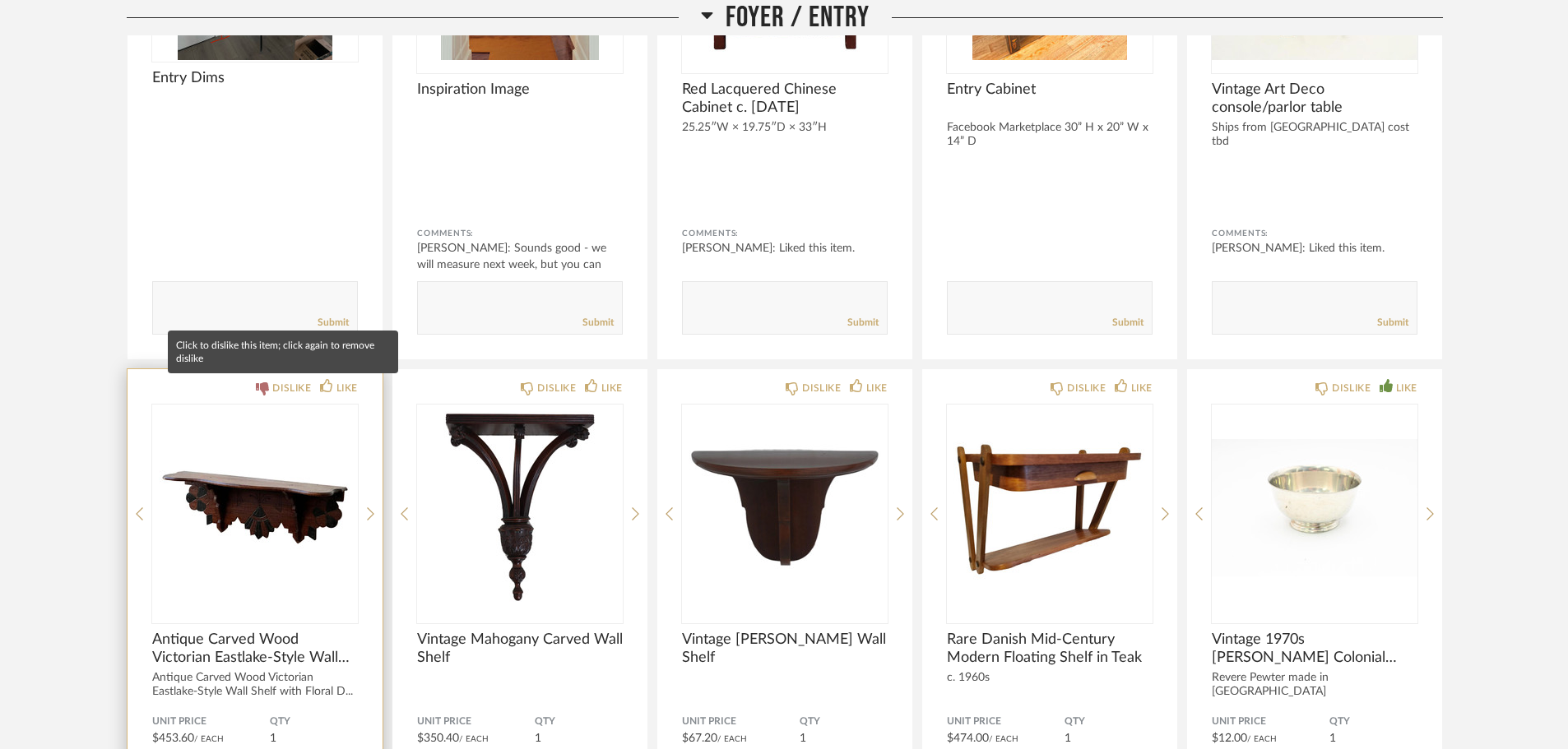
click at [285, 386] on div "DISLIKE" at bounding box center [291, 388] width 39 height 17
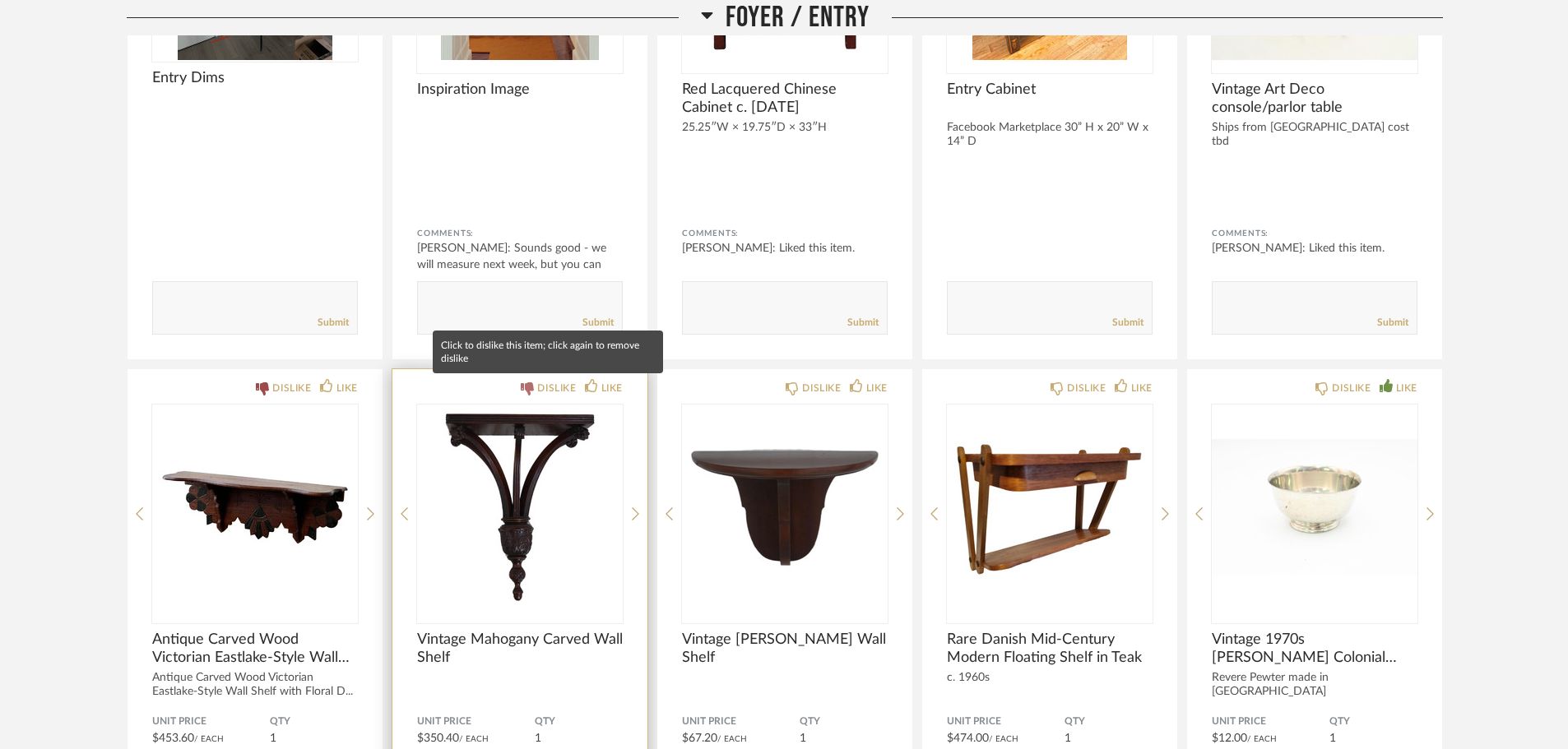
click at [569, 391] on div "DISLIKE" at bounding box center [556, 388] width 39 height 17
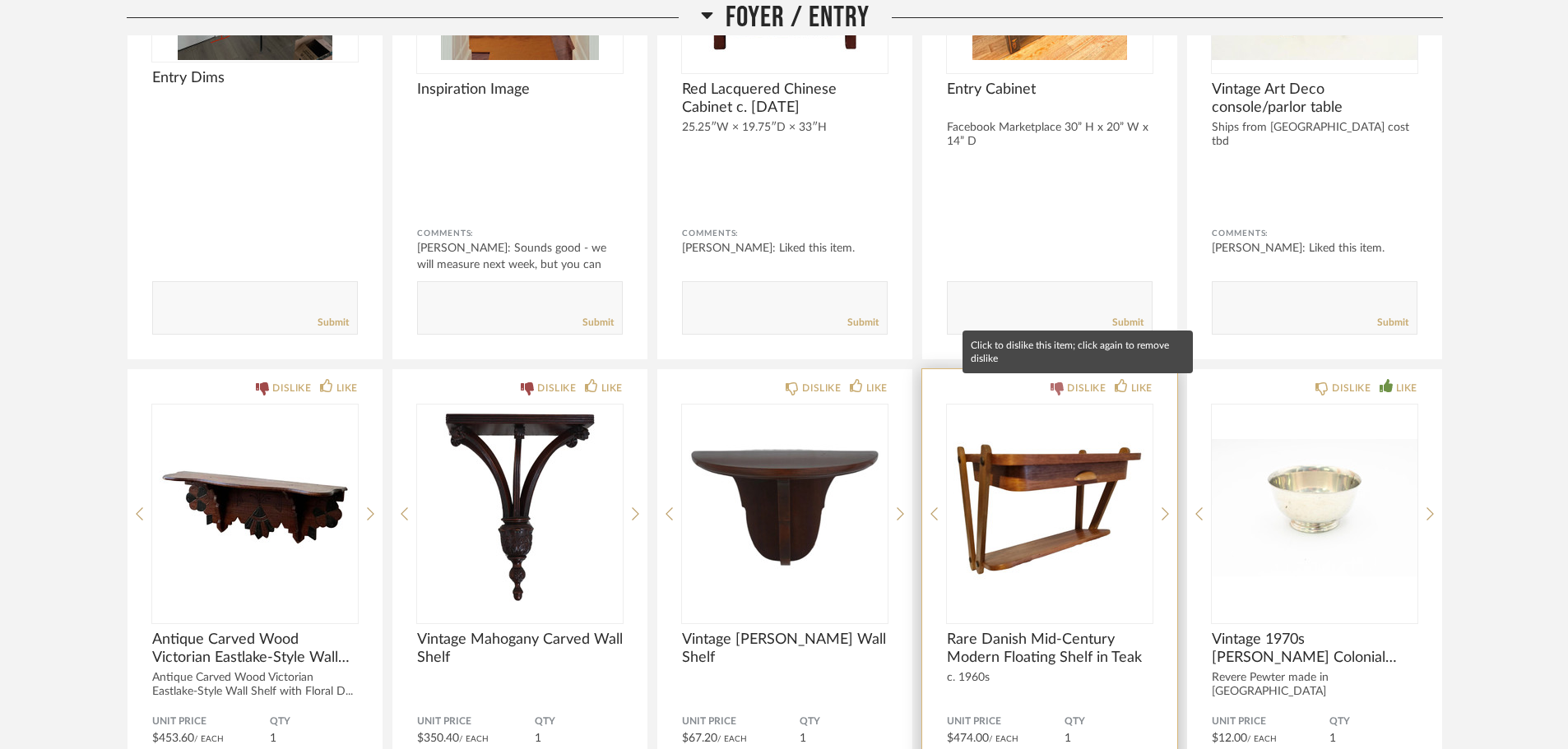
click at [1088, 392] on div "DISLIKE" at bounding box center [1086, 388] width 39 height 17
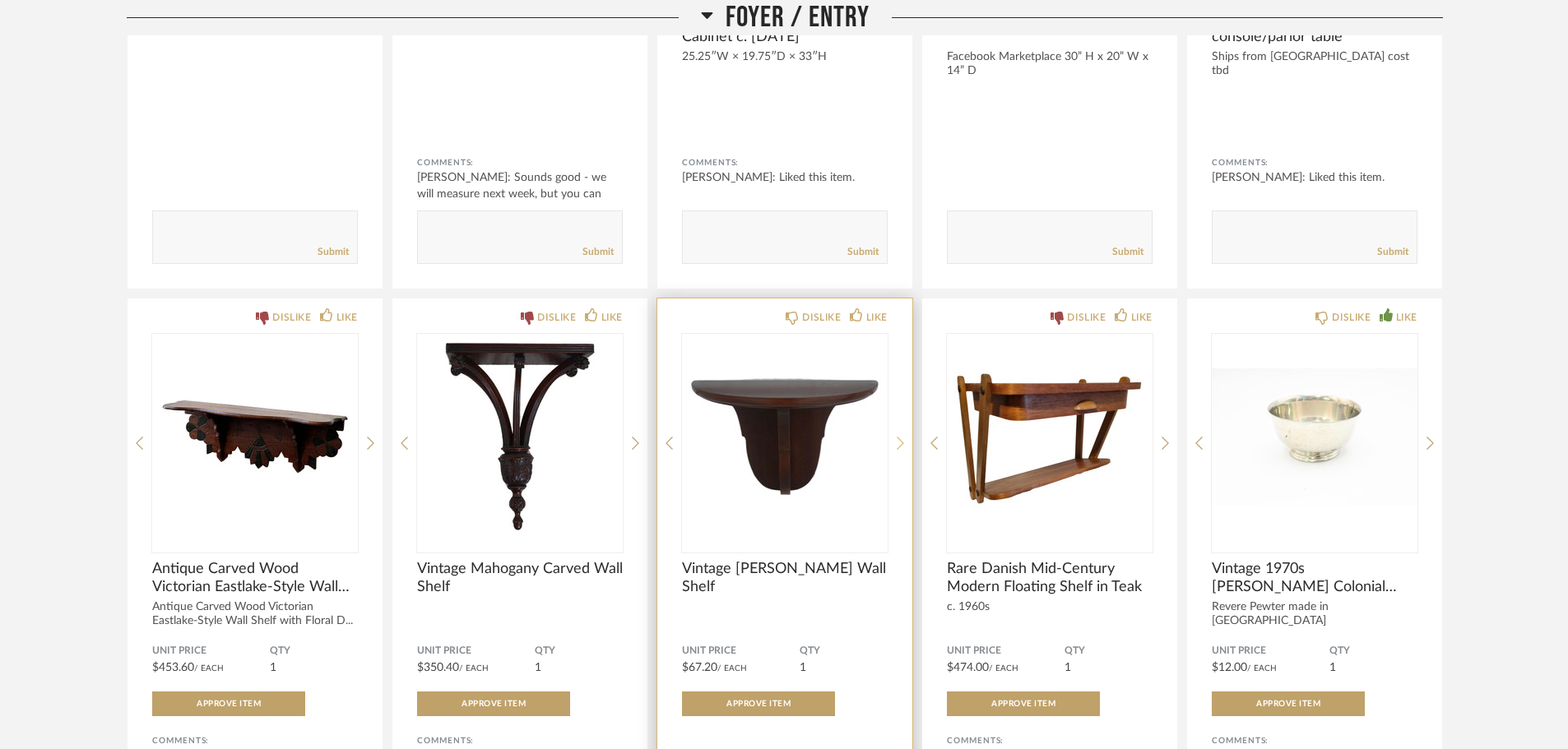
scroll to position [1233, 0]
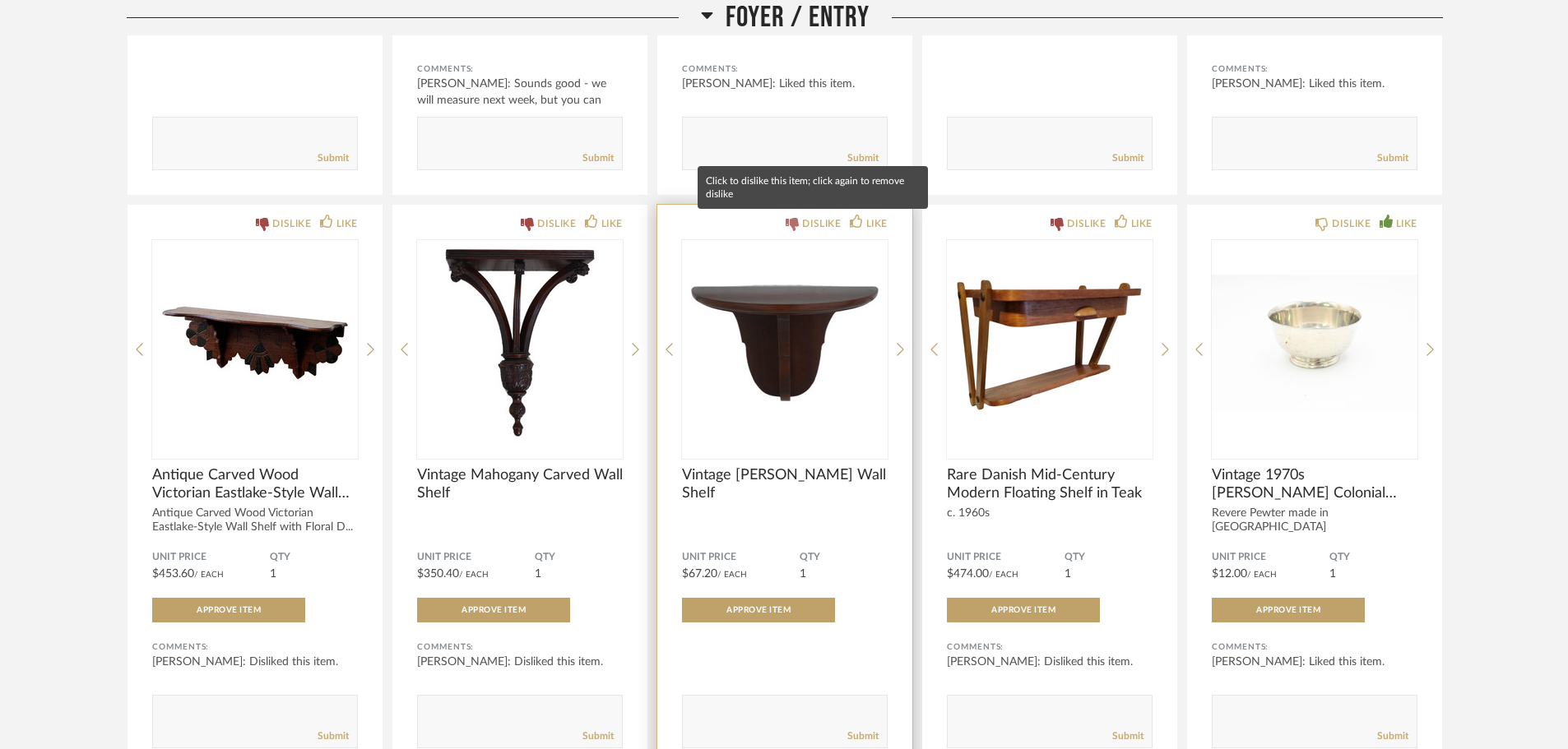
click at [808, 227] on div "DISLIKE" at bounding box center [821, 224] width 39 height 17
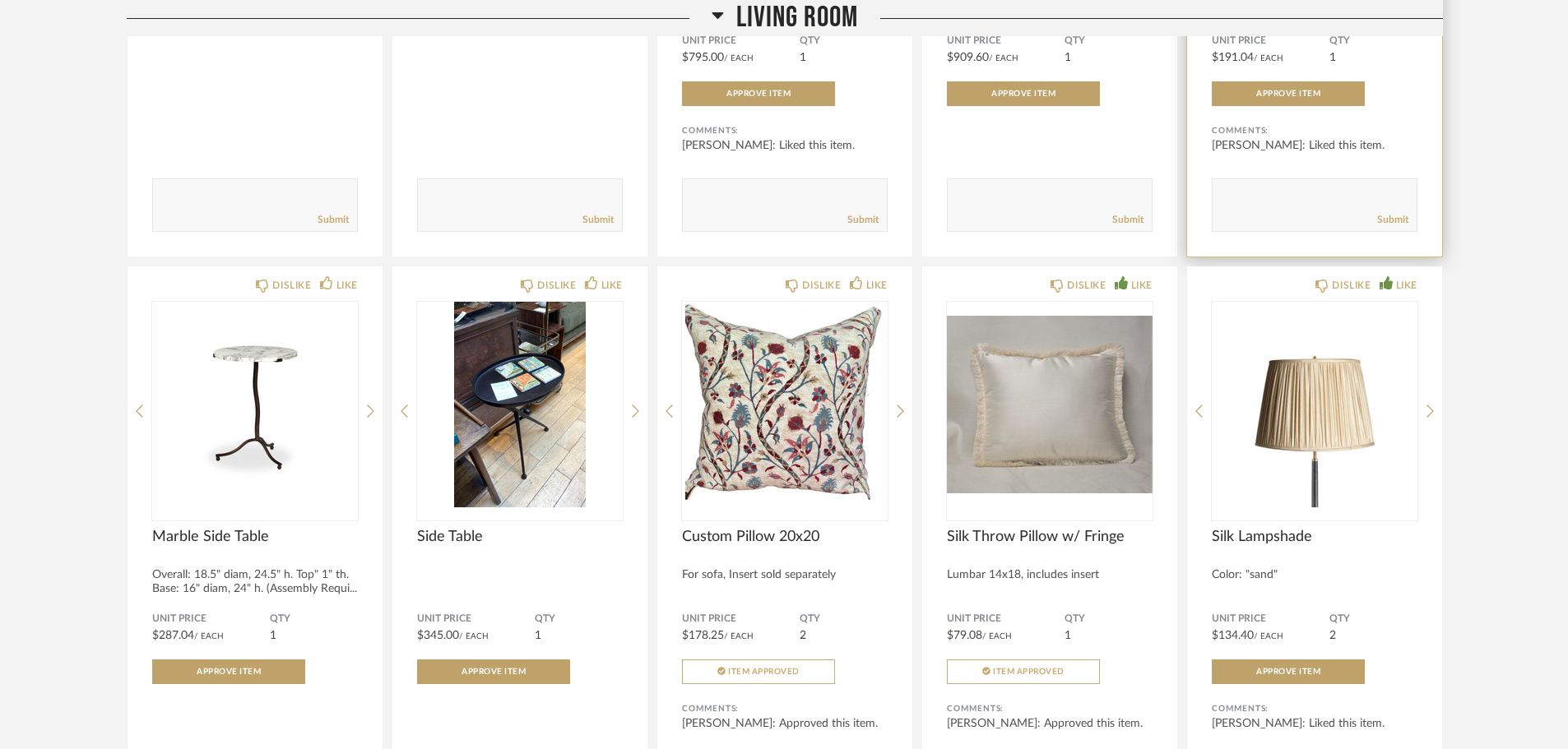
scroll to position [3701, 0]
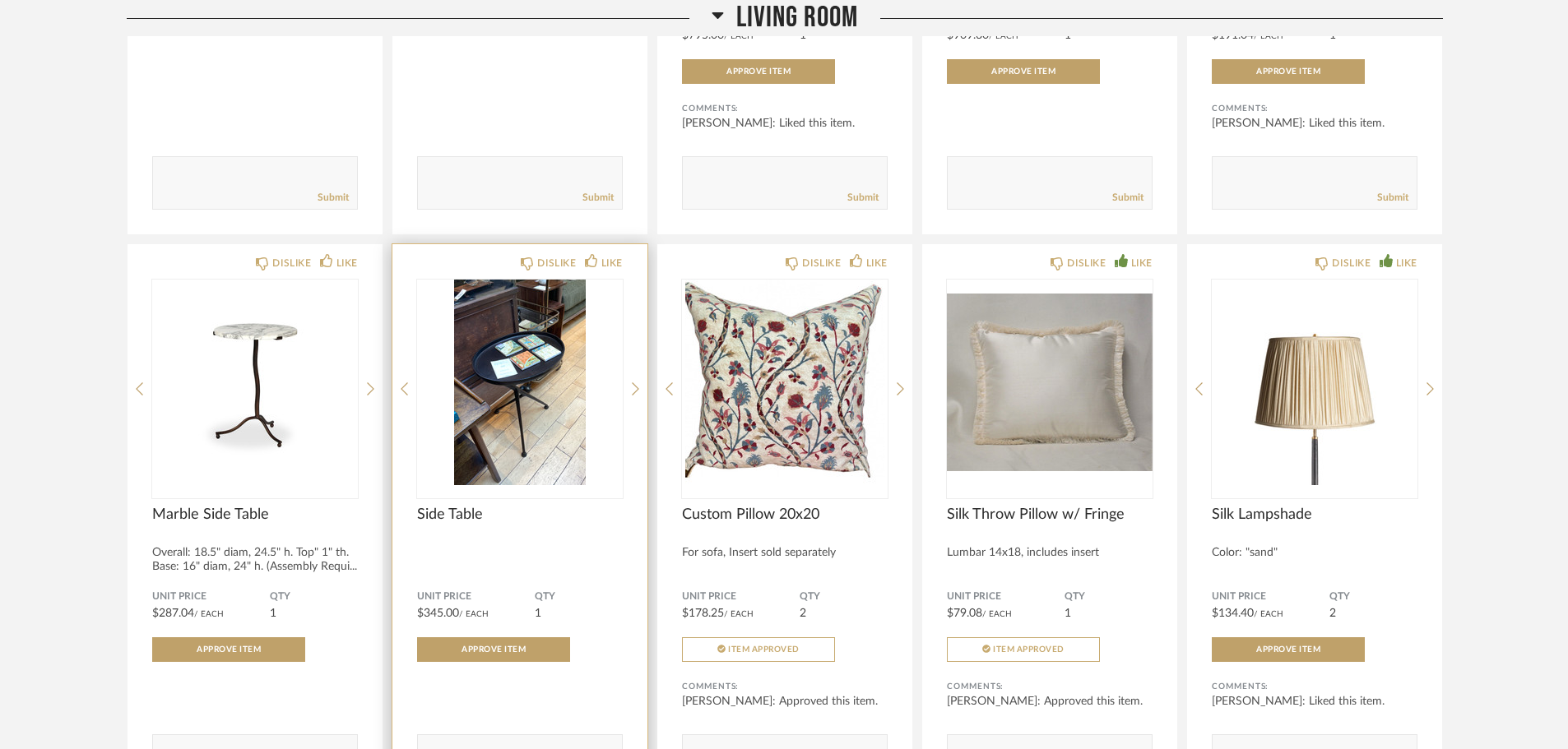
click at [519, 355] on img "0" at bounding box center [520, 382] width 206 height 206
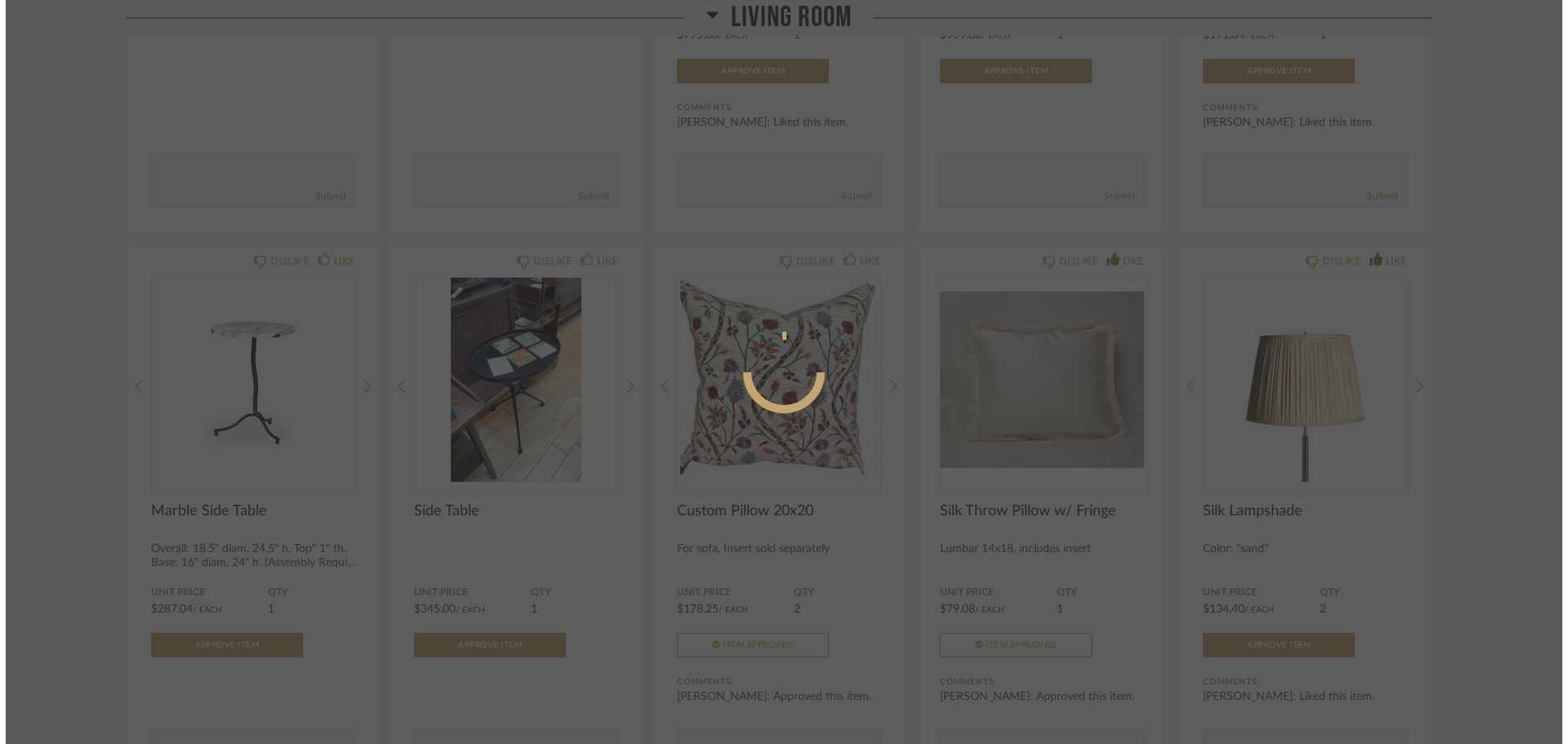
scroll to position [0, 0]
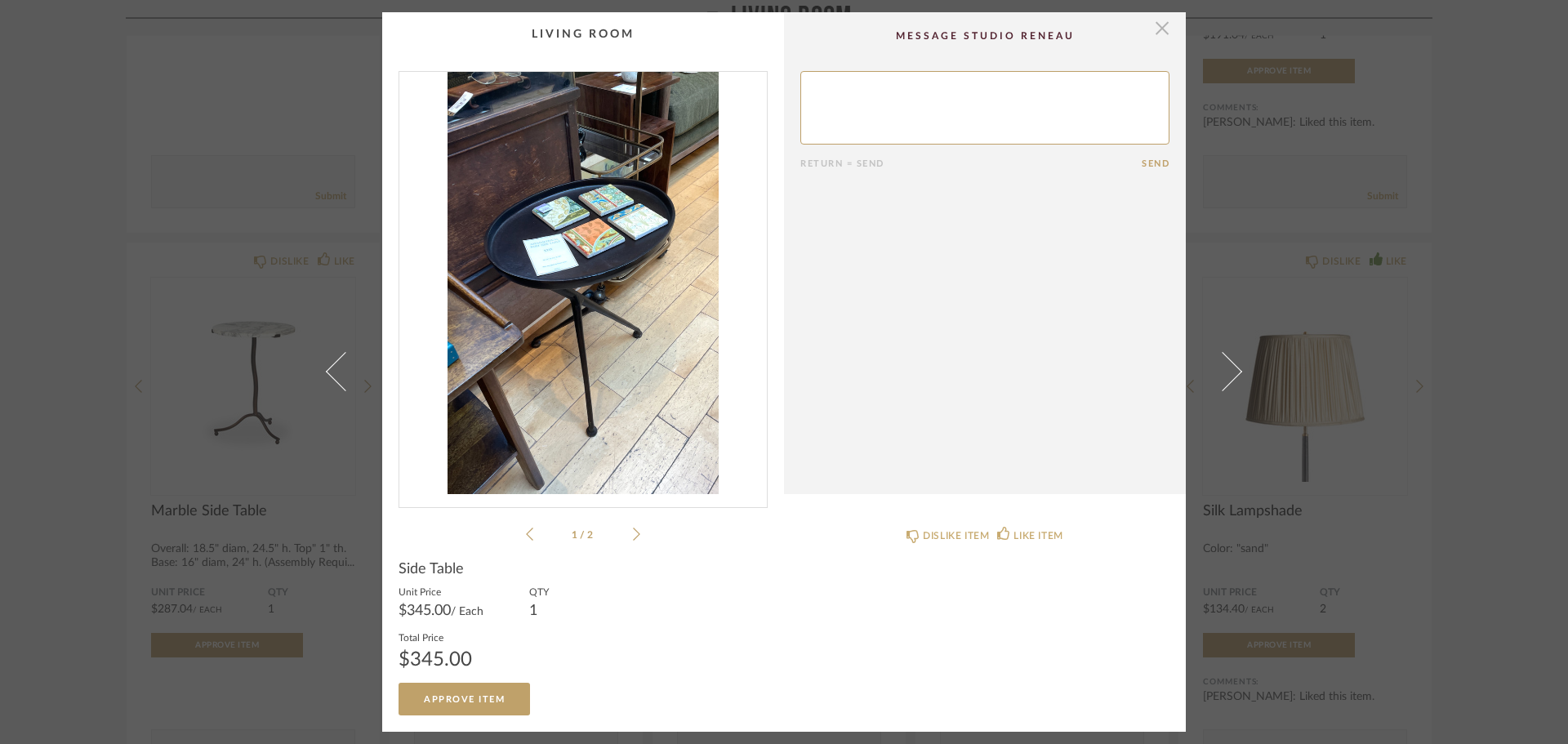
click at [1158, 26] on span "button" at bounding box center [1162, 29] width 33 height 33
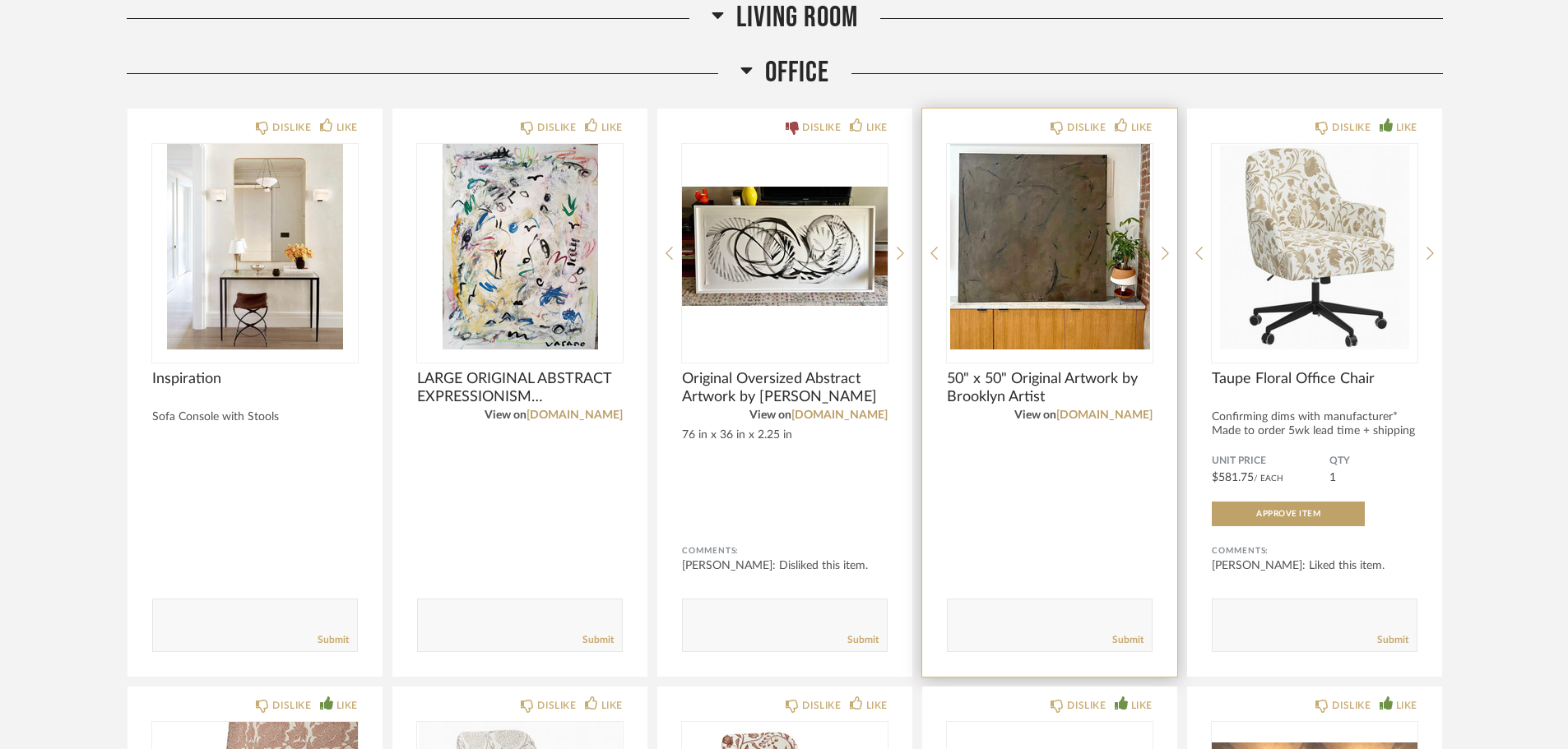
scroll to position [5674, 0]
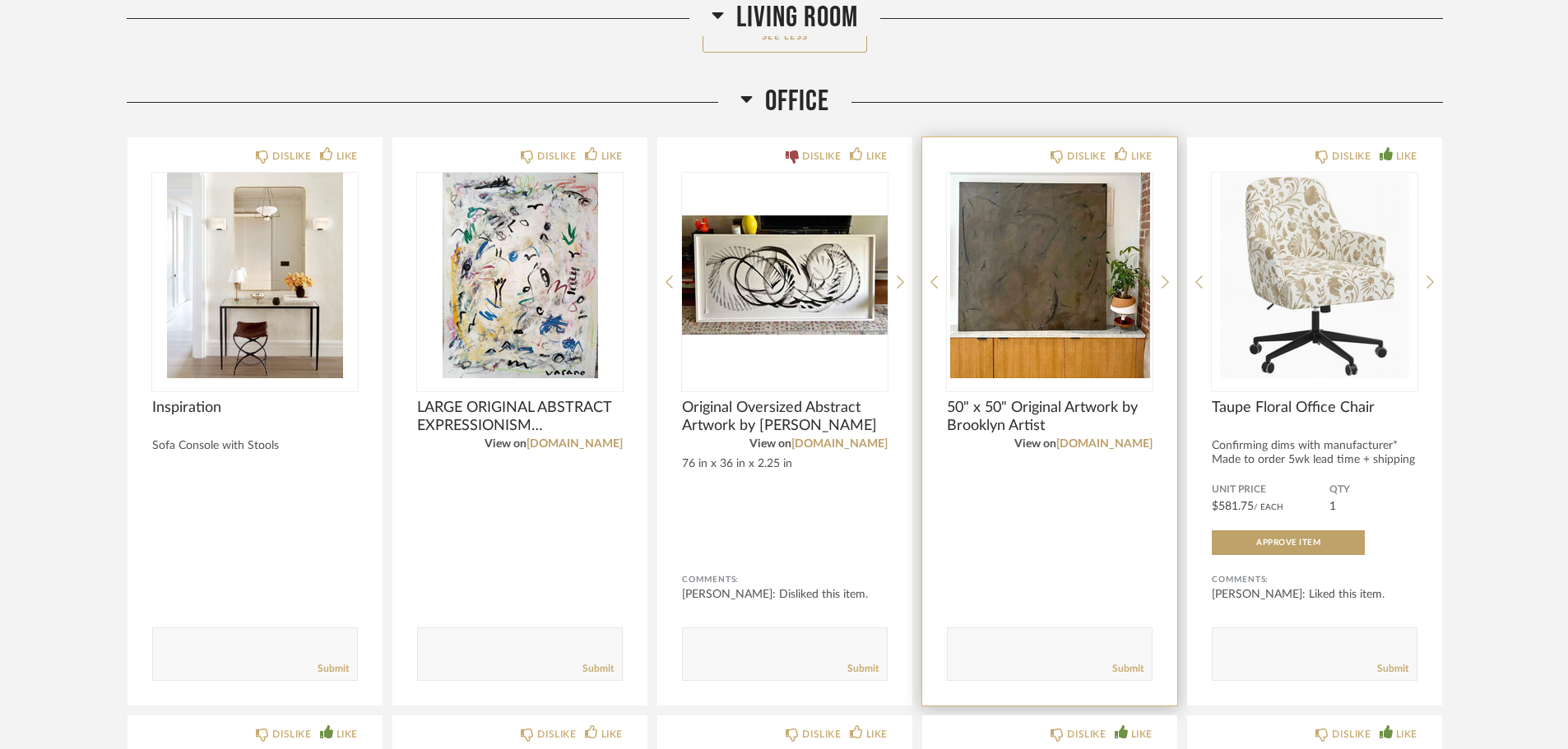
click at [1048, 643] on textarea at bounding box center [1049, 646] width 204 height 22
type textarea "i like the monochromatic but feel too dark"
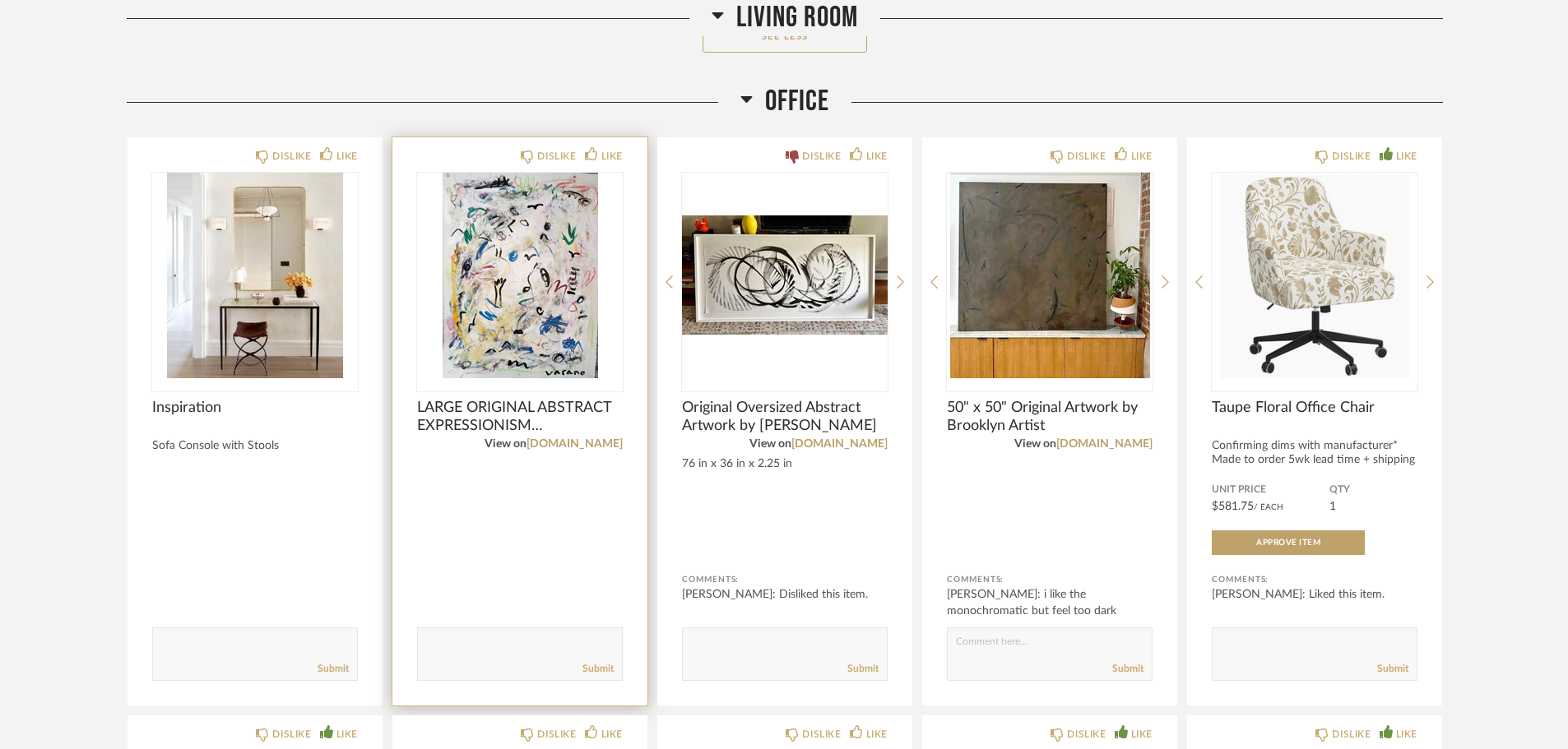
click at [529, 639] on textarea at bounding box center [520, 646] width 204 height 22
click at [485, 649] on textarea at bounding box center [520, 646] width 204 height 22
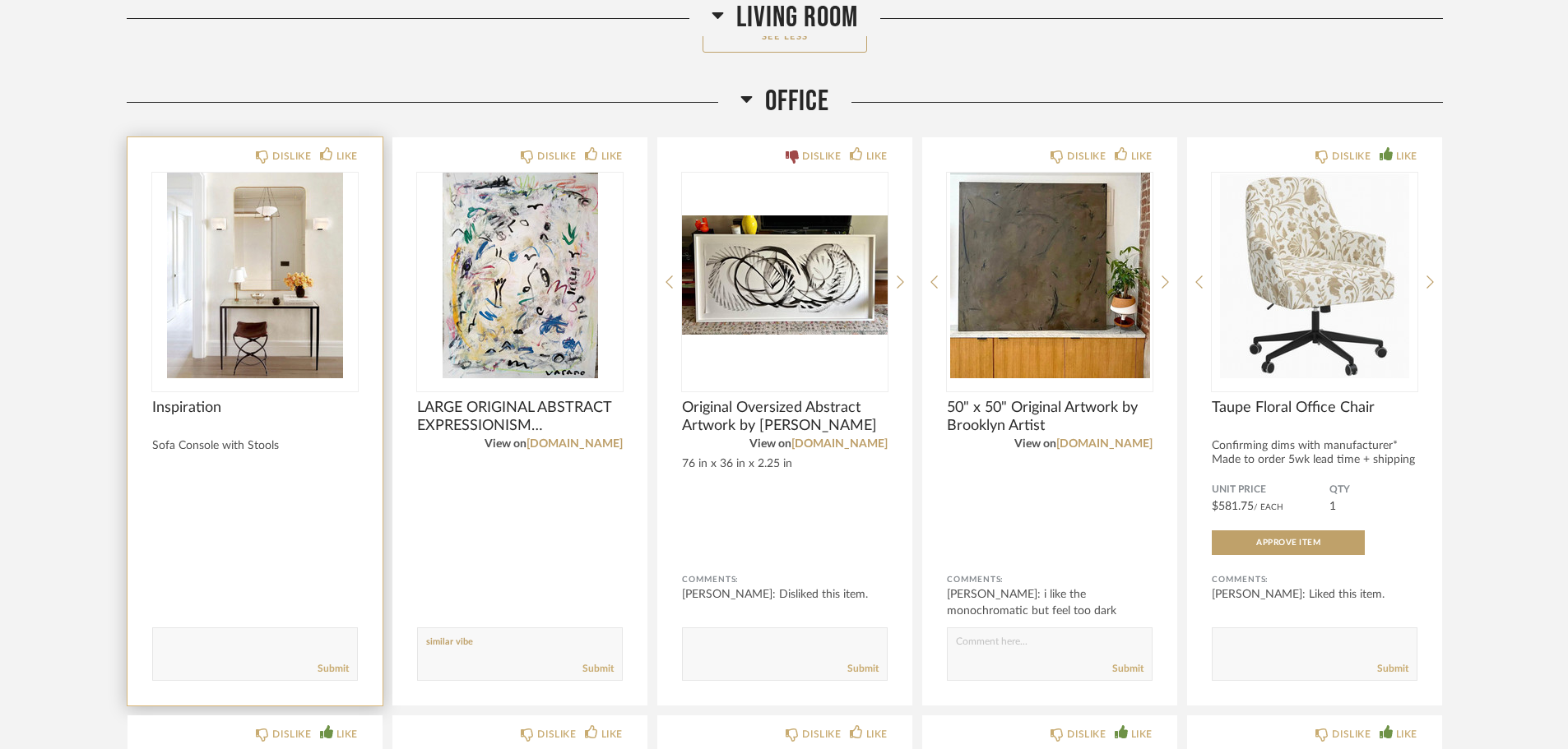
drag, startPoint x: 487, startPoint y: 649, endPoint x: 331, endPoint y: 649, distance: 156.0
type textarea "kind of a similar vibe i was wondering if we should commission a piece with [PE…"
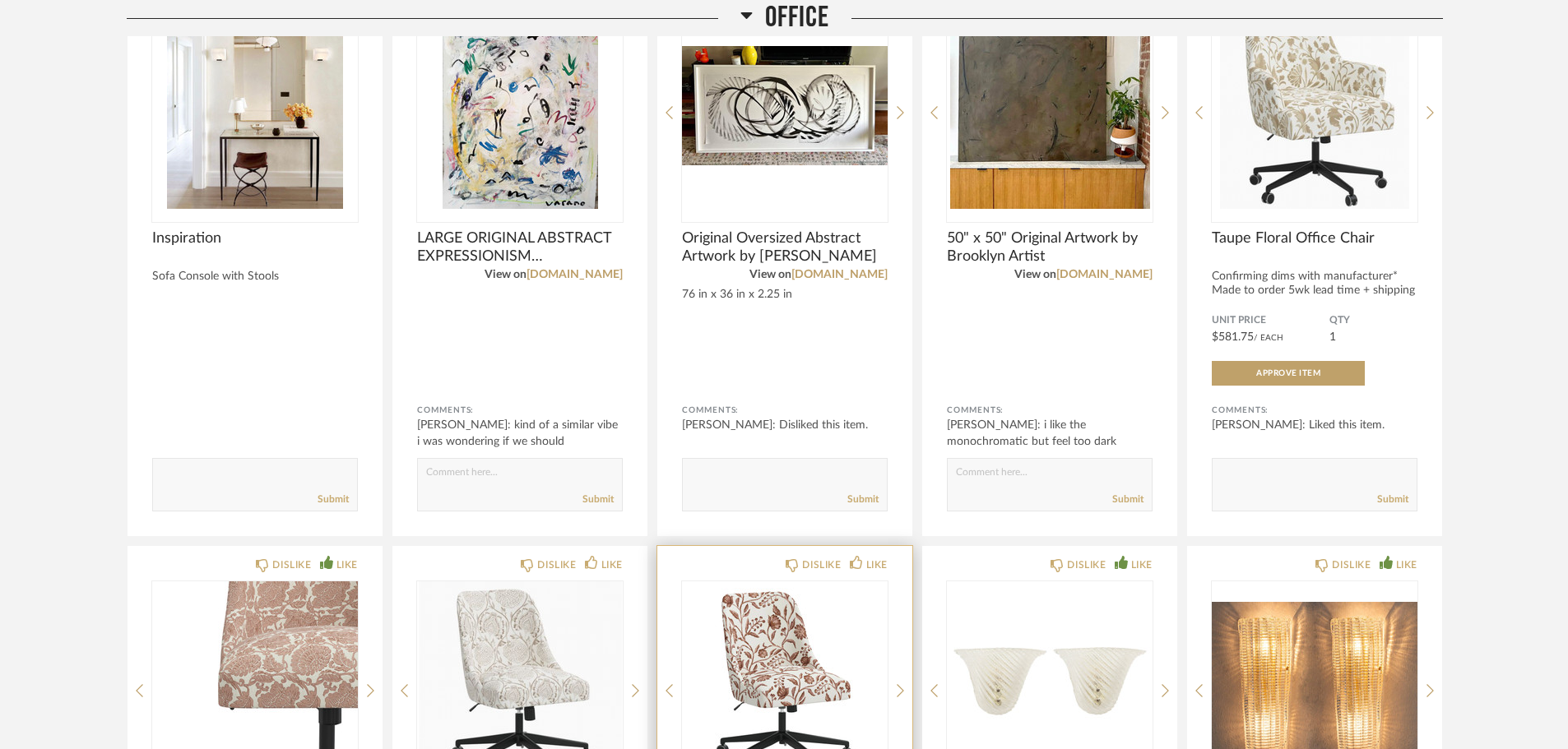
scroll to position [6086, 0]
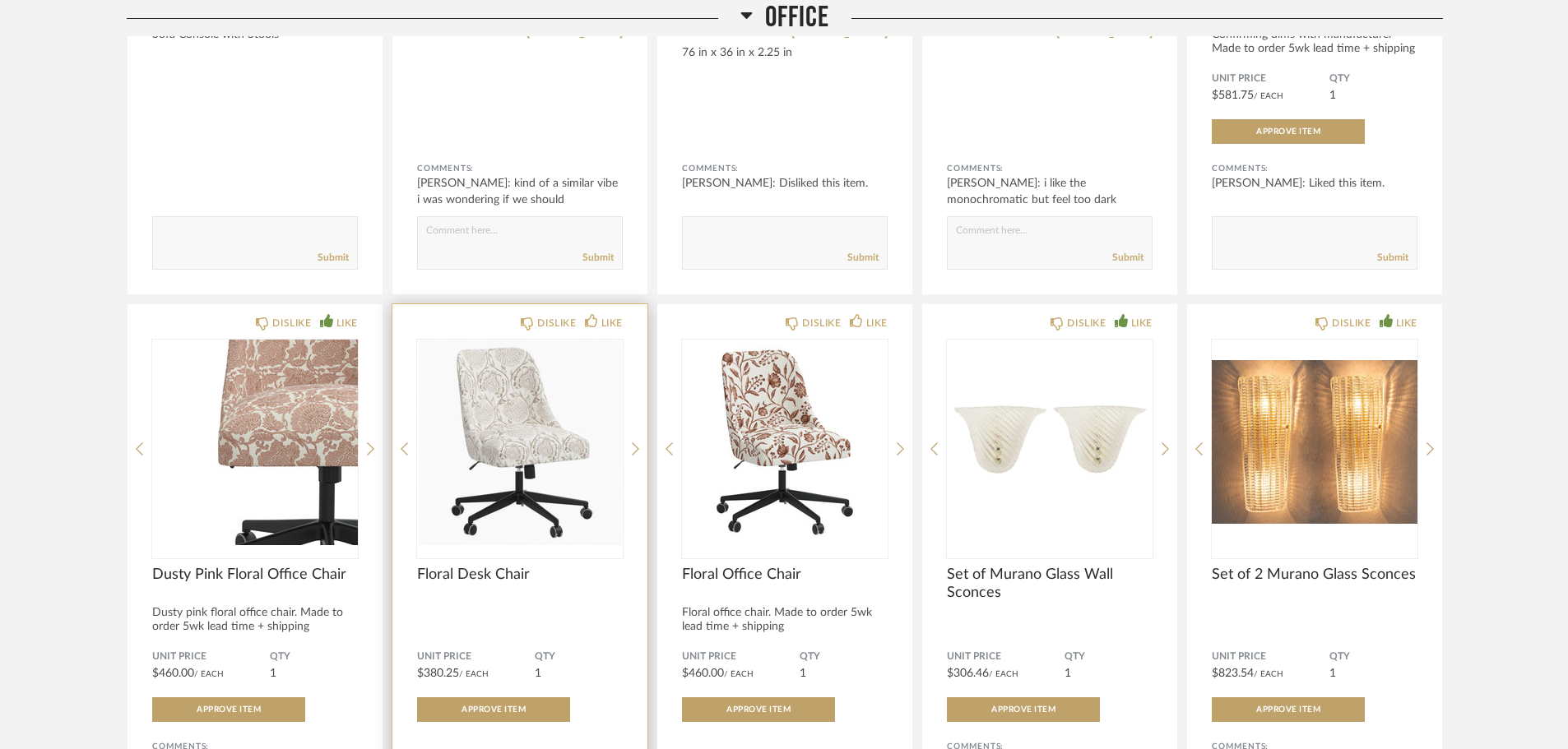
click at [503, 437] on img "0" at bounding box center [520, 442] width 206 height 206
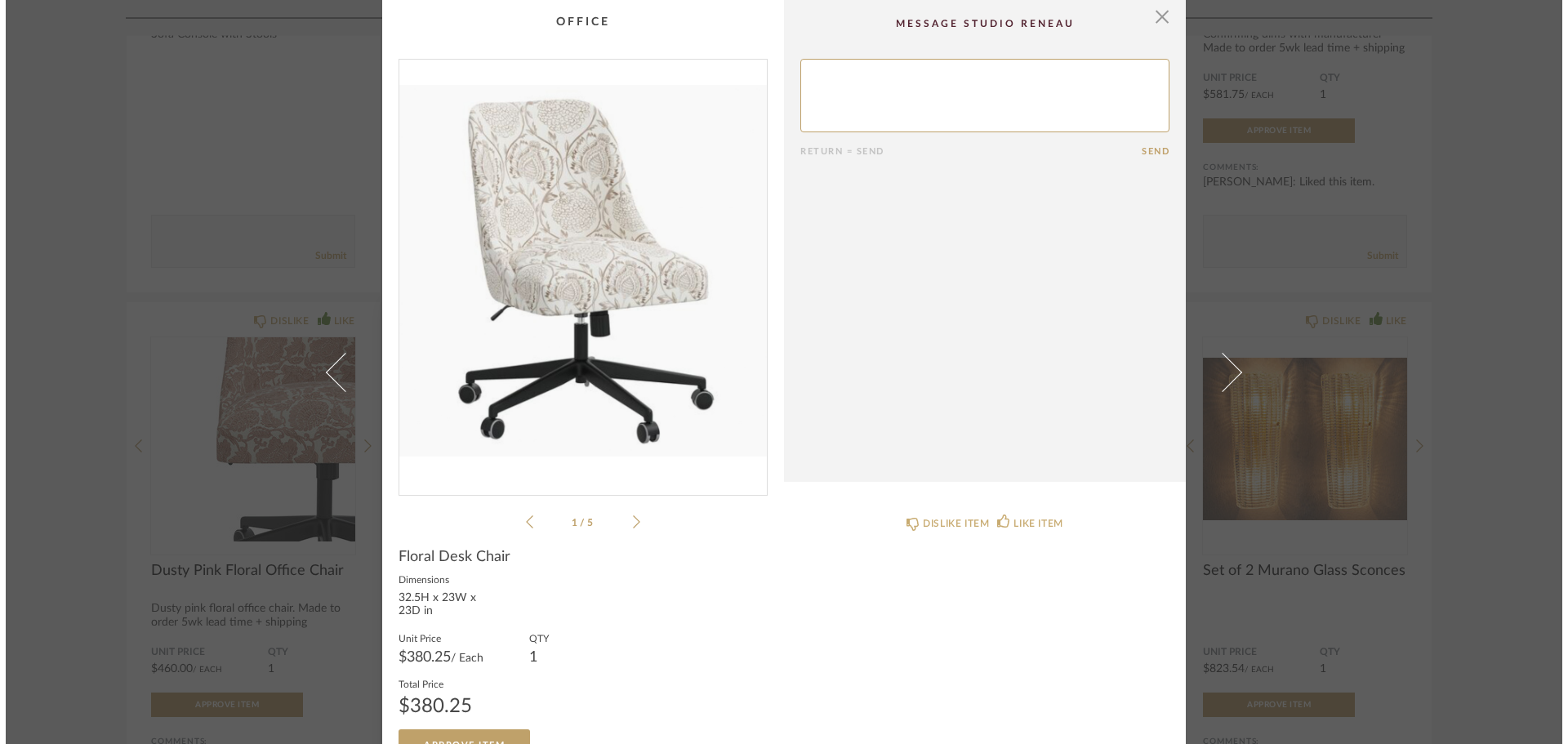
scroll to position [0, 0]
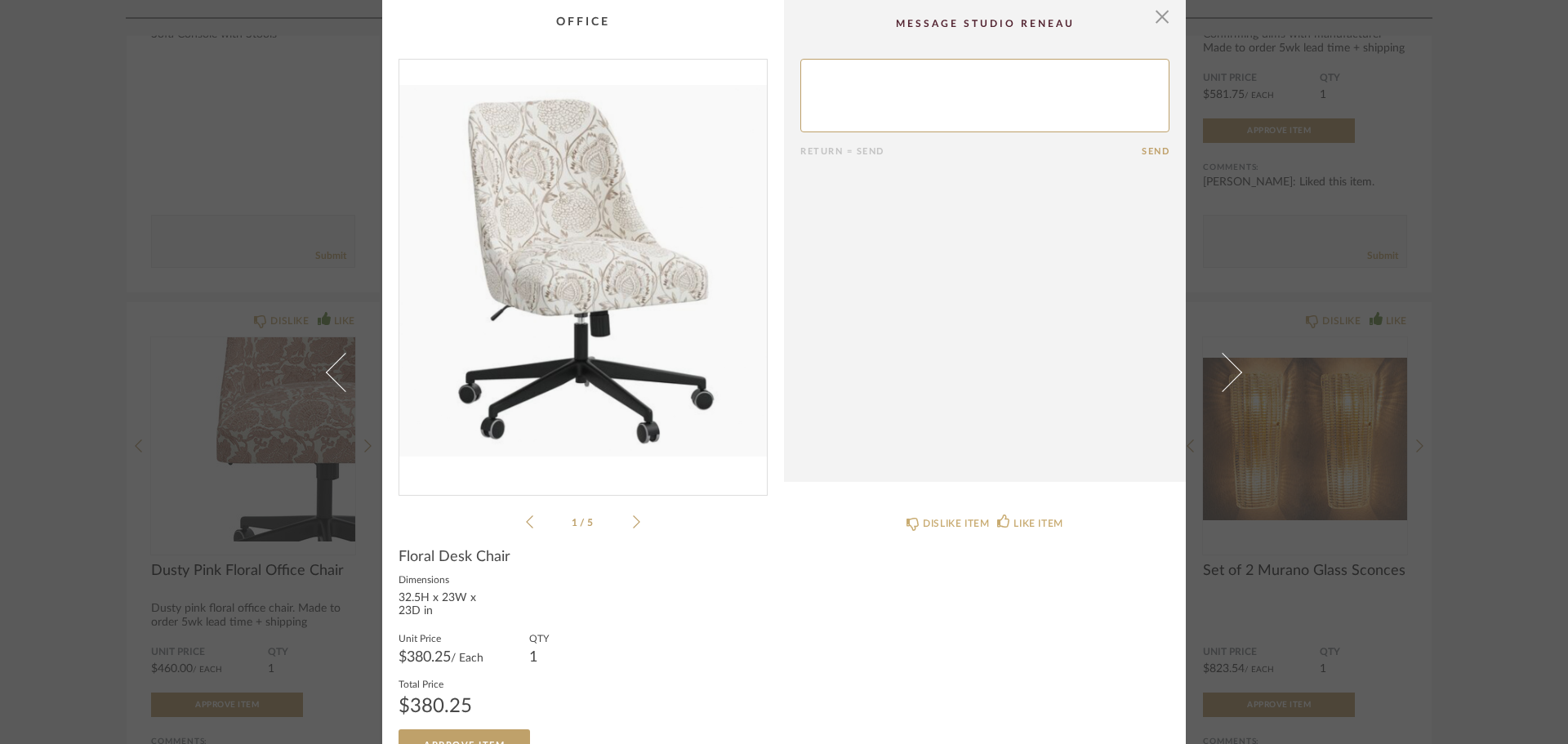
click at [632, 519] on icon at bounding box center [636, 522] width 7 height 15
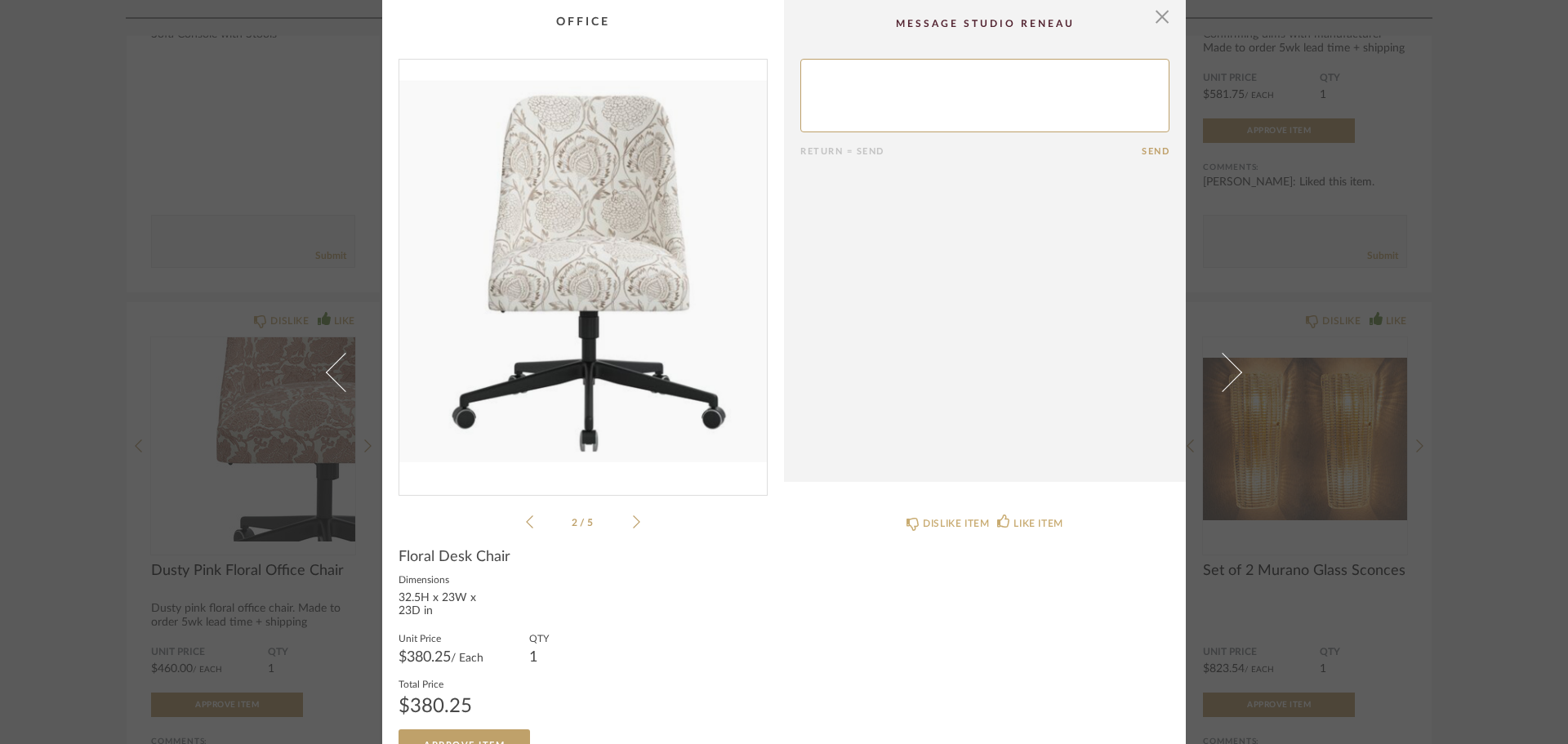
click at [632, 519] on icon at bounding box center [636, 522] width 7 height 15
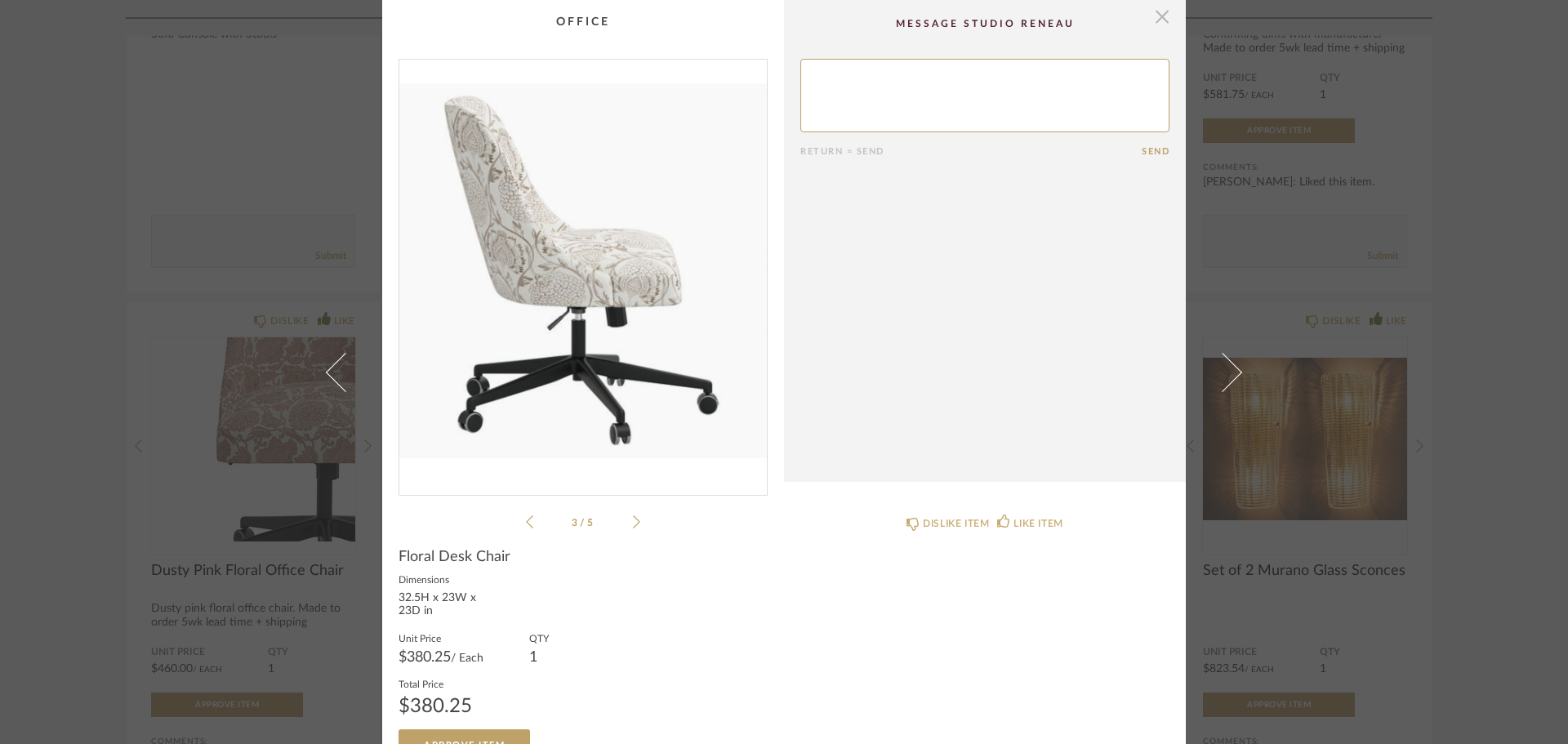
click at [1150, 21] on span "button" at bounding box center [1162, 16] width 33 height 33
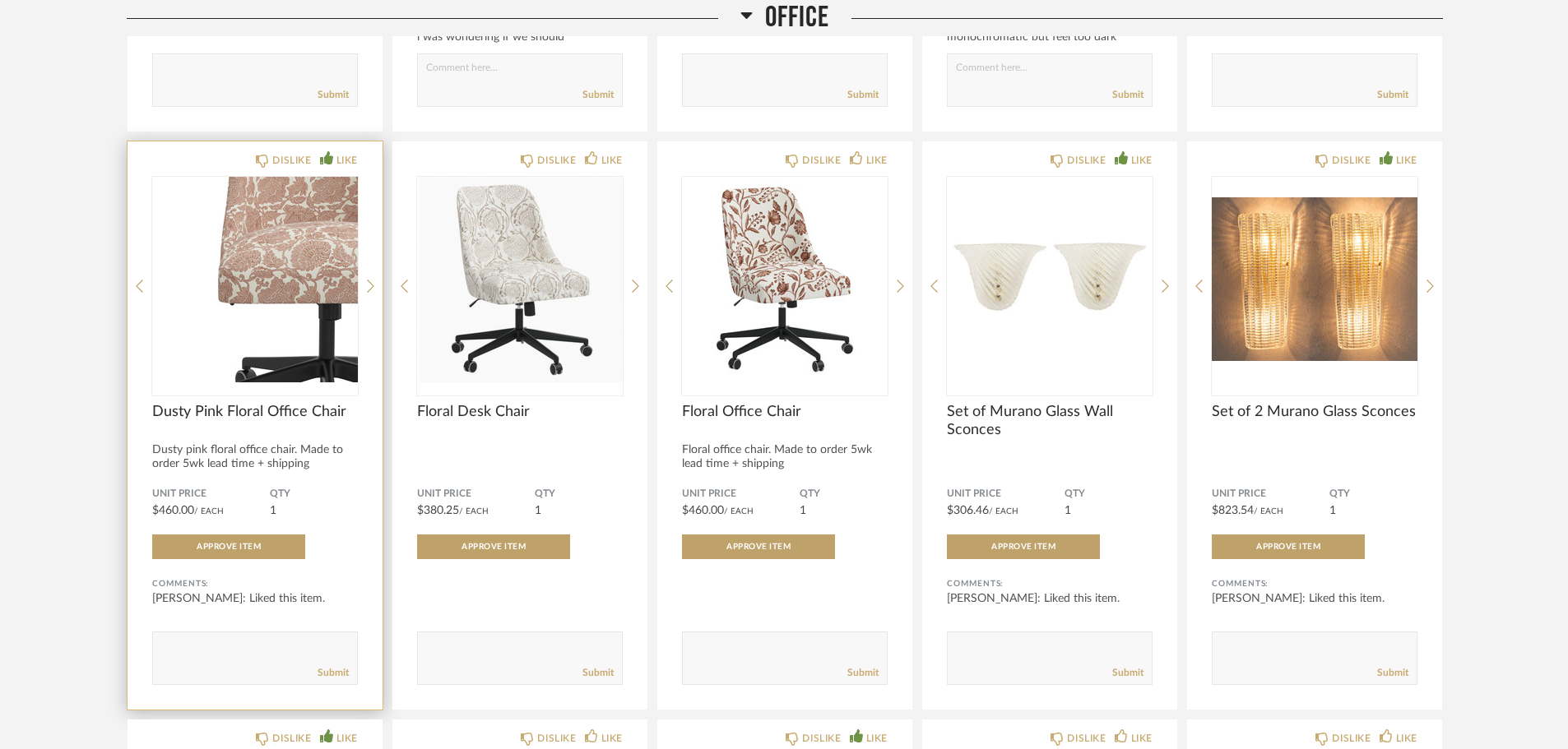
scroll to position [6250, 0]
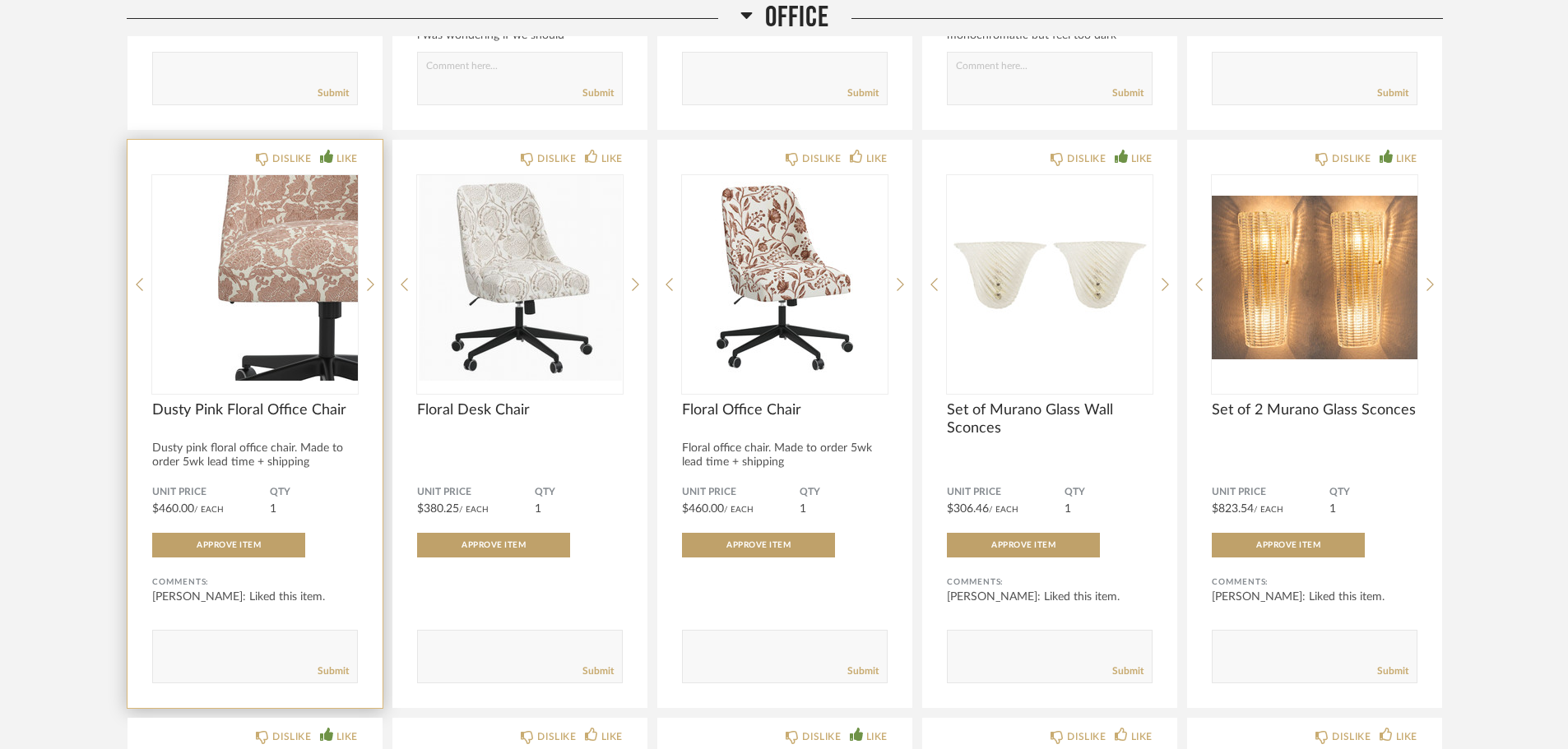
click at [224, 650] on textarea at bounding box center [255, 649] width 204 height 22
click at [257, 654] on textarea at bounding box center [255, 649] width 204 height 22
type textarea "i"
type textarea "is this a new chair or the price for fabric and labor to recover my existing ch…"
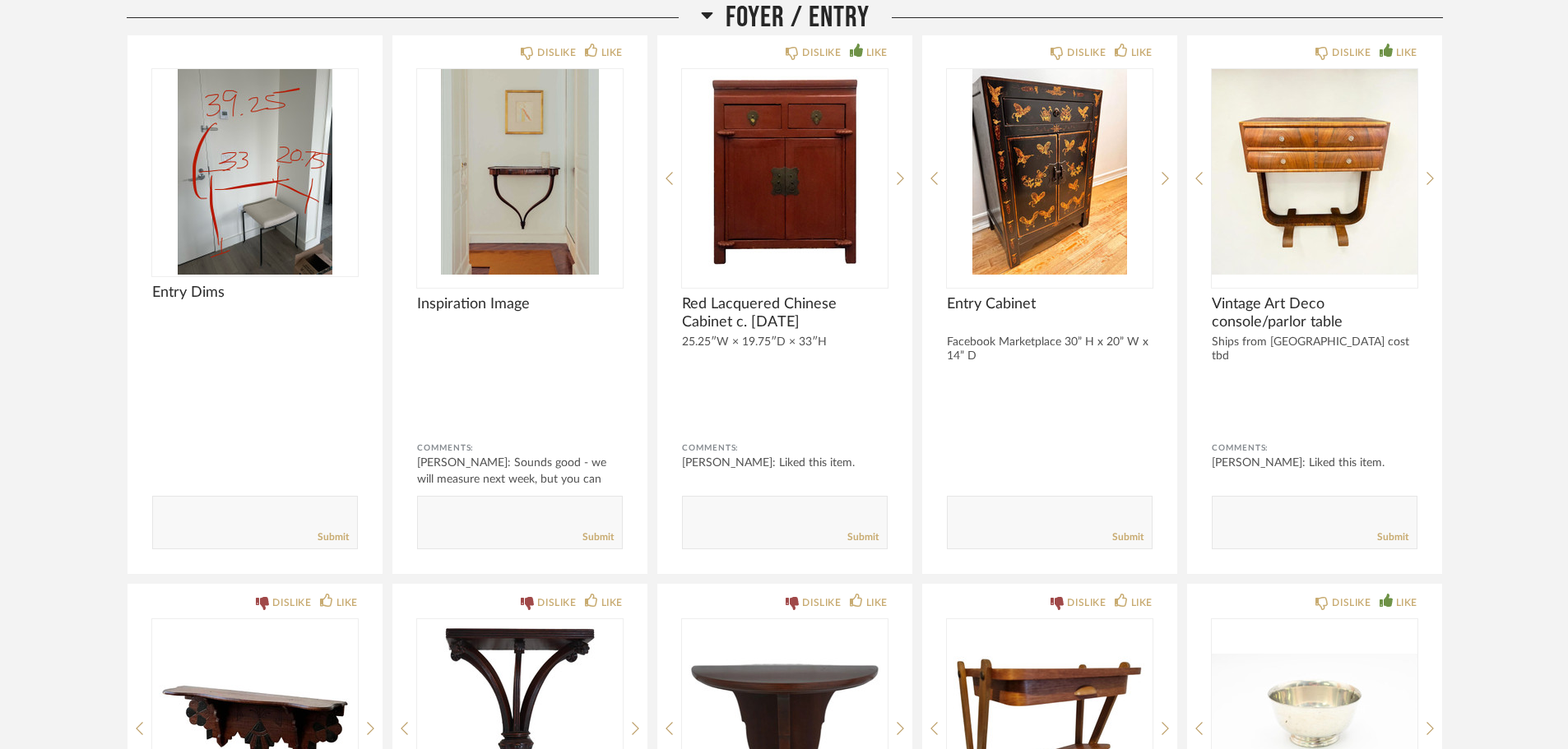
scroll to position [822, 0]
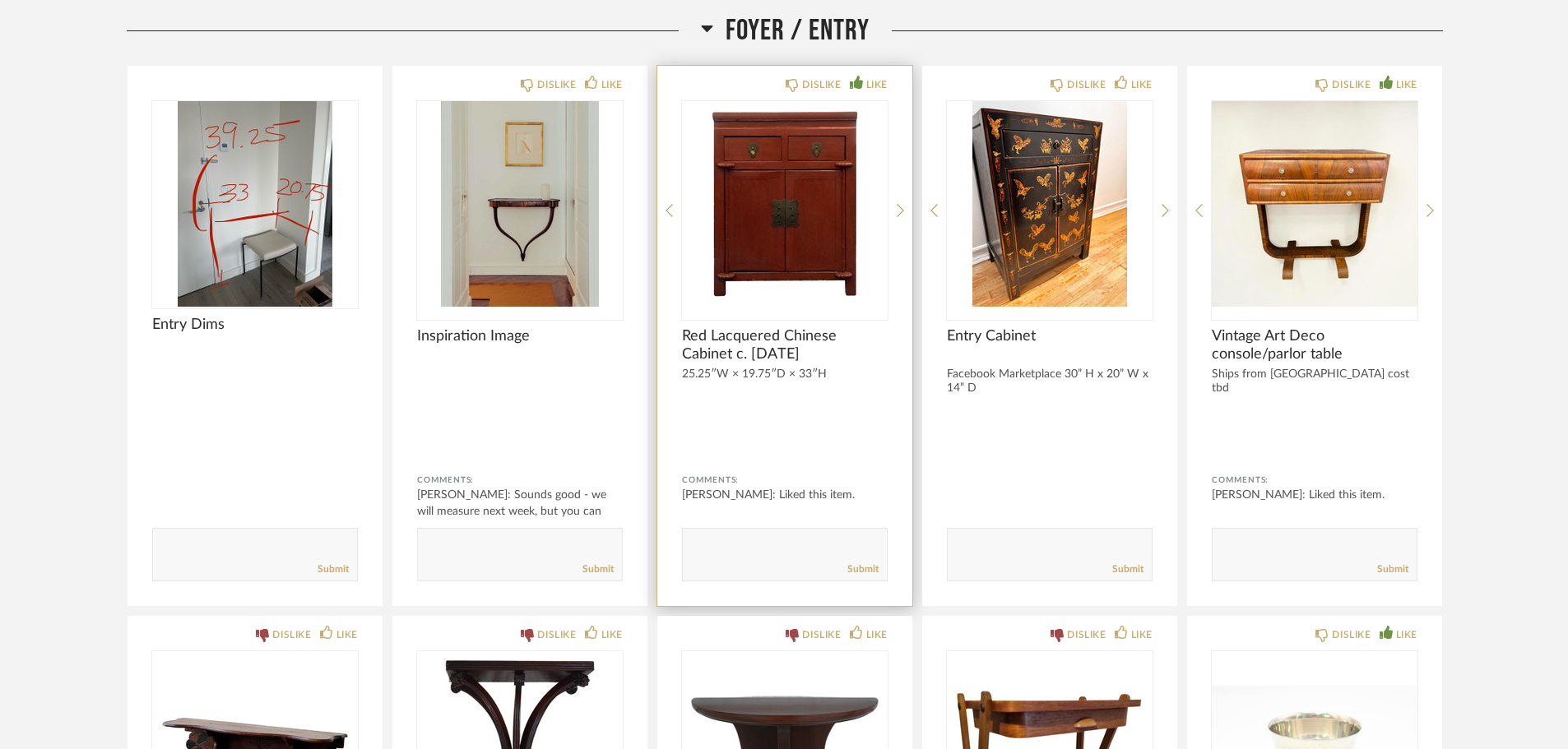
click at [793, 549] on textarea at bounding box center [785, 547] width 204 height 22
type textarea "i like the idea of something with storage and something of this style but is it…"
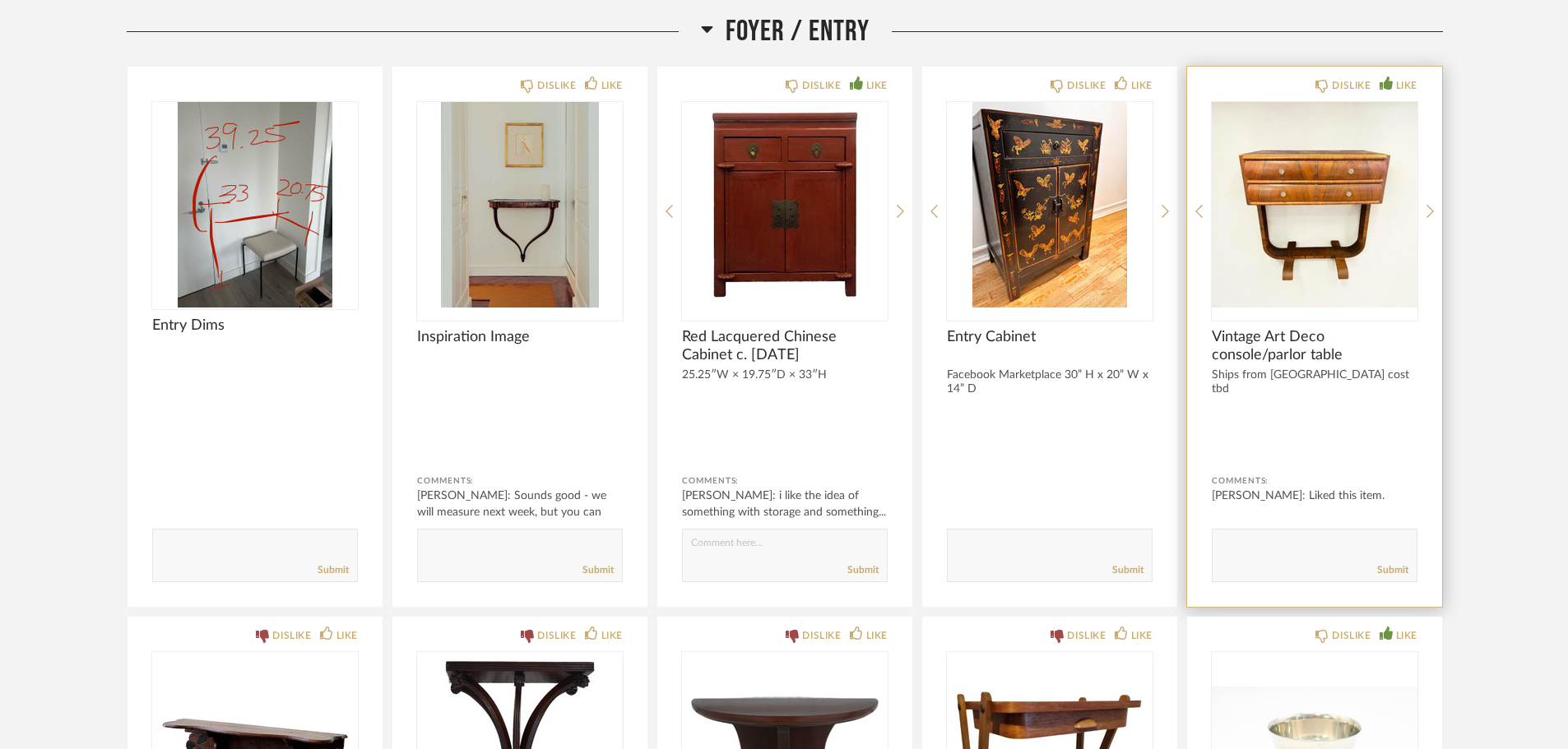
scroll to position [822, 0]
click at [1433, 210] on icon at bounding box center [1429, 211] width 7 height 15
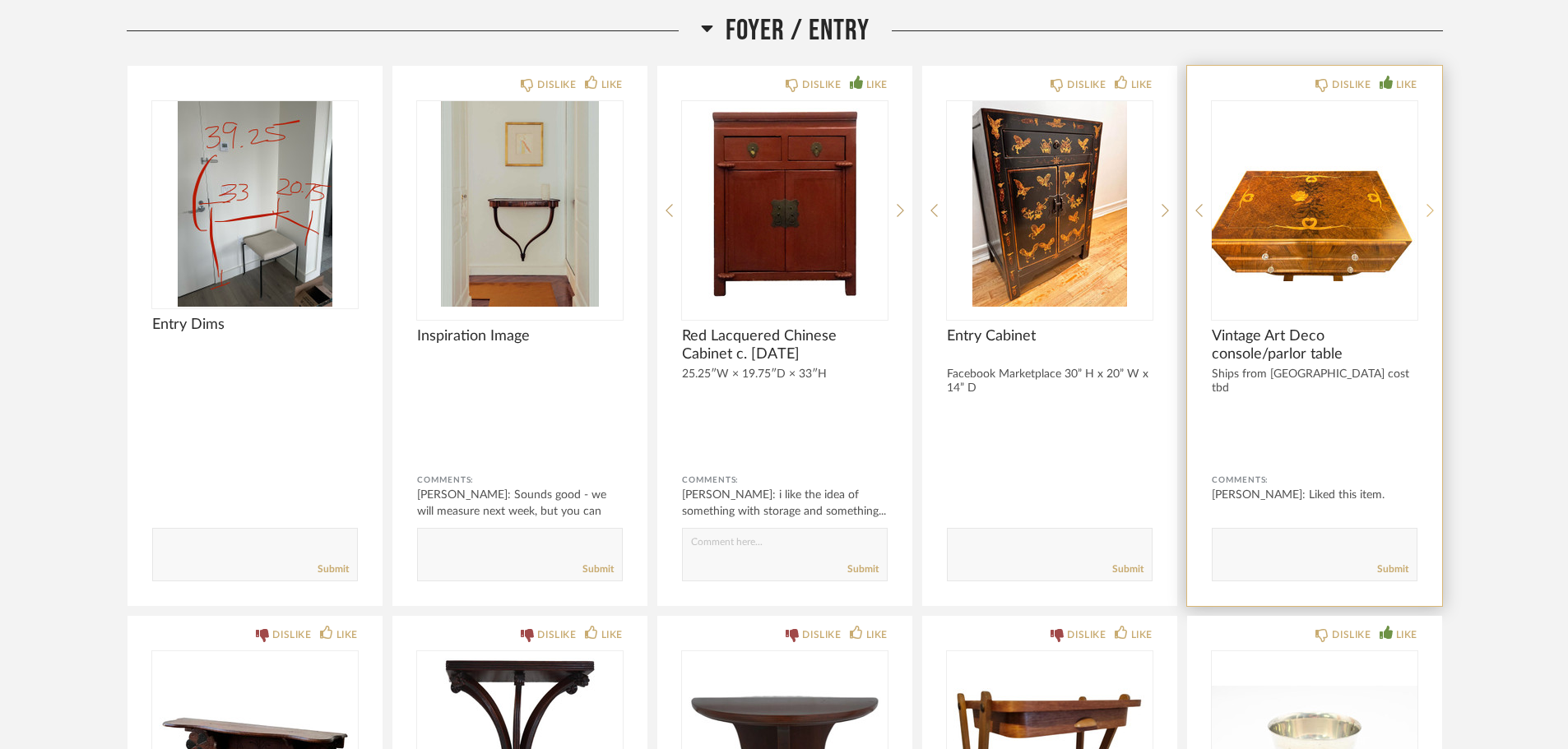
click at [1433, 210] on icon at bounding box center [1429, 211] width 7 height 15
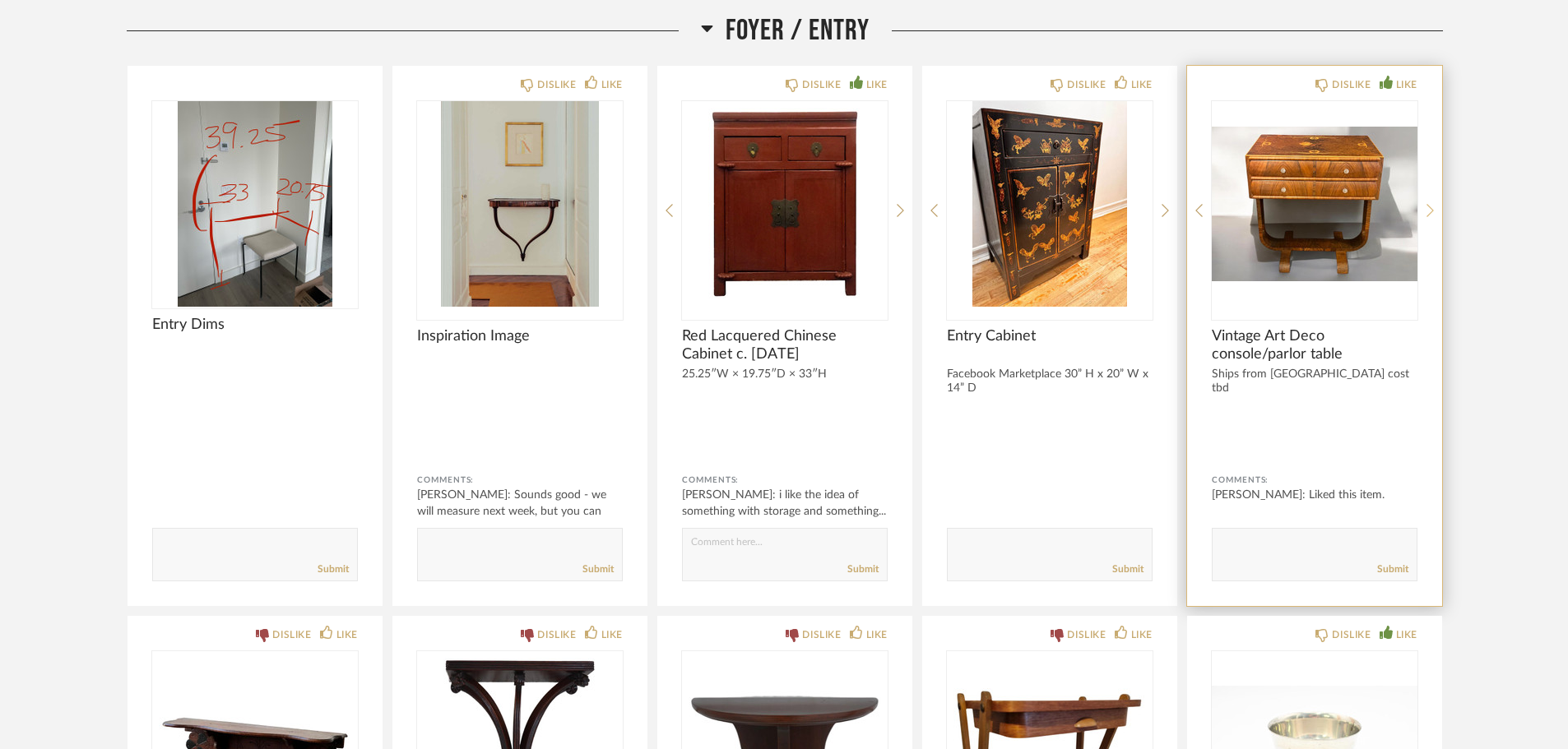
click at [1433, 210] on icon at bounding box center [1429, 211] width 7 height 15
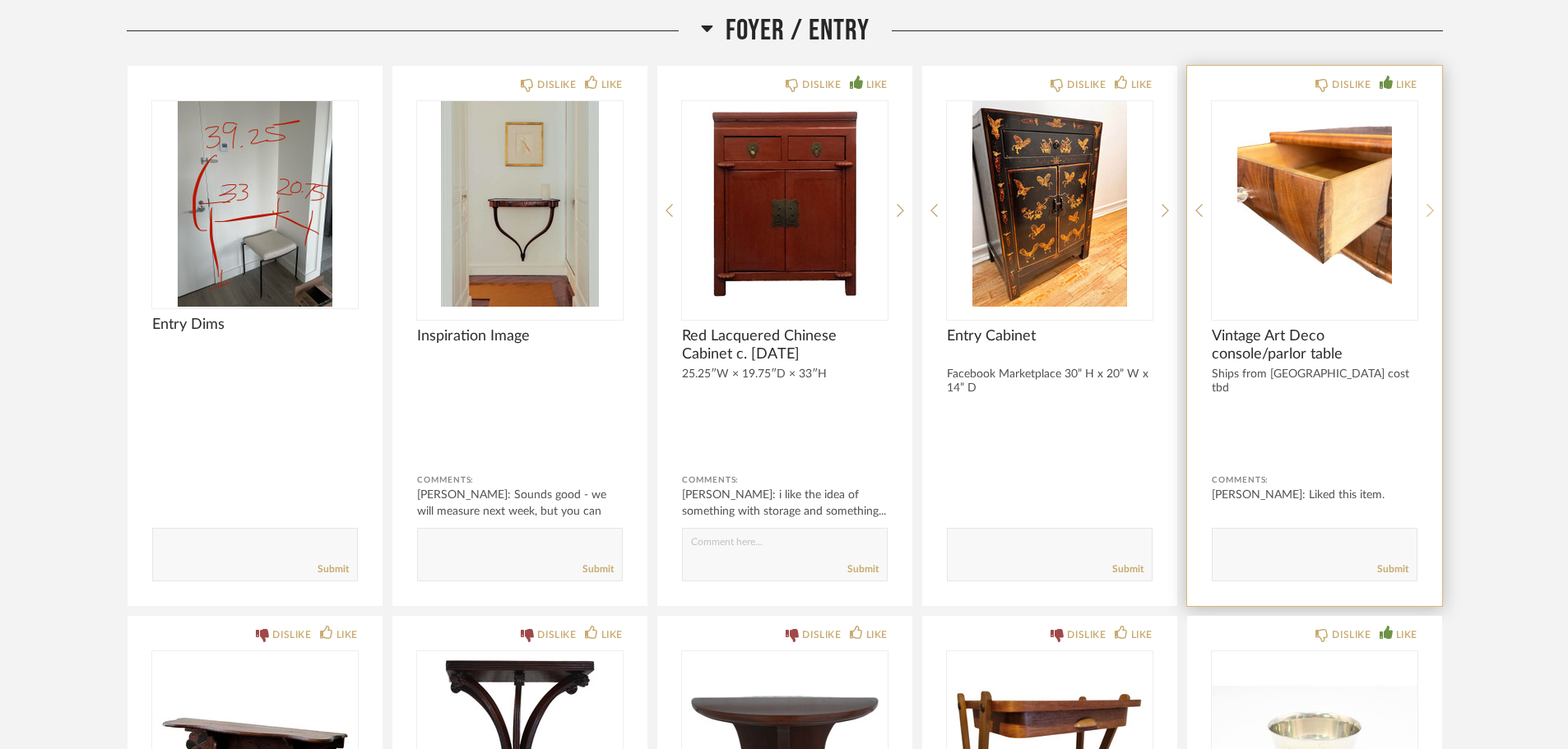
click at [1433, 210] on icon at bounding box center [1429, 211] width 7 height 15
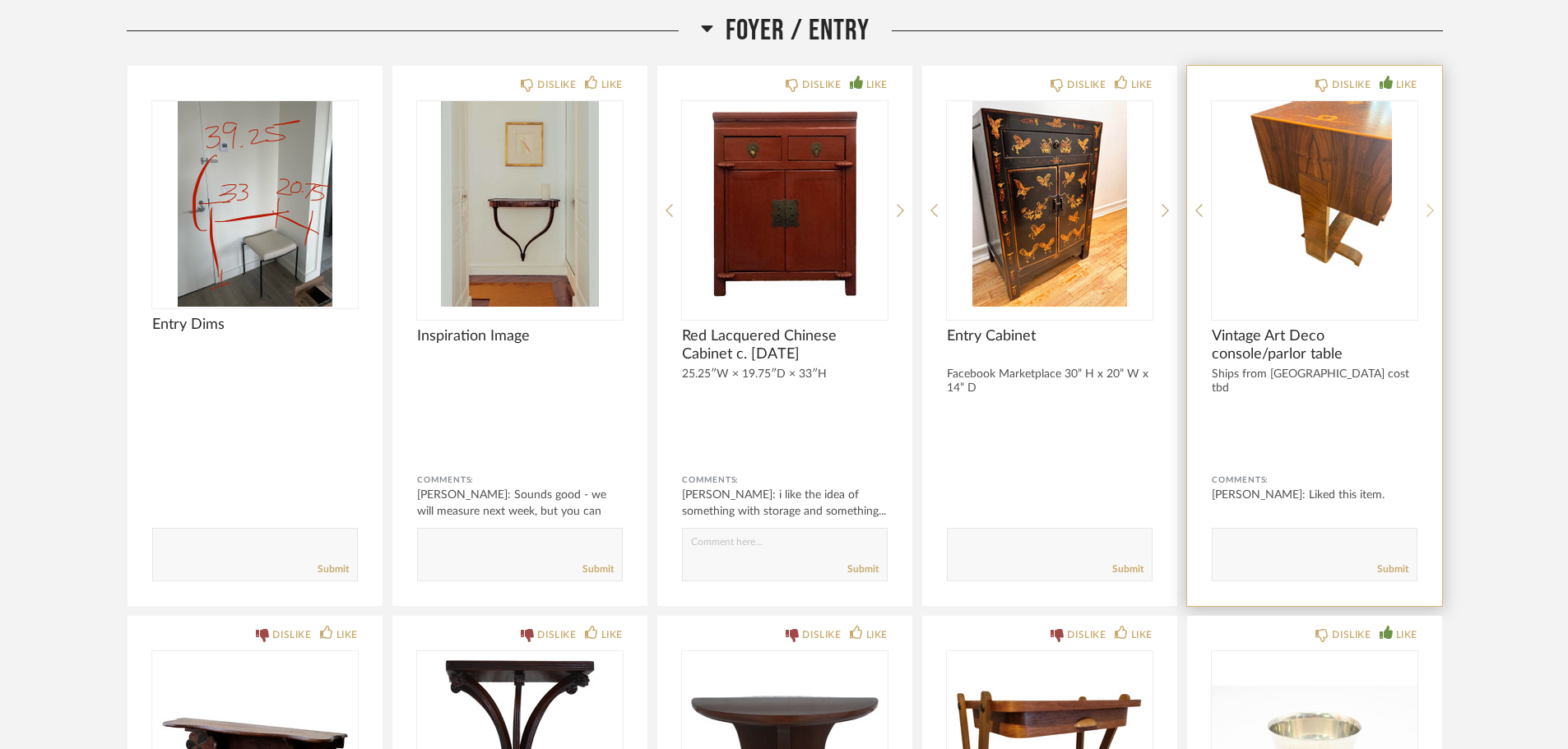
click at [1433, 210] on icon at bounding box center [1429, 211] width 7 height 15
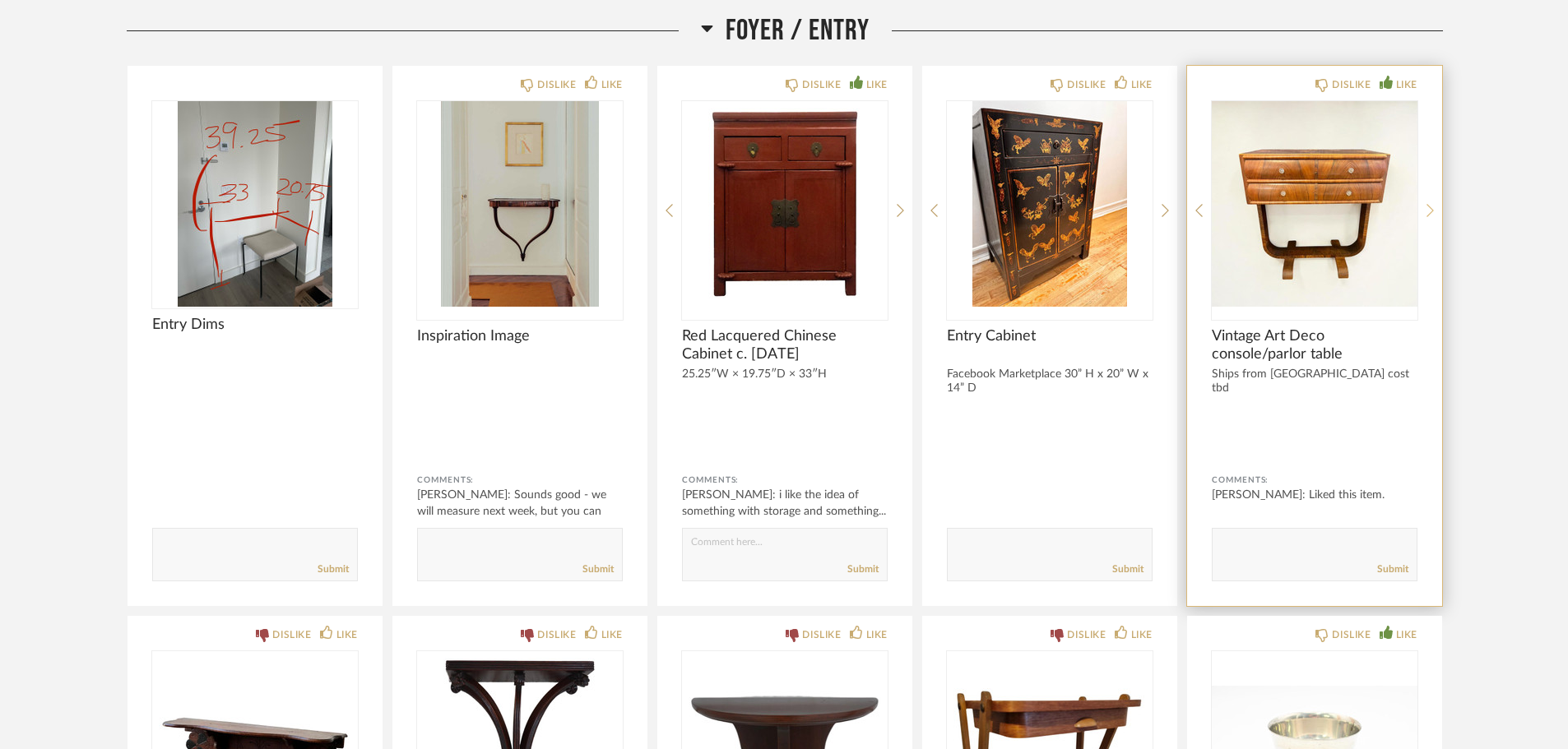
click at [1433, 210] on icon at bounding box center [1429, 211] width 7 height 15
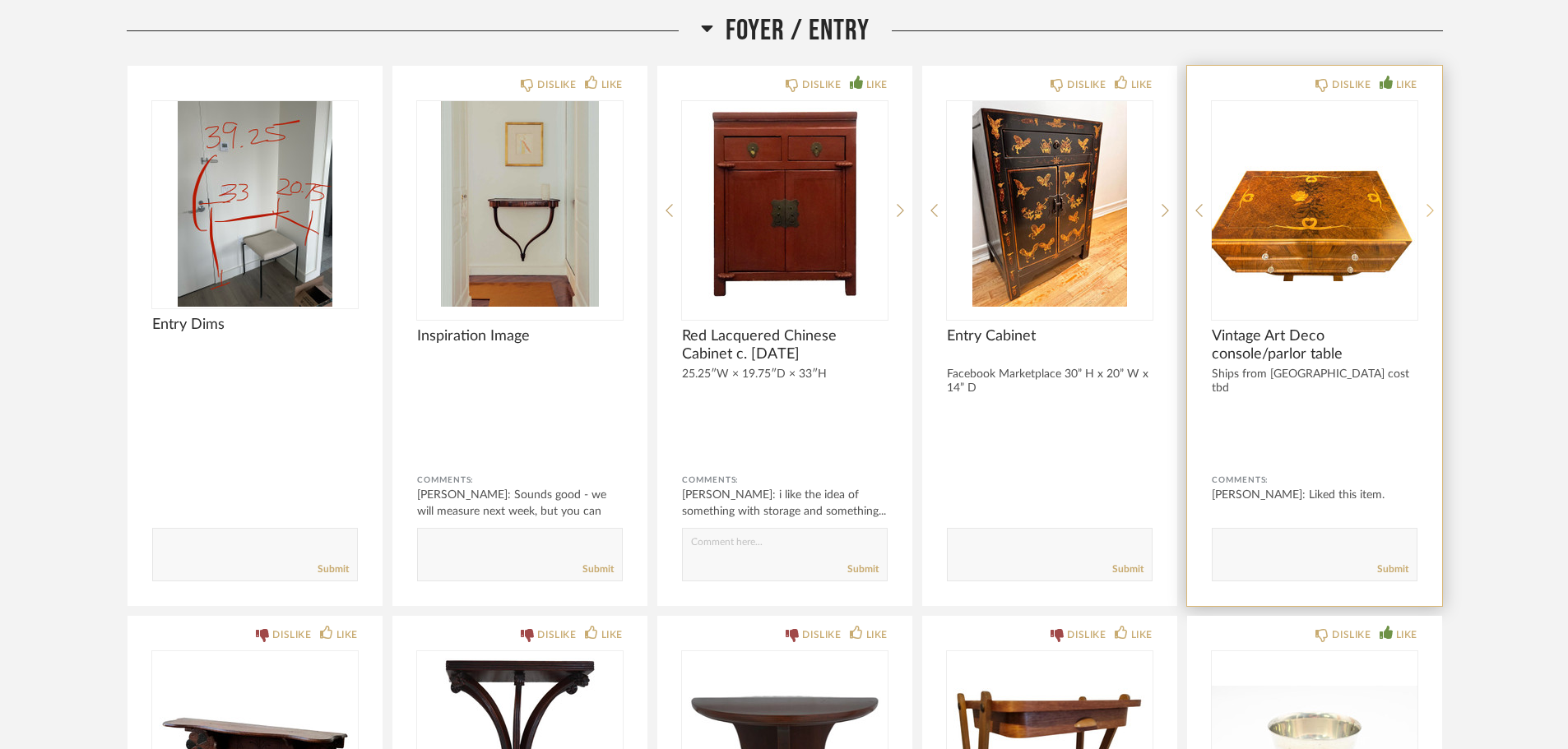
click at [1433, 210] on icon at bounding box center [1429, 211] width 7 height 15
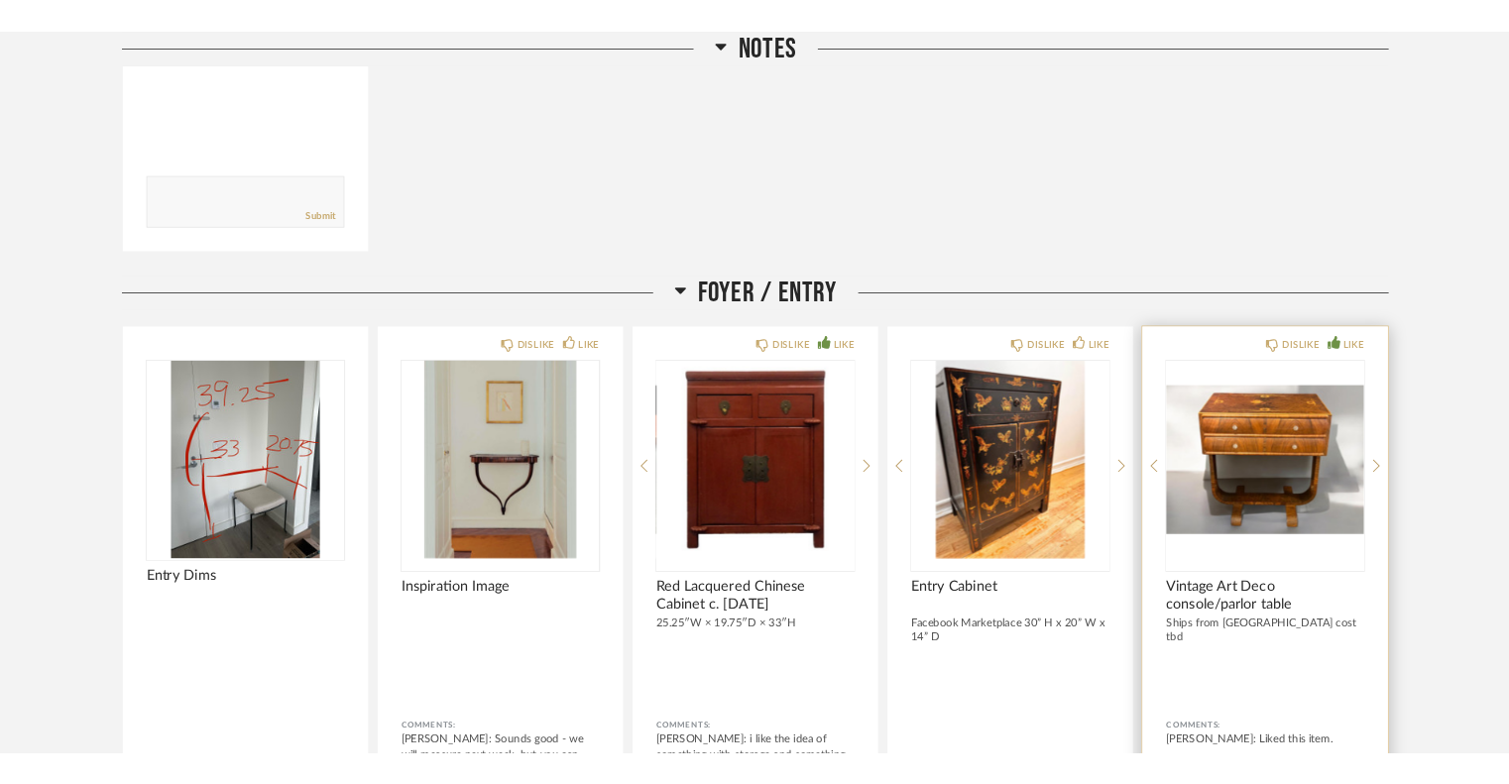
scroll to position [694, 0]
